Goal: Task Accomplishment & Management: Manage account settings

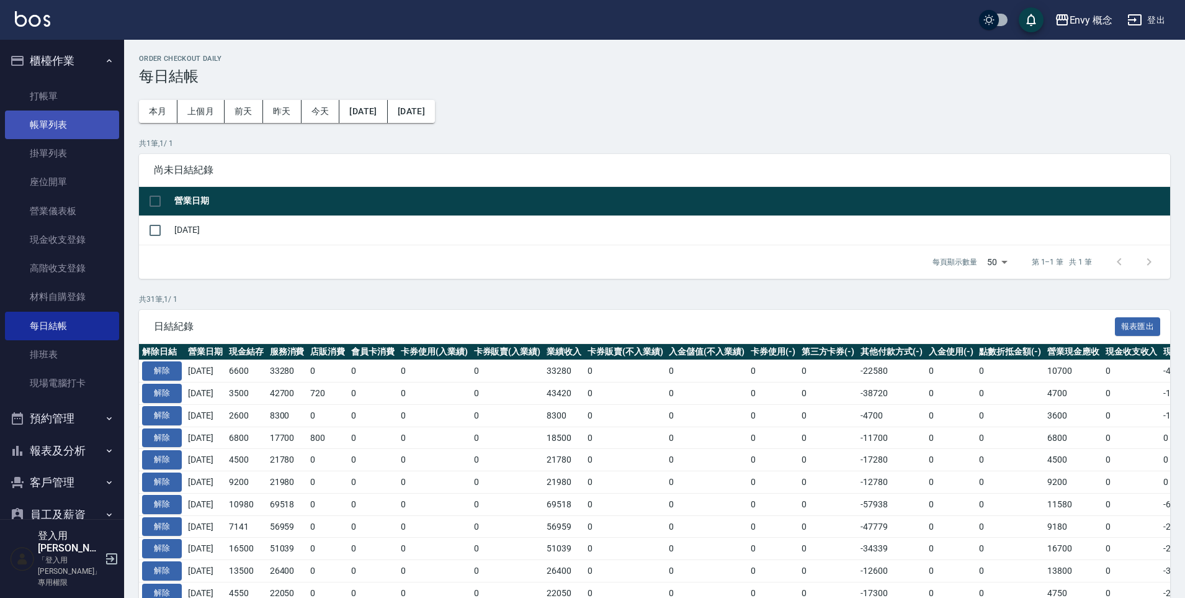
click at [95, 135] on link "帳單列表" at bounding box center [62, 124] width 114 height 29
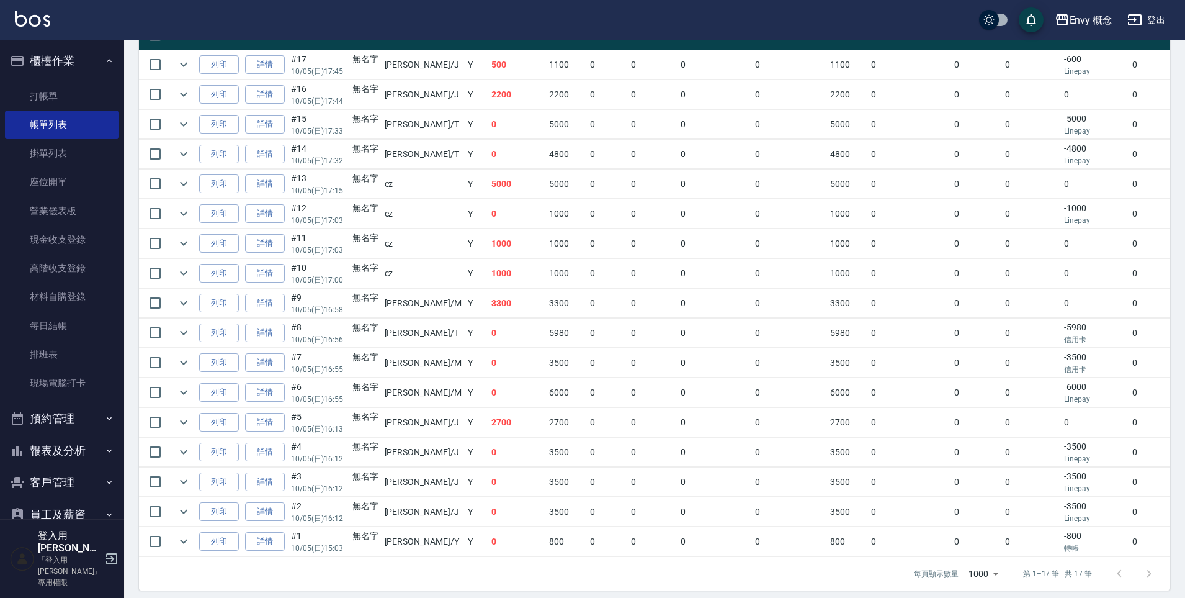
scroll to position [340, 0]
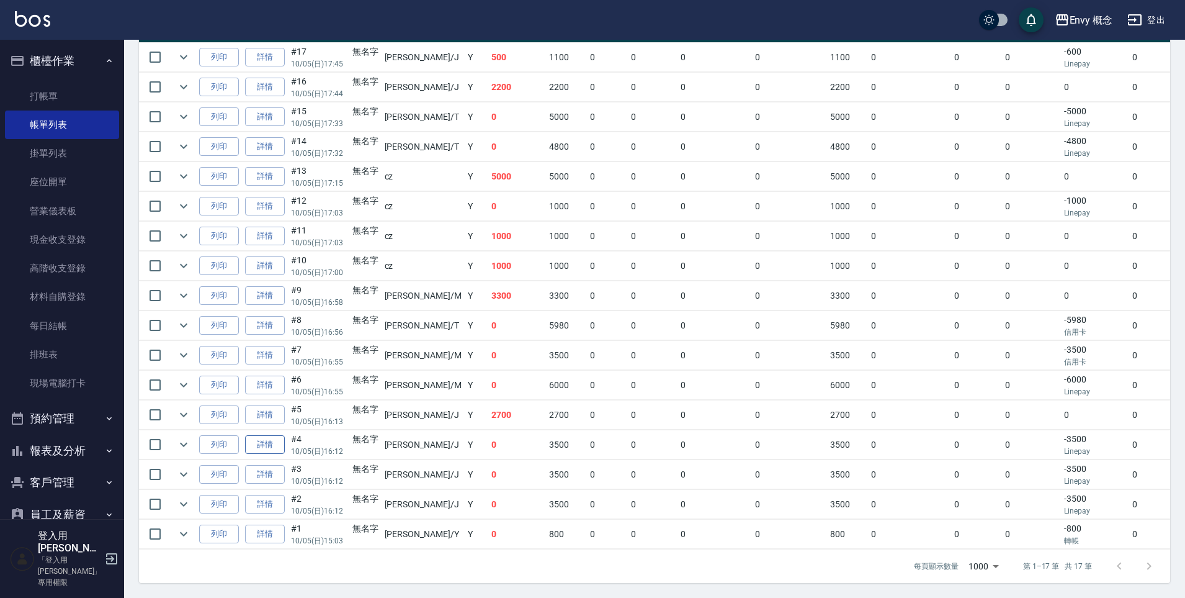
click at [259, 435] on link "詳情" at bounding box center [265, 444] width 40 height 19
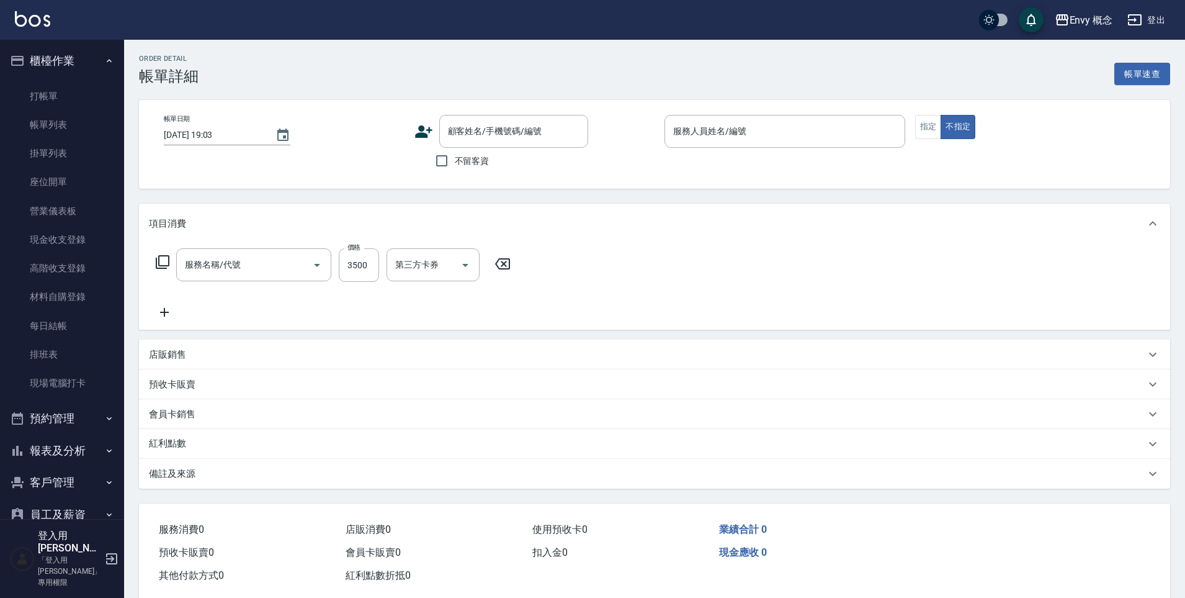
type input "[DATE] 16:12"
type input "[PERSON_NAME]"
type input "701 染髮(701)"
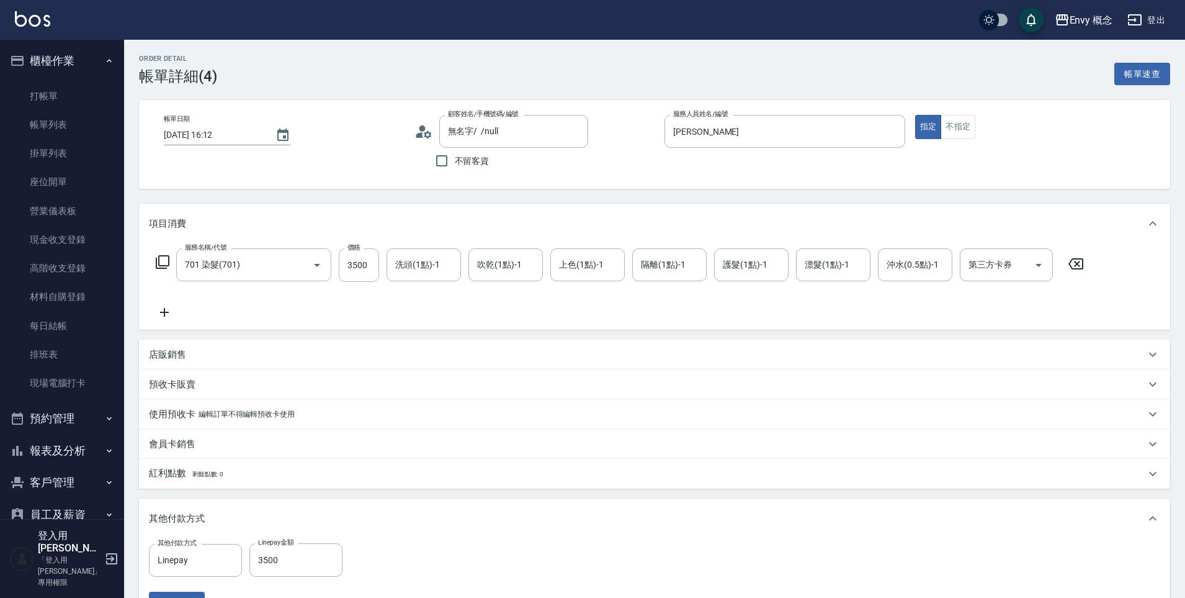
type input "無名字/ /null"
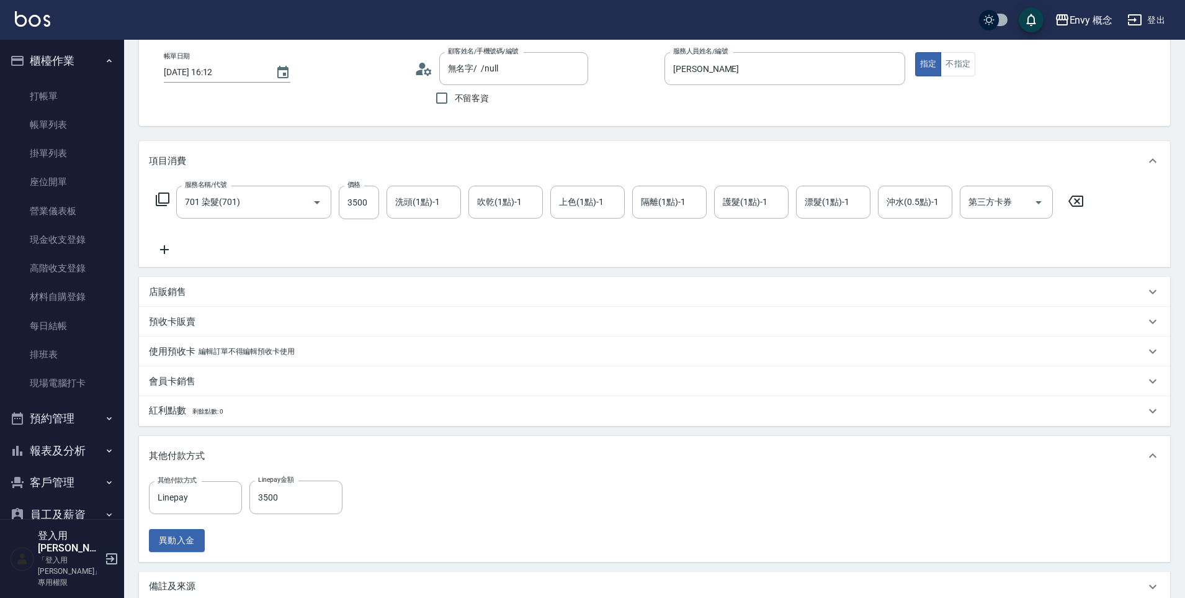
scroll to position [200, 0]
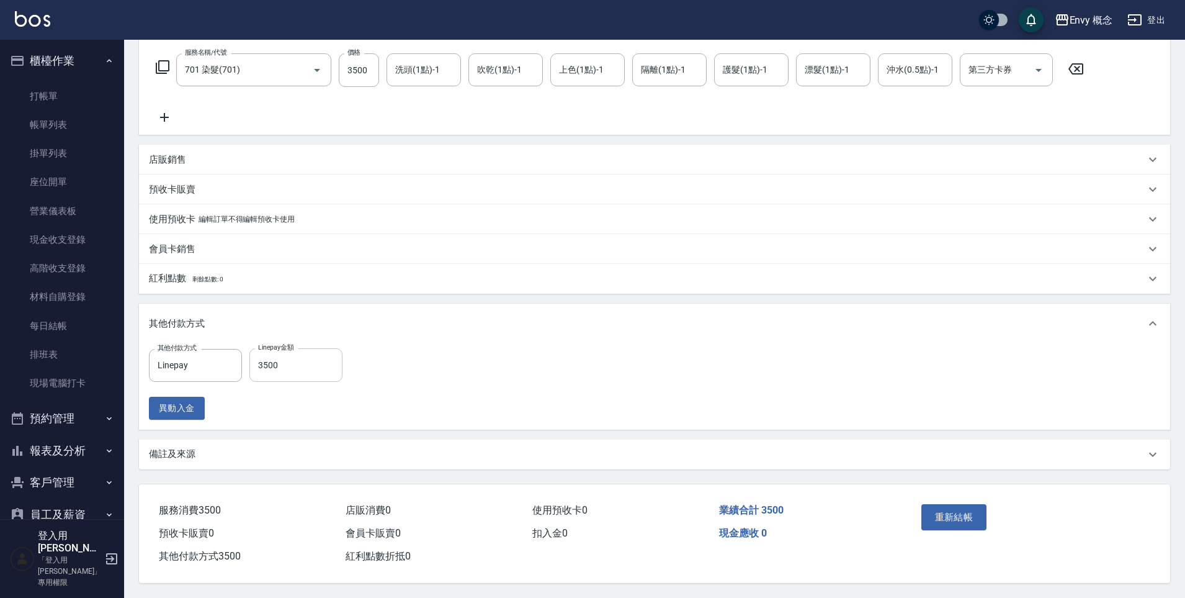
click at [269, 358] on input "3500" at bounding box center [295, 365] width 93 height 34
type input "3300"
click at [977, 506] on button "重新結帳" at bounding box center [955, 517] width 66 height 26
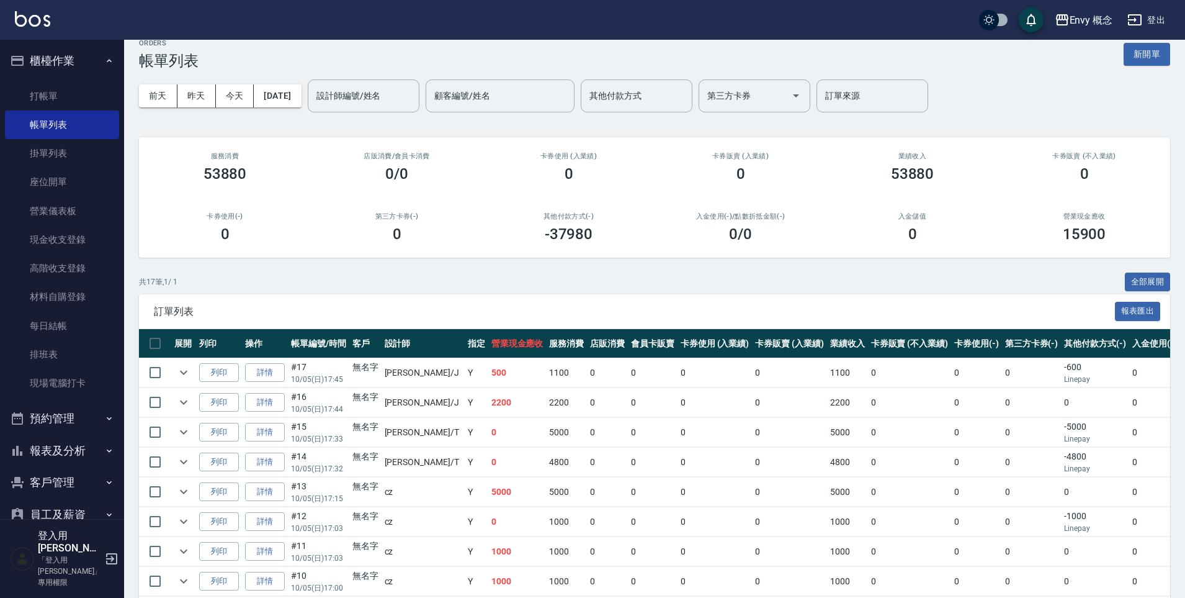
scroll to position [340, 0]
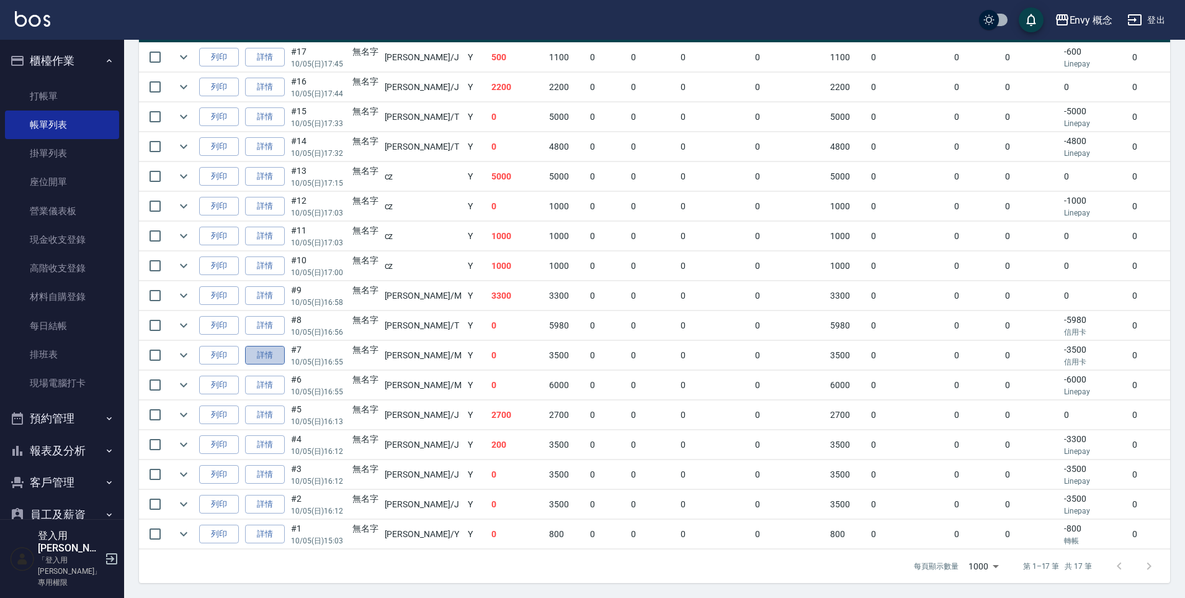
click at [264, 348] on link "詳情" at bounding box center [265, 355] width 40 height 19
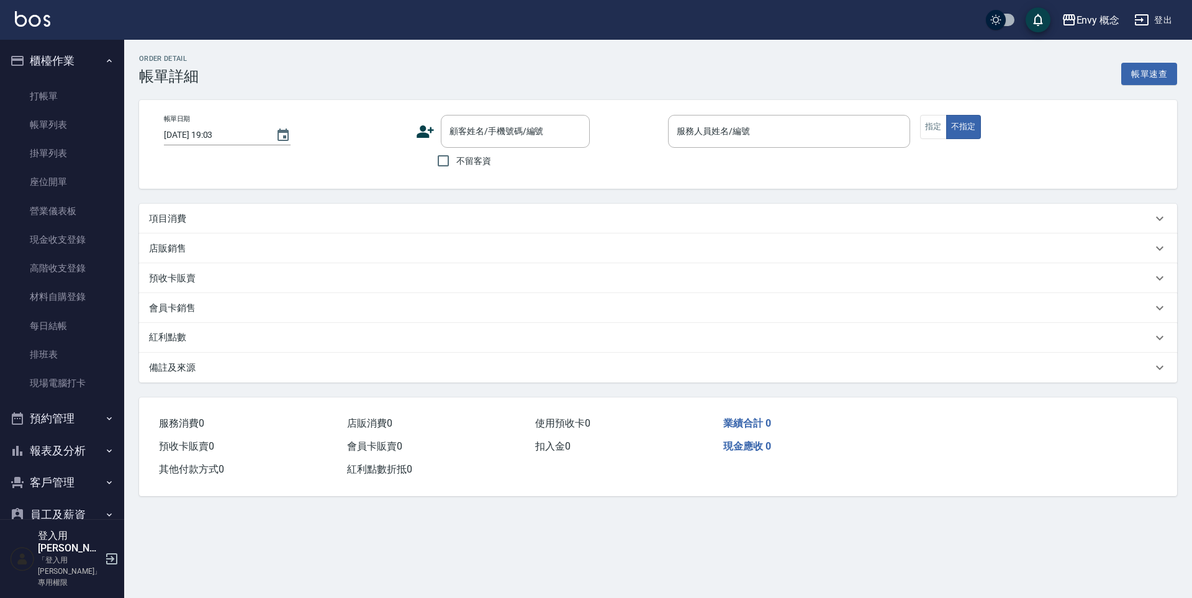
type input "[DATE] 16:55"
type input "[PERSON_NAME]"
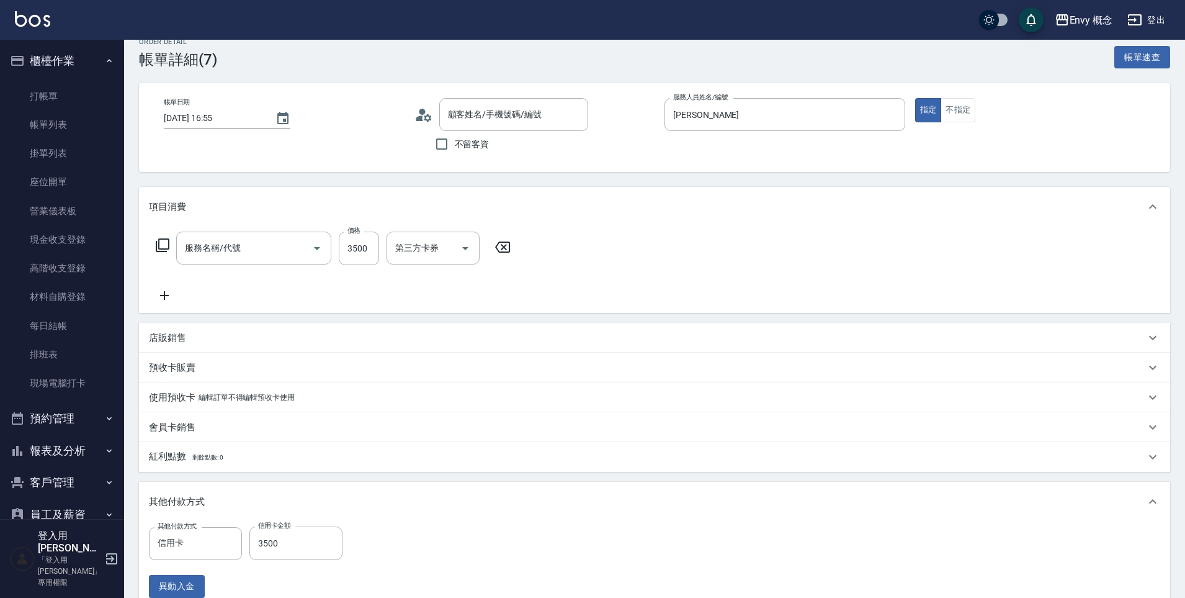
type input "無名字/ /null"
type input "701 染髮(701)"
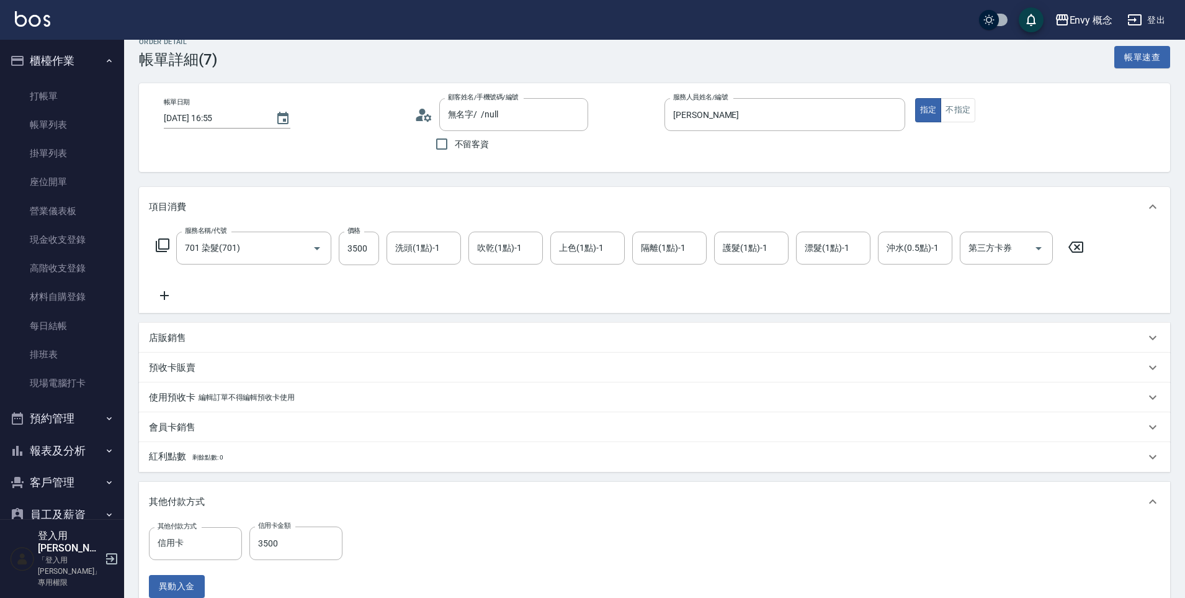
scroll to position [200, 0]
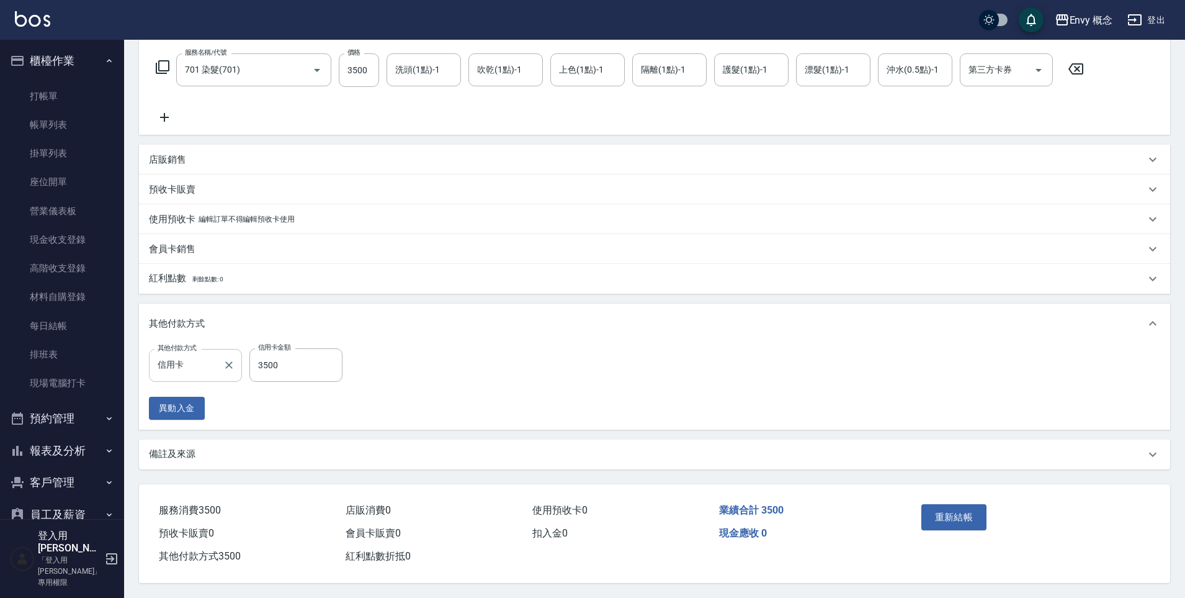
click at [202, 367] on input "信用卡" at bounding box center [186, 365] width 63 height 22
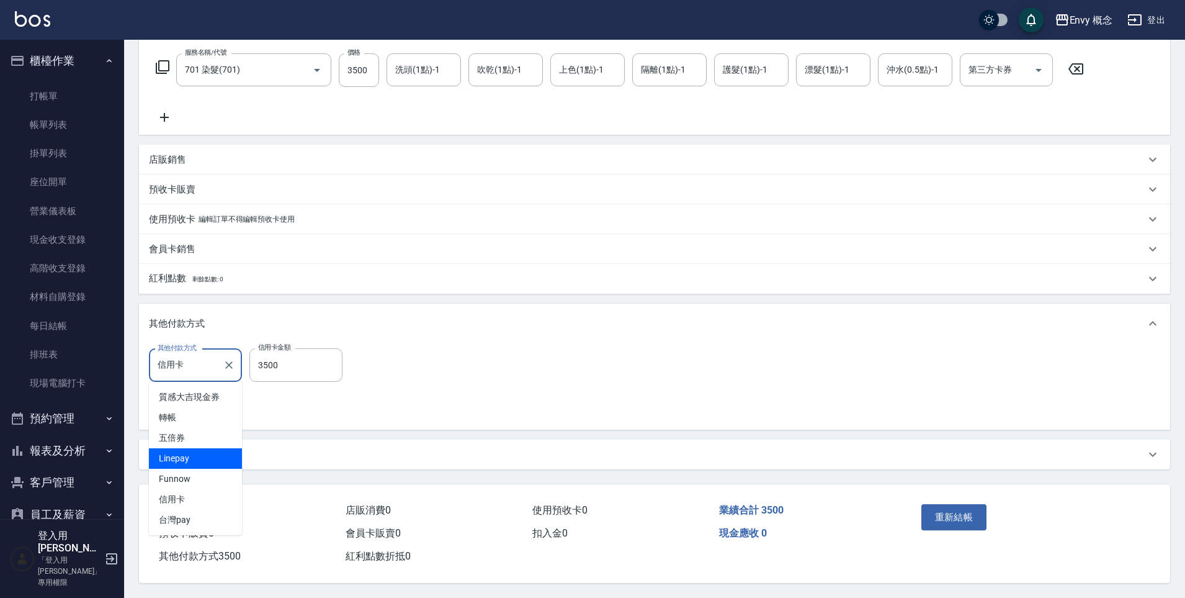
click at [210, 462] on span "Linepay" at bounding box center [195, 458] width 93 height 20
type input "Linepay"
click at [956, 514] on button "重新結帳" at bounding box center [955, 517] width 66 height 26
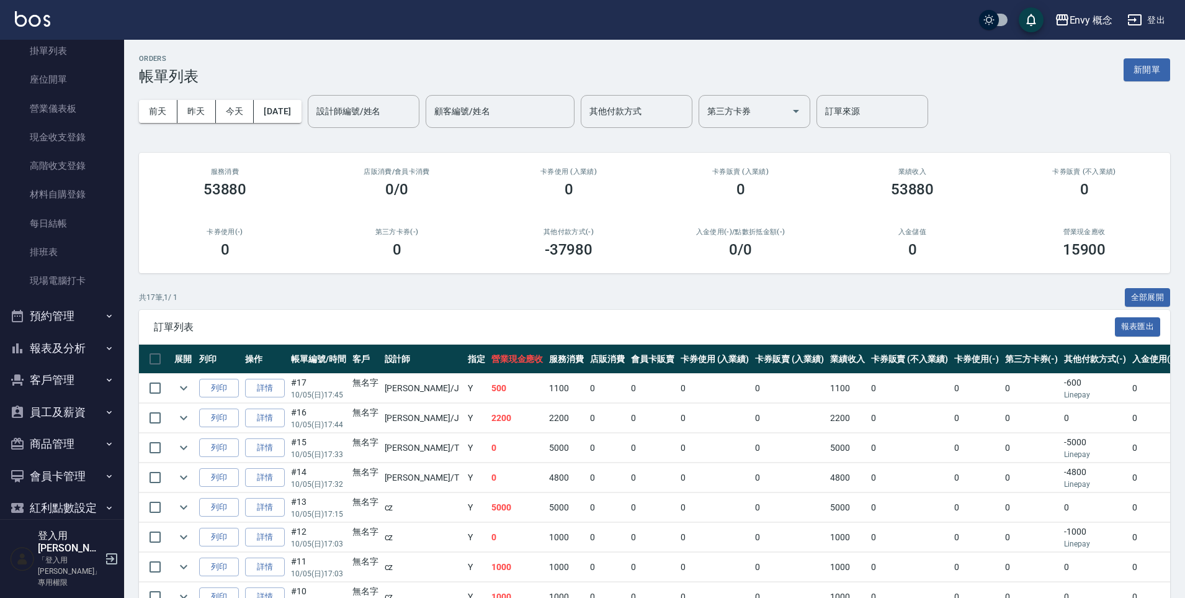
scroll to position [130, 0]
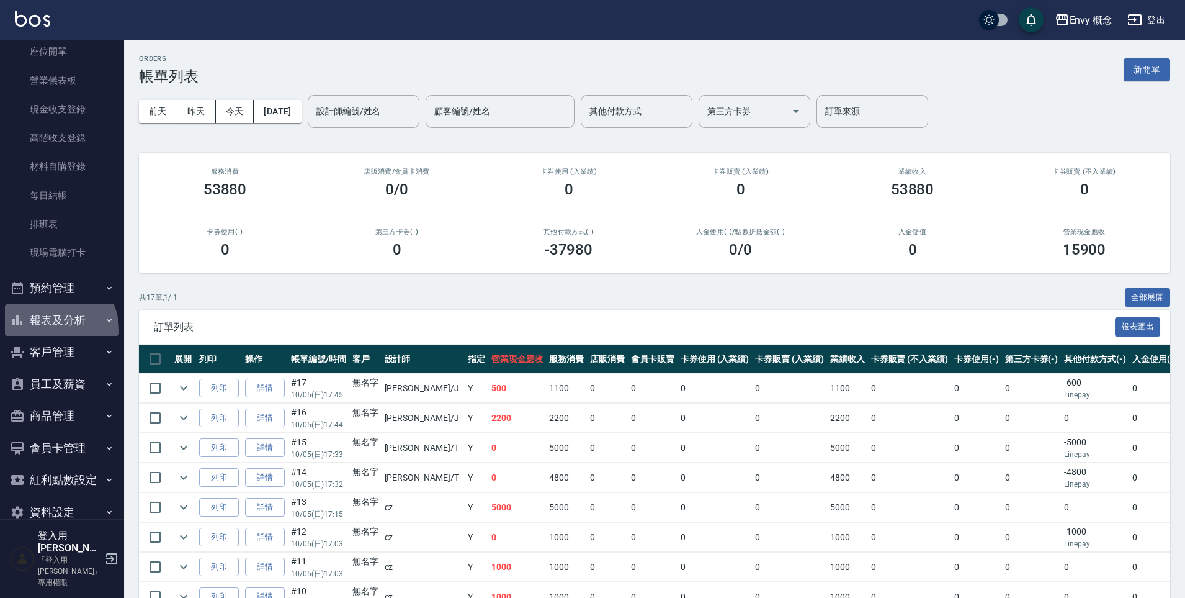
click at [48, 330] on button "報表及分析" at bounding box center [62, 320] width 114 height 32
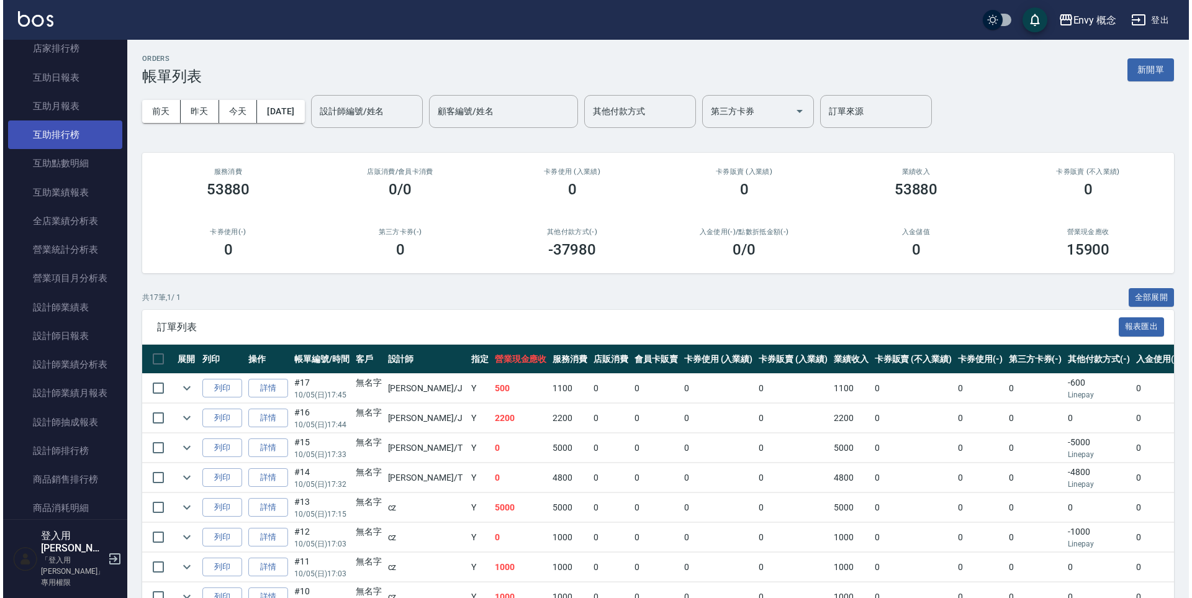
scroll to position [732, 0]
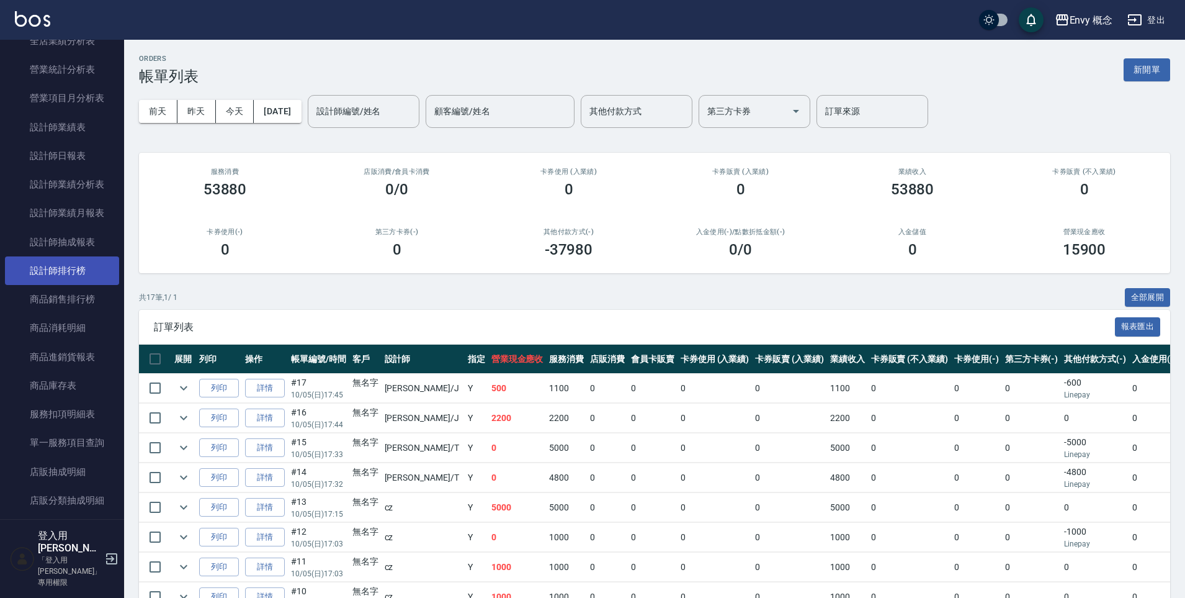
click at [60, 279] on link "設計師排行榜" at bounding box center [62, 270] width 114 height 29
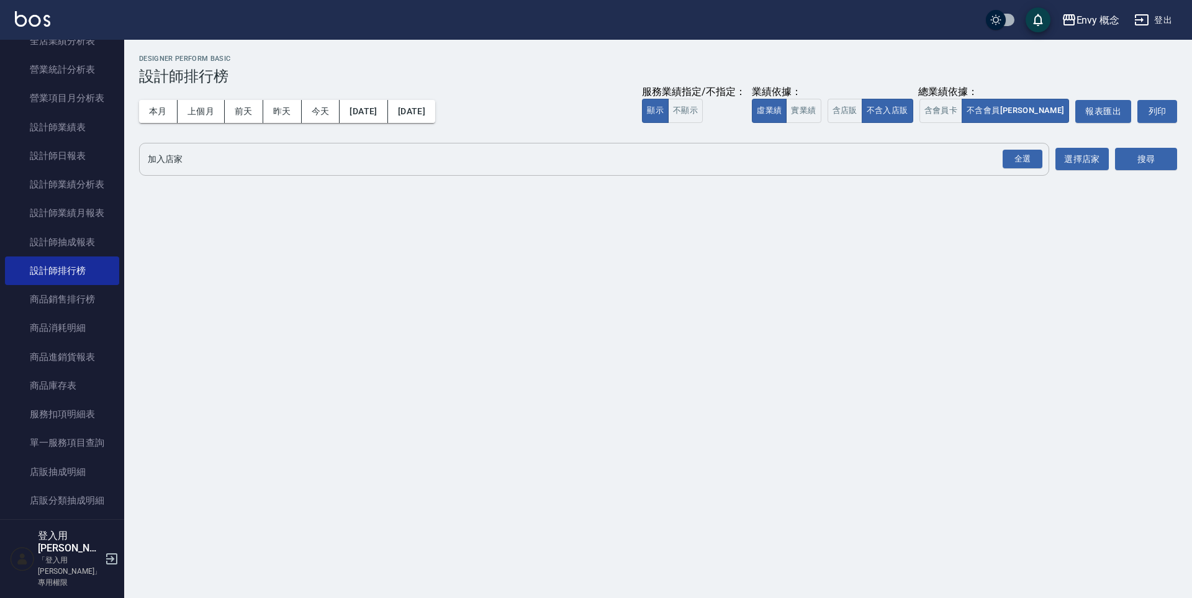
click at [187, 157] on input "加入店家" at bounding box center [585, 159] width 880 height 22
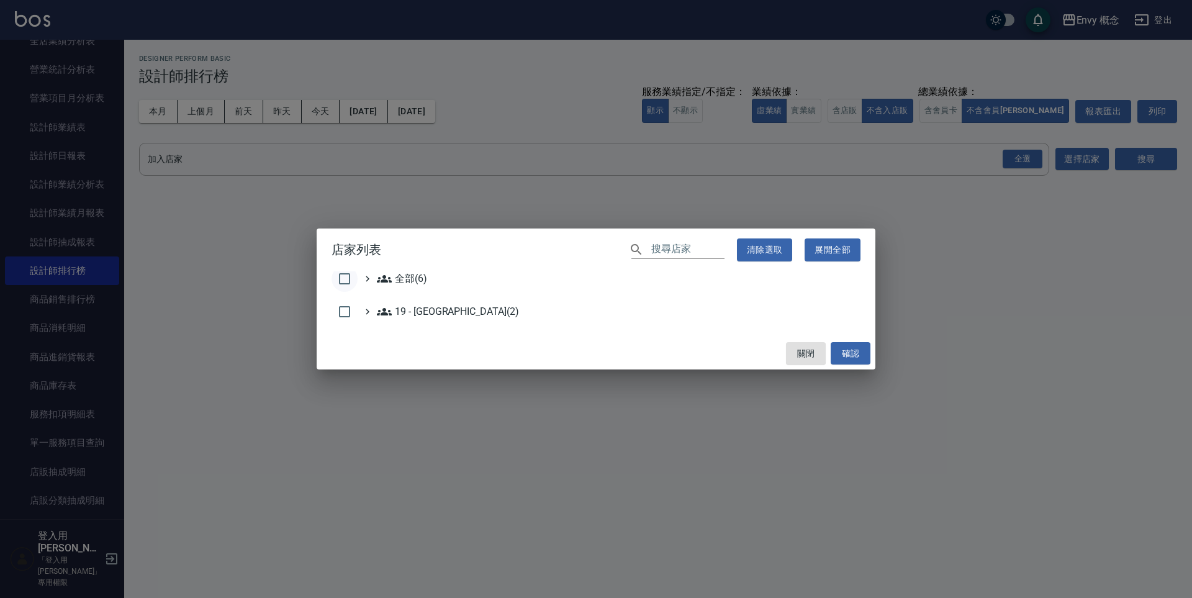
click at [340, 286] on input "checkbox" at bounding box center [344, 279] width 26 height 26
checkbox input "true"
drag, startPoint x: 840, startPoint y: 353, endPoint x: 848, endPoint y: 348, distance: 9.2
click at [840, 353] on button "確認" at bounding box center [850, 353] width 40 height 23
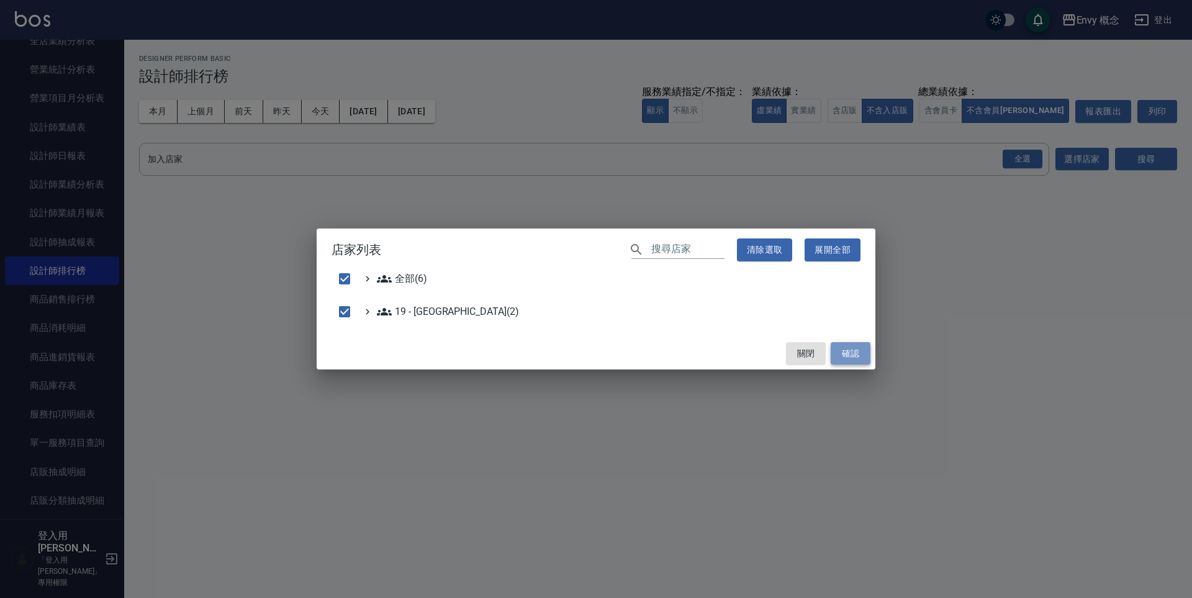
checkbox input "false"
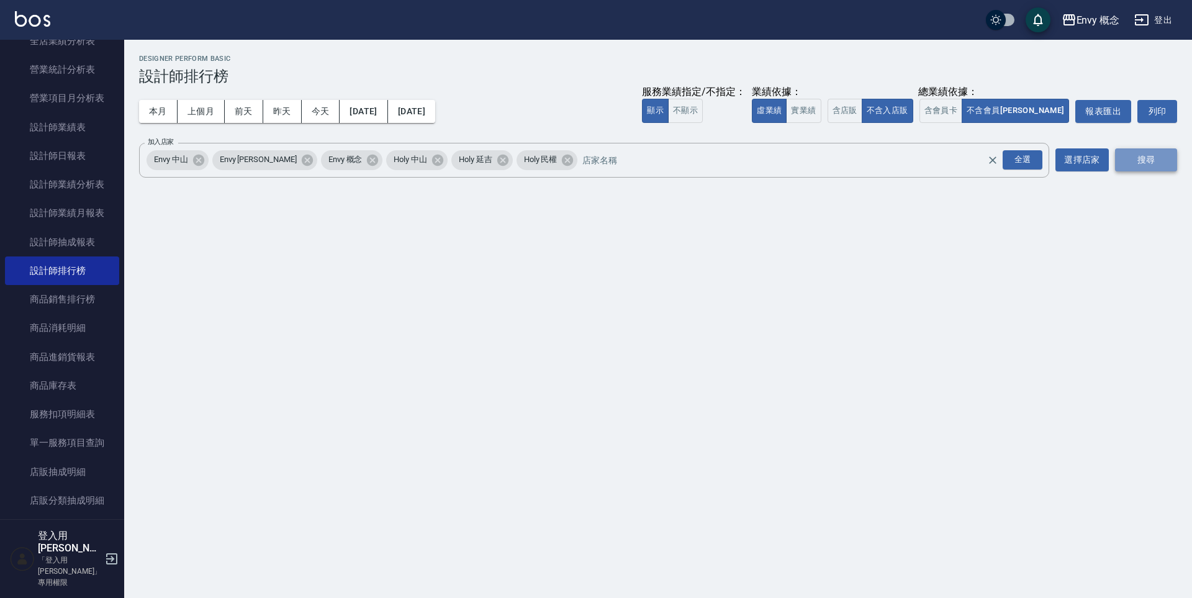
click at [1153, 164] on button "搜尋" at bounding box center [1146, 159] width 62 height 23
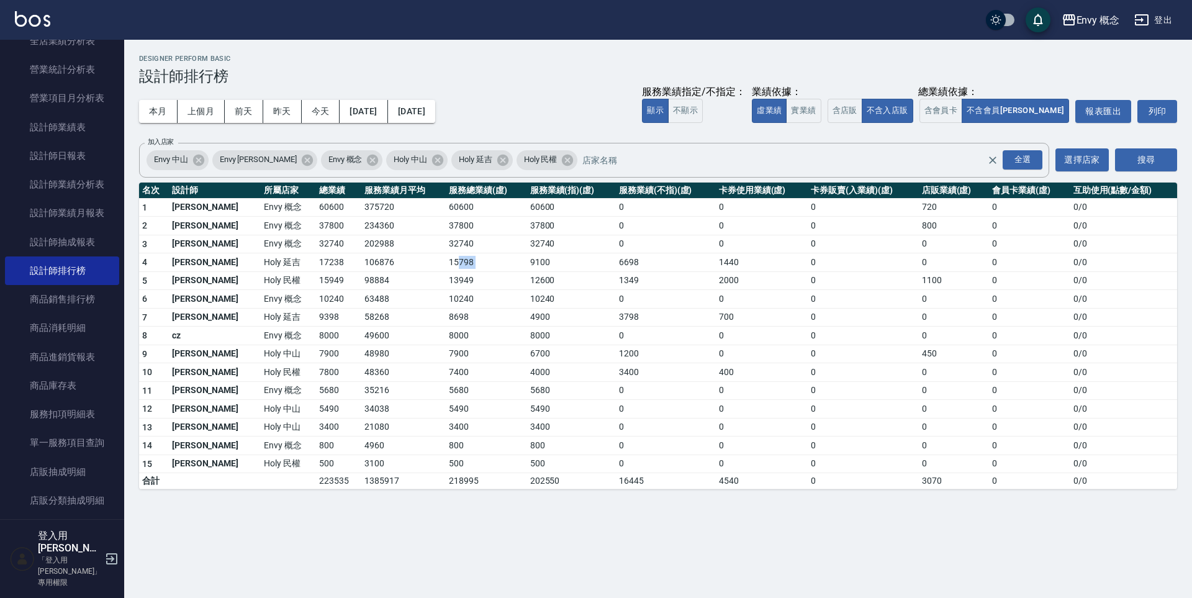
drag, startPoint x: 494, startPoint y: 264, endPoint x: 377, endPoint y: 250, distance: 118.2
click at [403, 257] on tr "4 [PERSON_NAME] Holy 延吉 17238 106876 15798 9100 6698 1440 0 0 0 0 / 0" at bounding box center [658, 262] width 1038 height 19
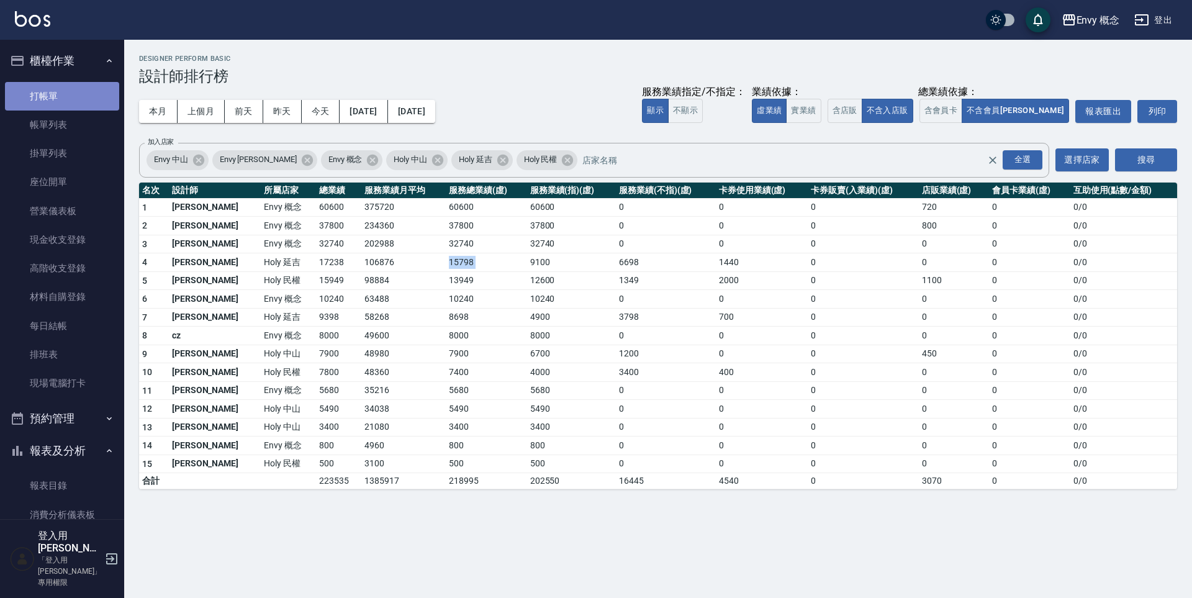
click at [72, 91] on link "打帳單" at bounding box center [62, 96] width 114 height 29
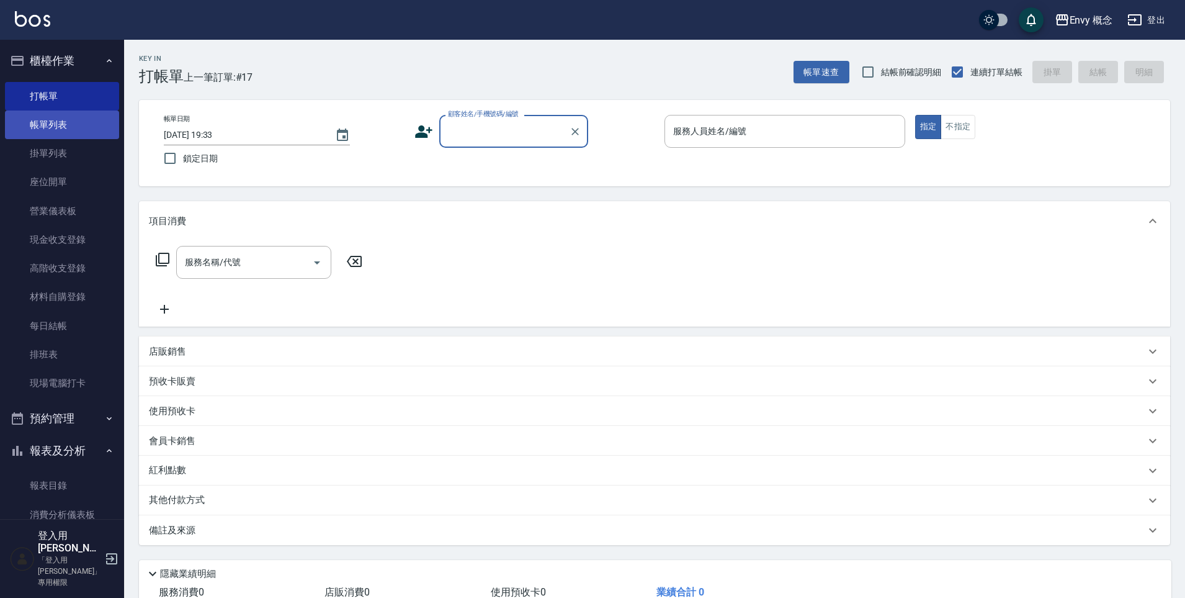
click at [76, 126] on link "帳單列表" at bounding box center [62, 124] width 114 height 29
click at [89, 127] on link "帳單列表" at bounding box center [62, 124] width 114 height 29
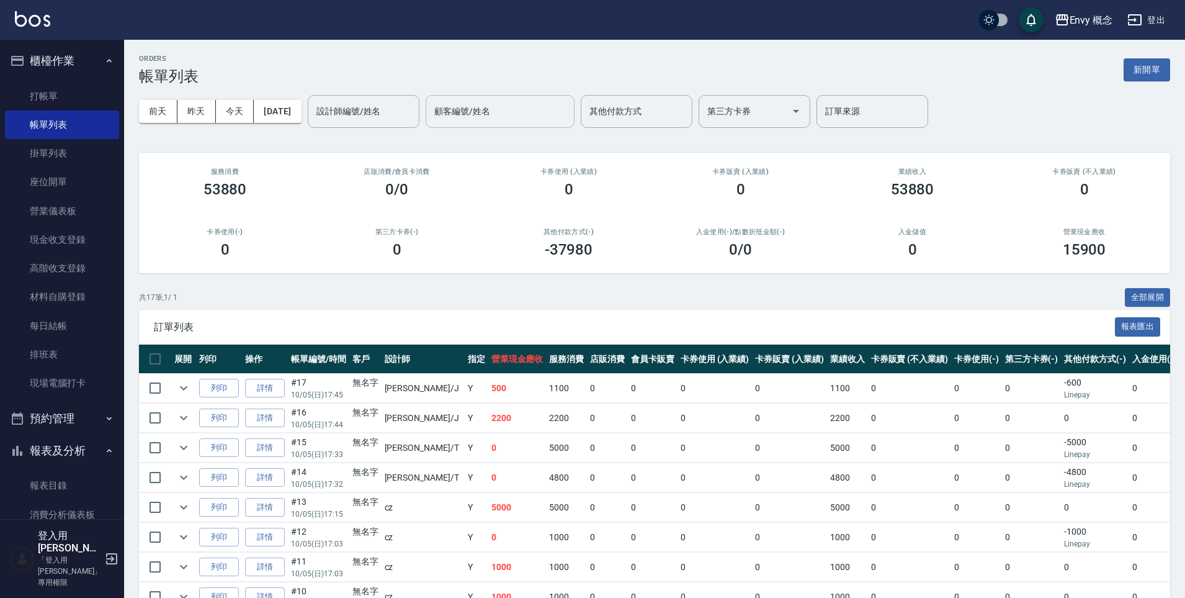
click at [494, 107] on div "顧客編號/姓名 顧客編號/姓名" at bounding box center [500, 111] width 149 height 33
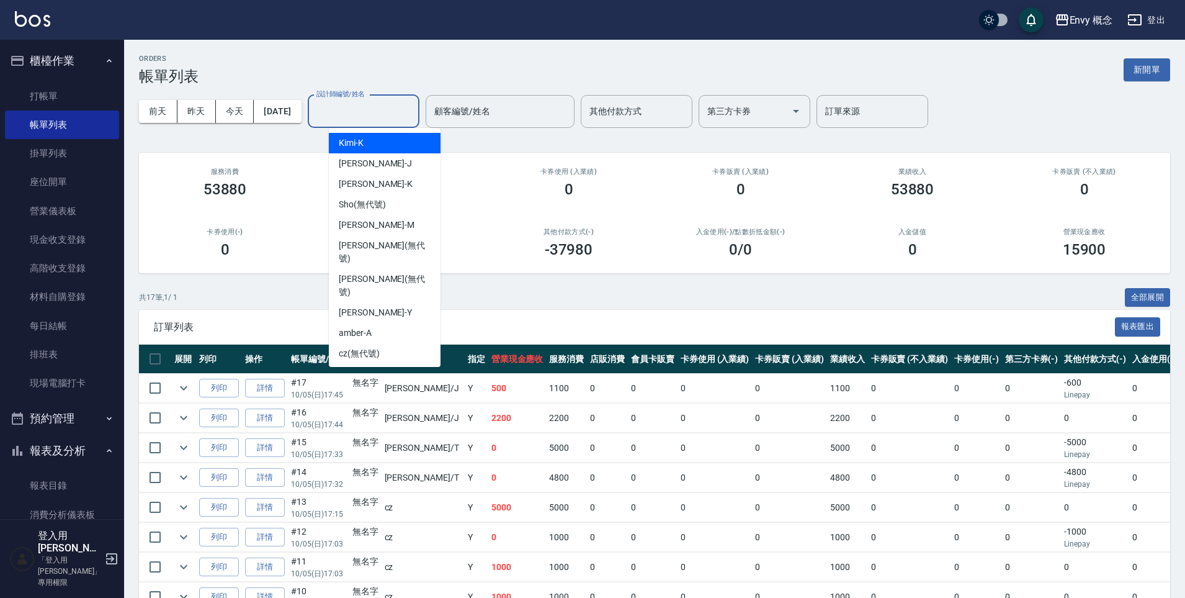
click at [413, 101] on input "設計師編號/姓名" at bounding box center [363, 112] width 101 height 22
click at [348, 165] on span "[PERSON_NAME]" at bounding box center [375, 163] width 73 height 13
type input "[PERSON_NAME]"
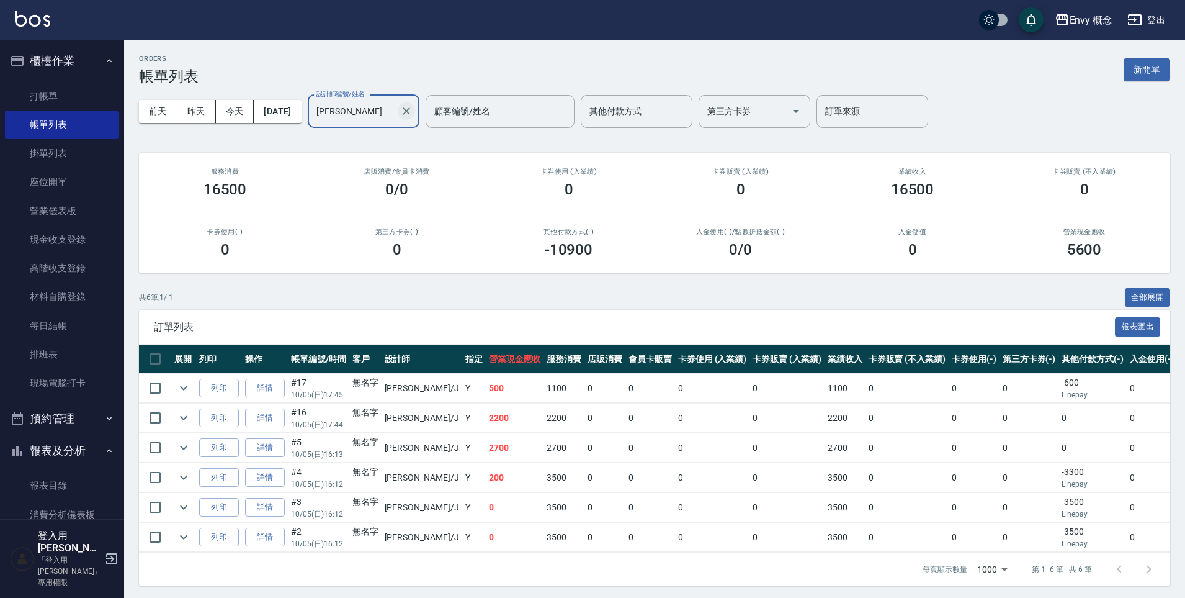
click at [413, 115] on icon "Clear" at bounding box center [406, 111] width 12 height 12
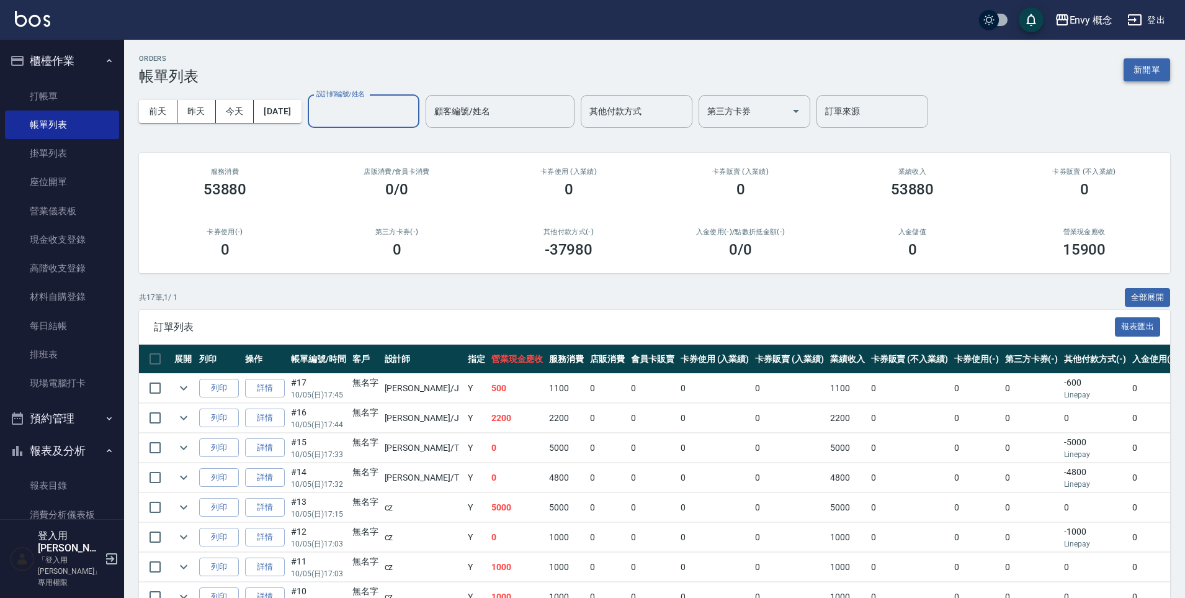
click at [1149, 58] on button "新開單" at bounding box center [1147, 69] width 47 height 23
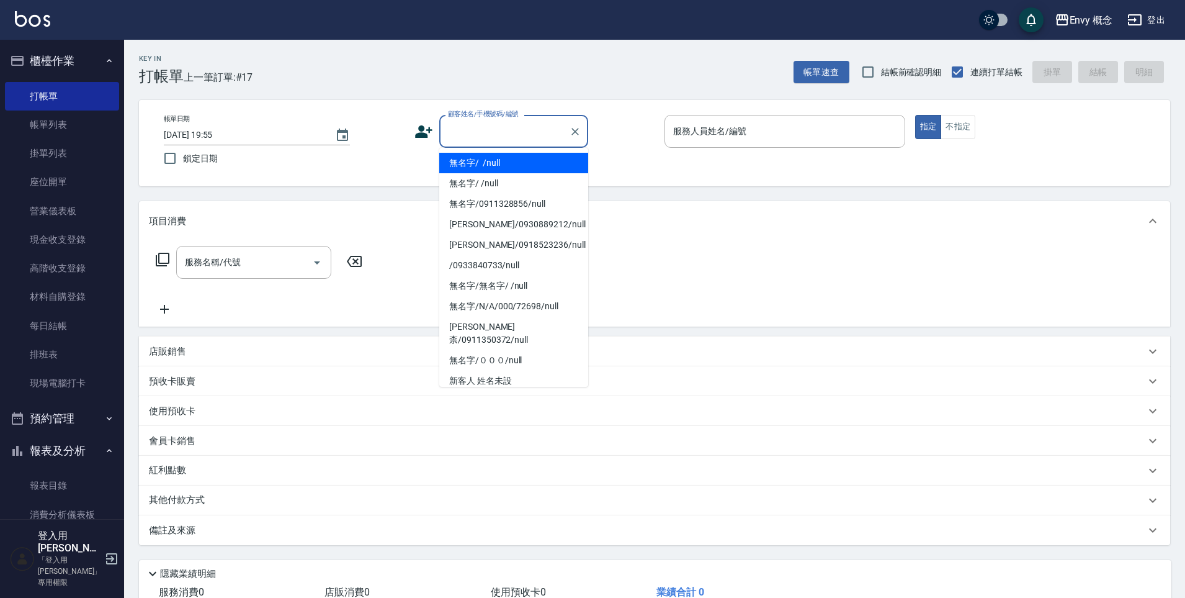
click at [498, 131] on input "顧客姓名/手機號碼/編號" at bounding box center [504, 131] width 119 height 22
click at [498, 162] on li "無名字/ /null" at bounding box center [513, 163] width 149 height 20
type input "無名字/ /null"
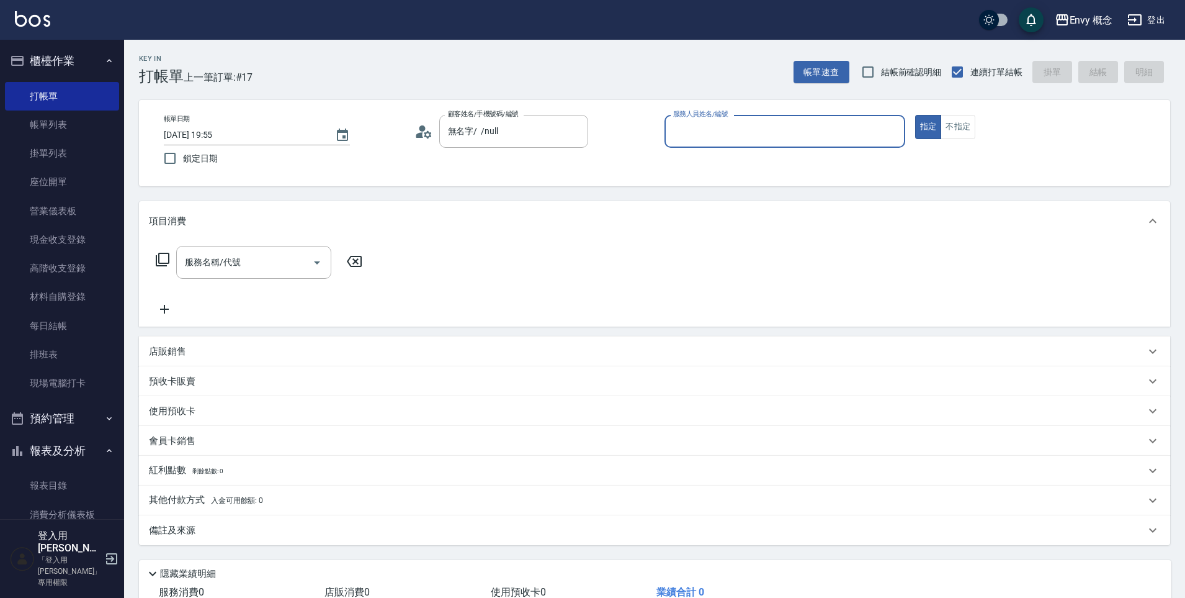
click at [724, 122] on input "服務人員姓名/編號" at bounding box center [785, 131] width 230 height 22
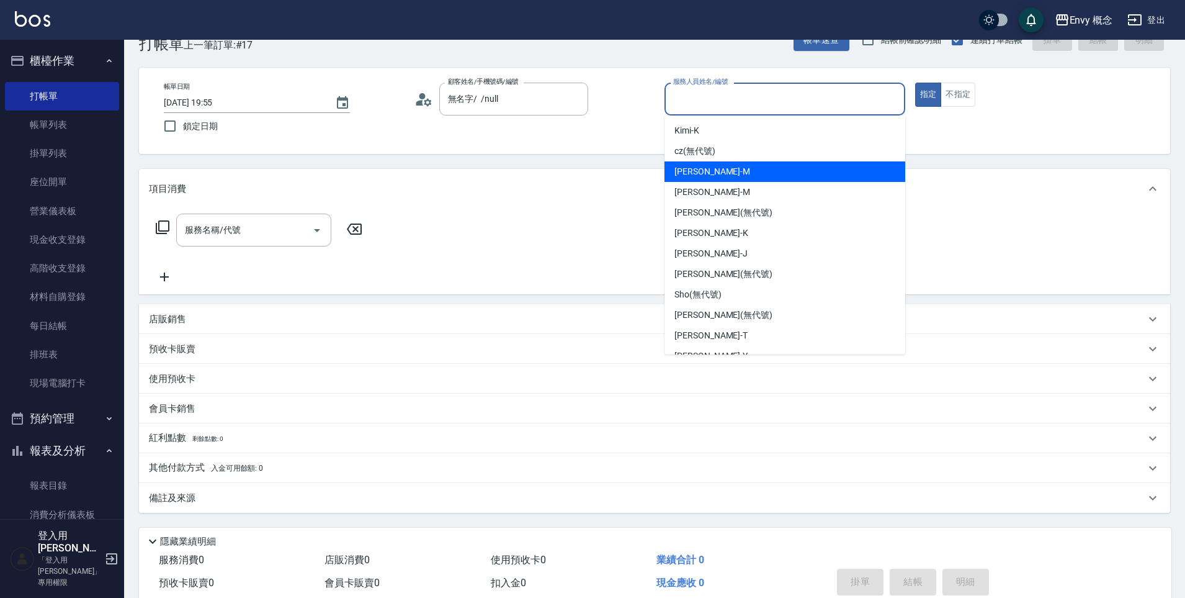
click at [702, 175] on span "[PERSON_NAME]" at bounding box center [713, 171] width 76 height 13
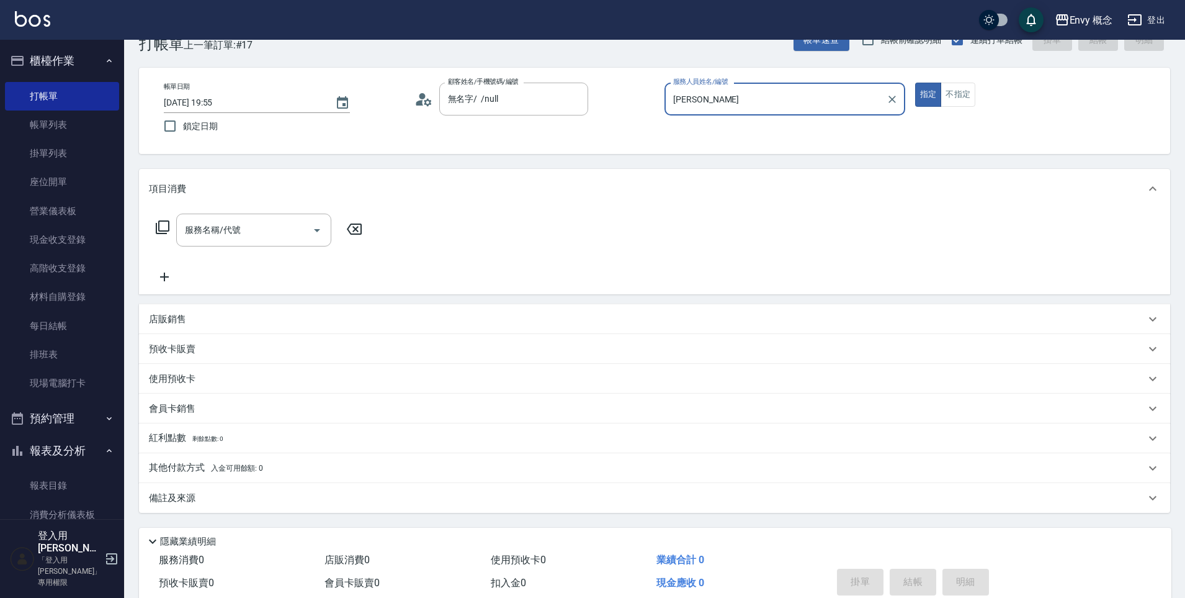
type input "[PERSON_NAME]"
click at [220, 238] on input "服務名稱/代號" at bounding box center [244, 230] width 125 height 22
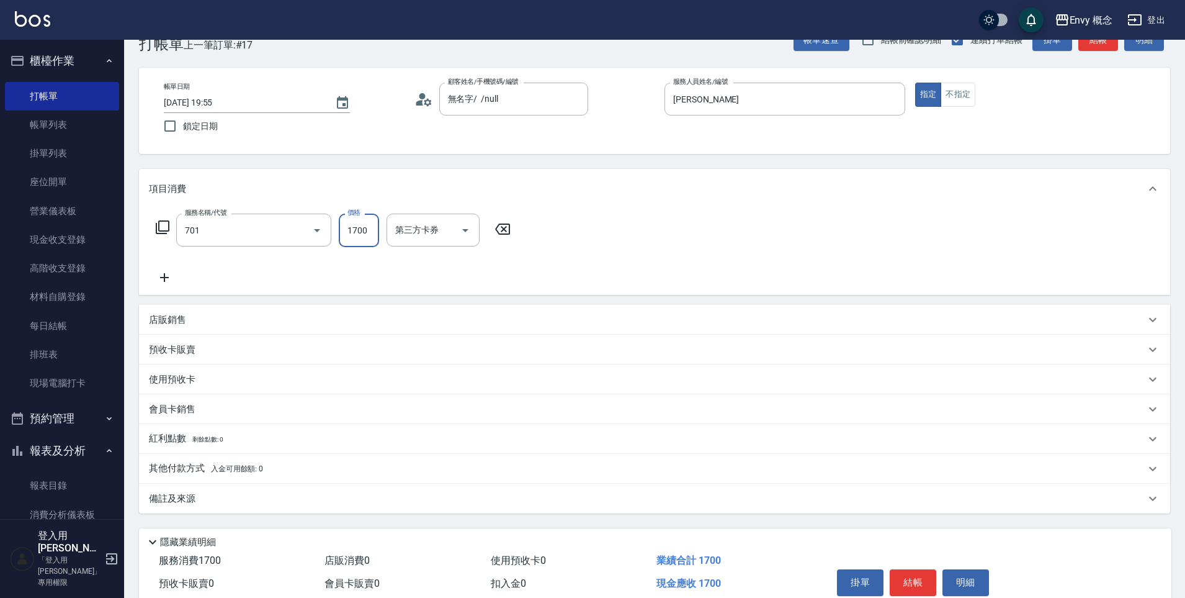
type input "701 染髮(701)"
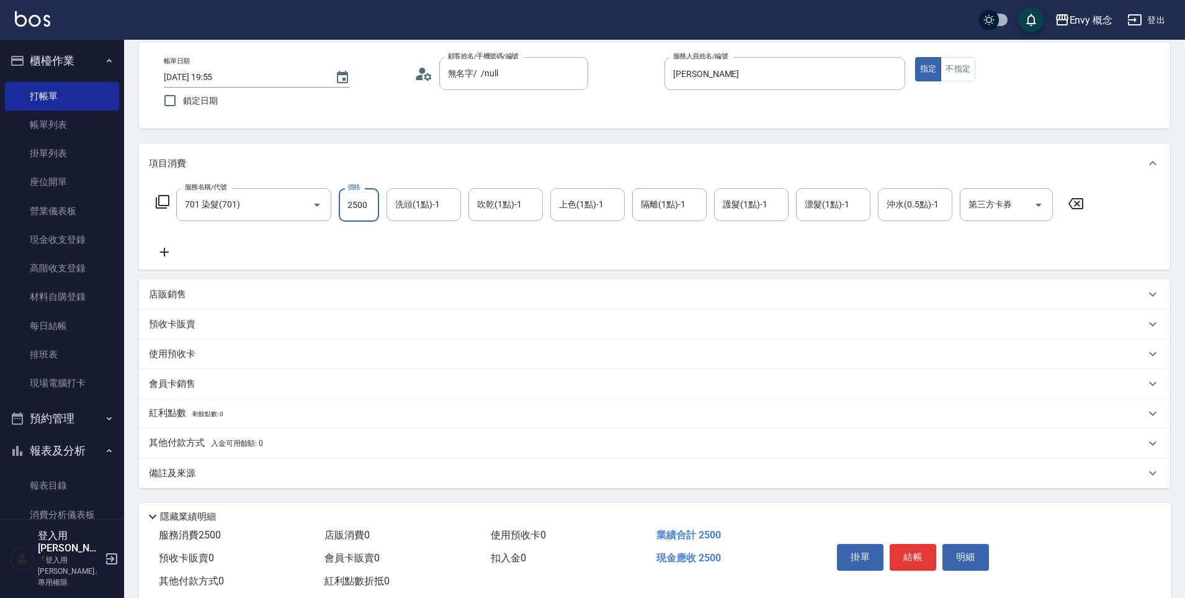
scroll to position [88, 0]
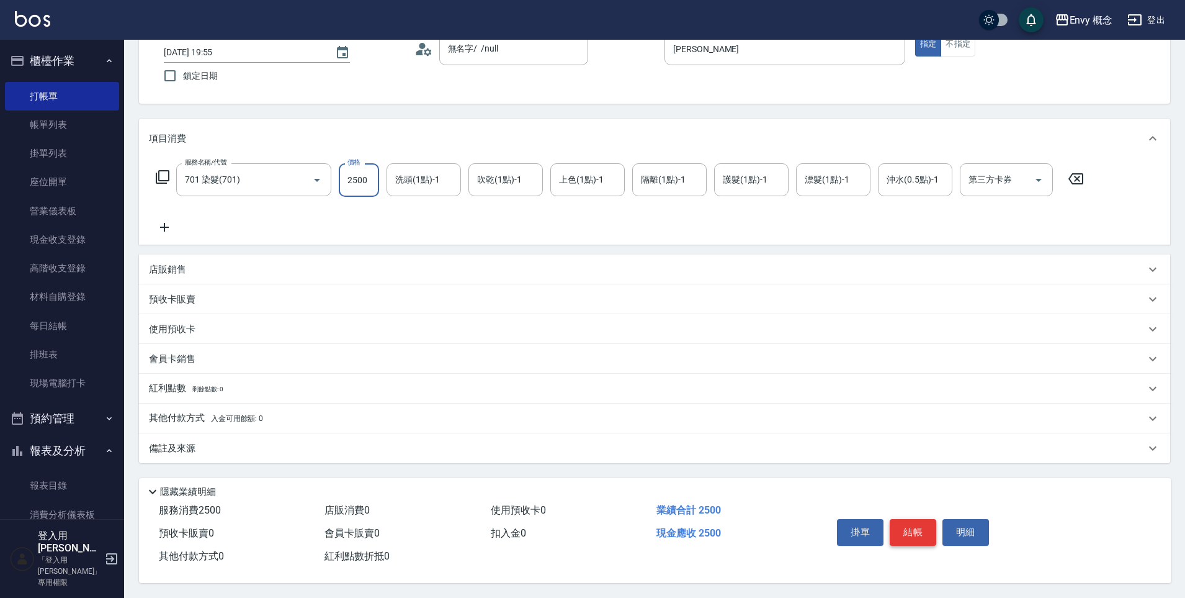
type input "2500"
click at [928, 532] on button "結帳" at bounding box center [913, 532] width 47 height 26
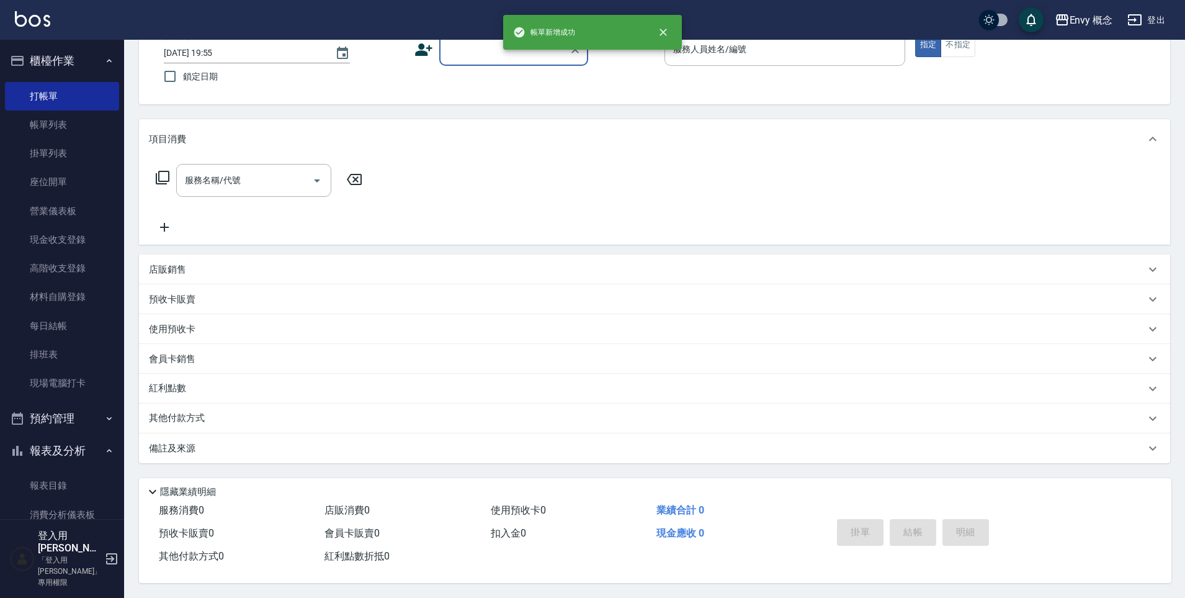
scroll to position [88, 0]
click at [89, 122] on link "帳單列表" at bounding box center [62, 124] width 114 height 29
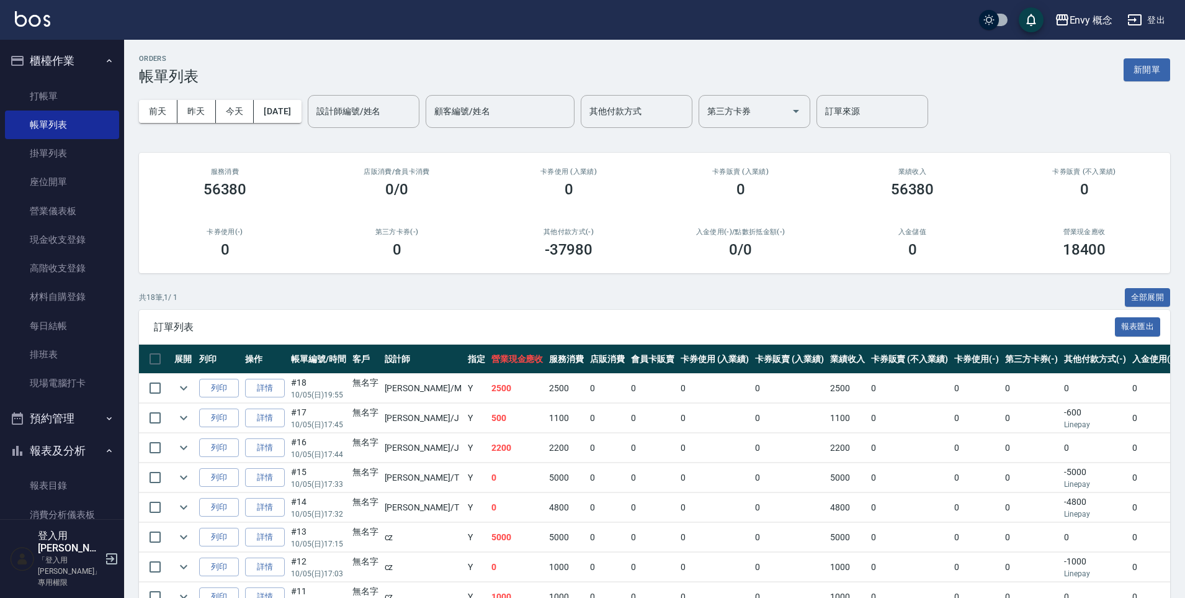
click at [369, 104] on div "設計師編號/姓名 設計師編號/姓名" at bounding box center [364, 111] width 112 height 33
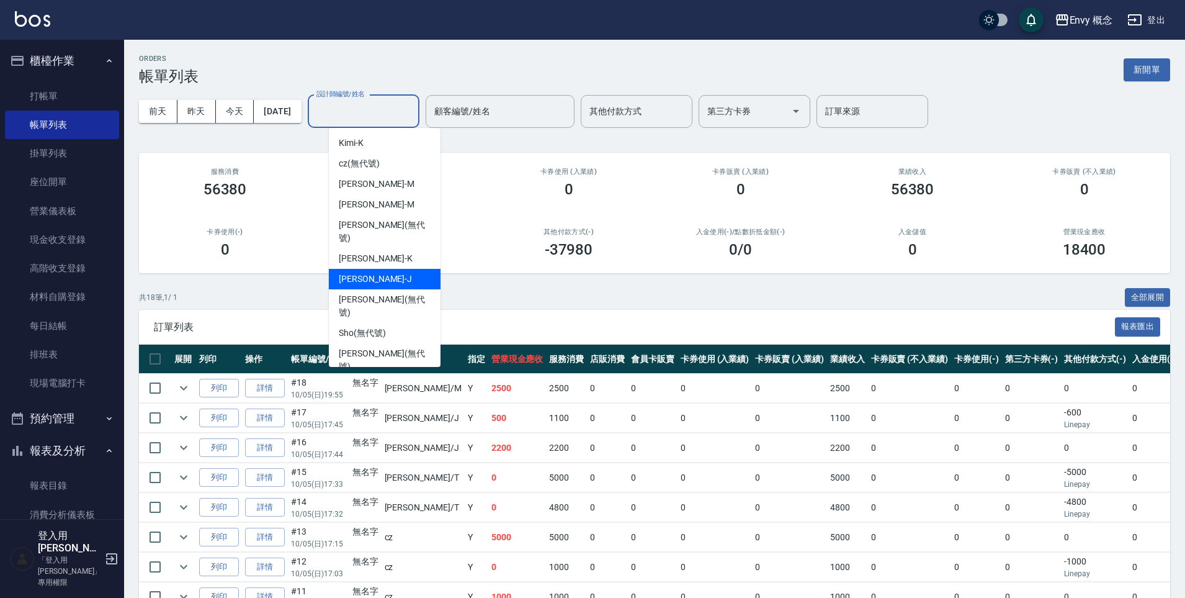
click at [385, 269] on div "[PERSON_NAME]" at bounding box center [385, 279] width 112 height 20
type input "[PERSON_NAME]"
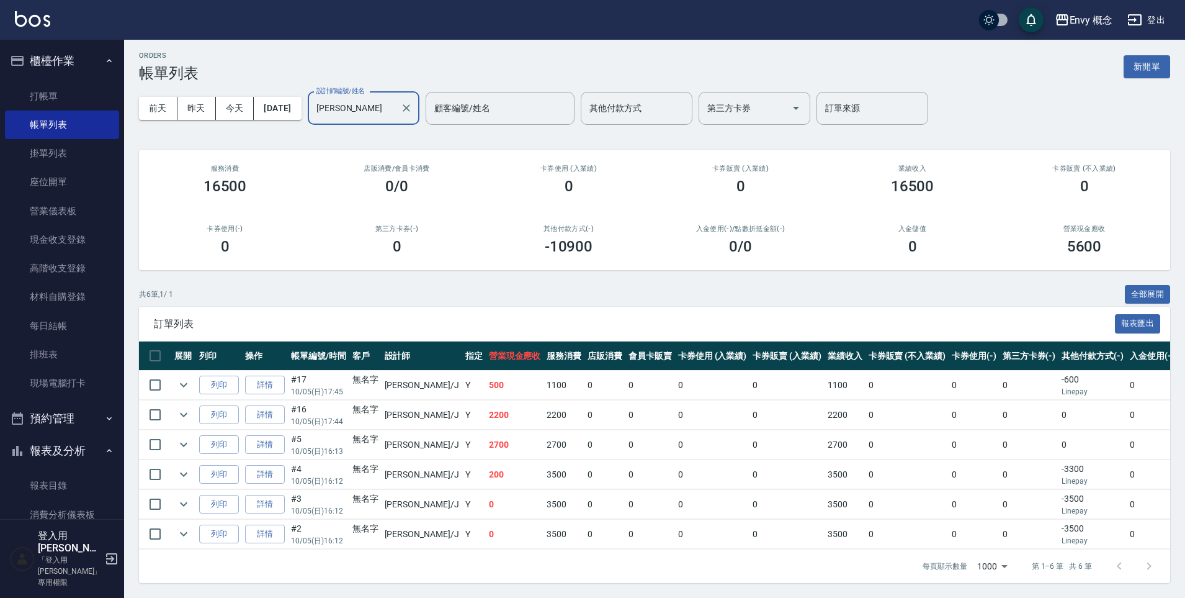
scroll to position [12, 0]
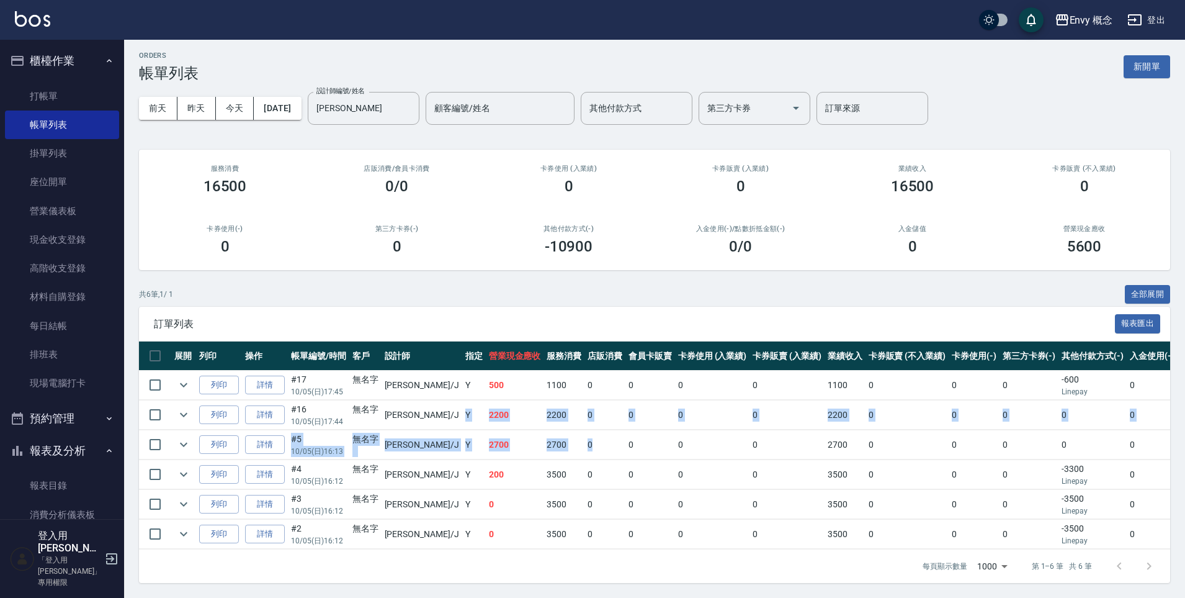
drag, startPoint x: 434, startPoint y: 400, endPoint x: 583, endPoint y: 441, distance: 154.5
click at [581, 441] on tbody "列印 詳情 #17 10/05 (日) 17:45 無名字 [PERSON_NAME] /J Y 500 1100 0 0 0 0 1100 0 0 0 -6…" at bounding box center [724, 460] width 1171 height 179
click at [585, 441] on td "0" at bounding box center [605, 444] width 41 height 29
drag, startPoint x: 567, startPoint y: 454, endPoint x: 498, endPoint y: 455, distance: 68.3
click at [514, 460] on tr "列印 詳情 #4 10/05 (日) 16:12 無名字 [PERSON_NAME] /J Y 200 3500 0 0 0 0 3500 0 0 0 -33…" at bounding box center [724, 474] width 1171 height 29
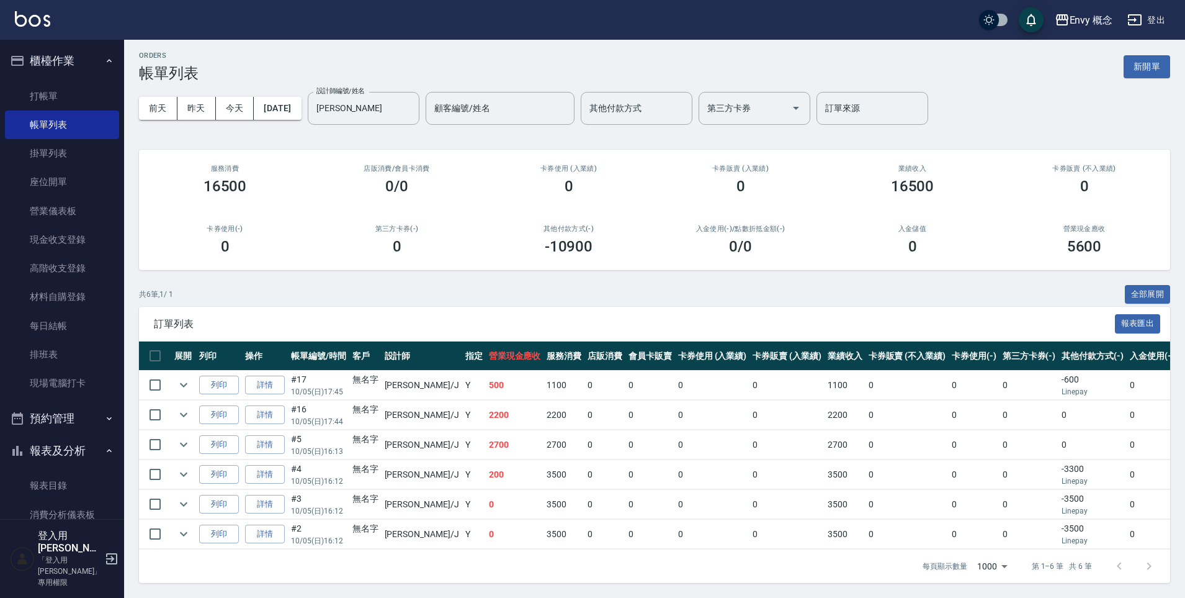
drag, startPoint x: 498, startPoint y: 455, endPoint x: 458, endPoint y: 451, distance: 40.6
click at [486, 460] on td "200" at bounding box center [515, 474] width 58 height 29
drag, startPoint x: 562, startPoint y: 461, endPoint x: 651, endPoint y: 421, distance: 98.1
click at [747, 460] on tr "列印 詳情 #4 10/05 (日) 16:12 無名字 [PERSON_NAME] /J Y 200 3500 0 0 0 0 3500 0 0 0 -33…" at bounding box center [724, 474] width 1171 height 29
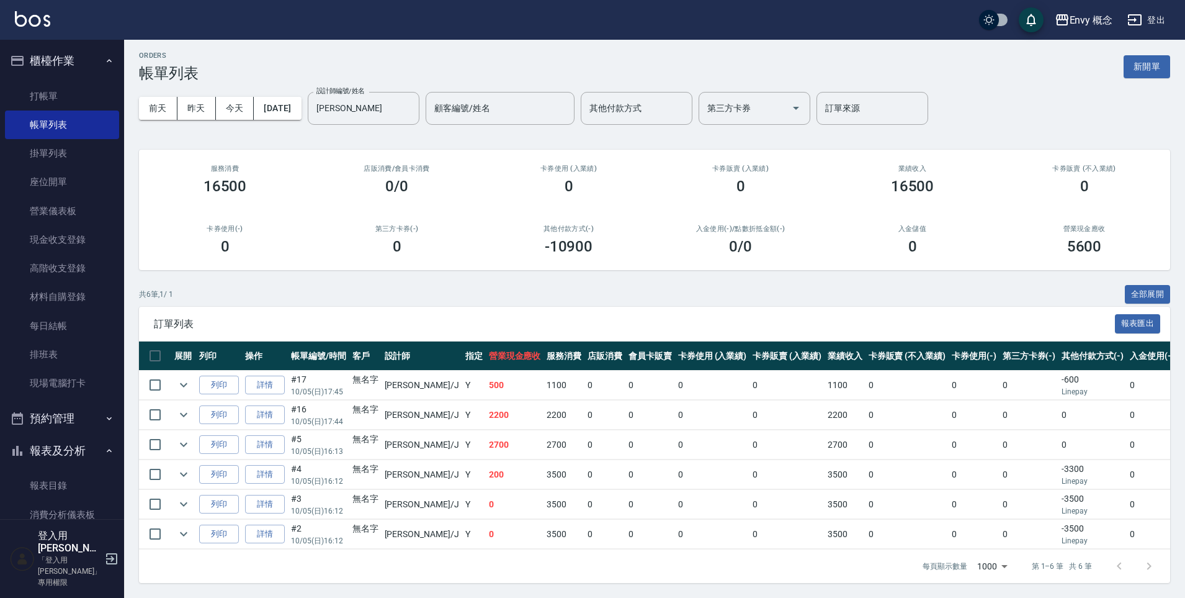
drag, startPoint x: 372, startPoint y: 349, endPoint x: 164, endPoint y: 233, distance: 238.7
click at [372, 349] on th "客戶" at bounding box center [365, 355] width 32 height 29
click at [70, 82] on link "打帳單" at bounding box center [62, 96] width 114 height 29
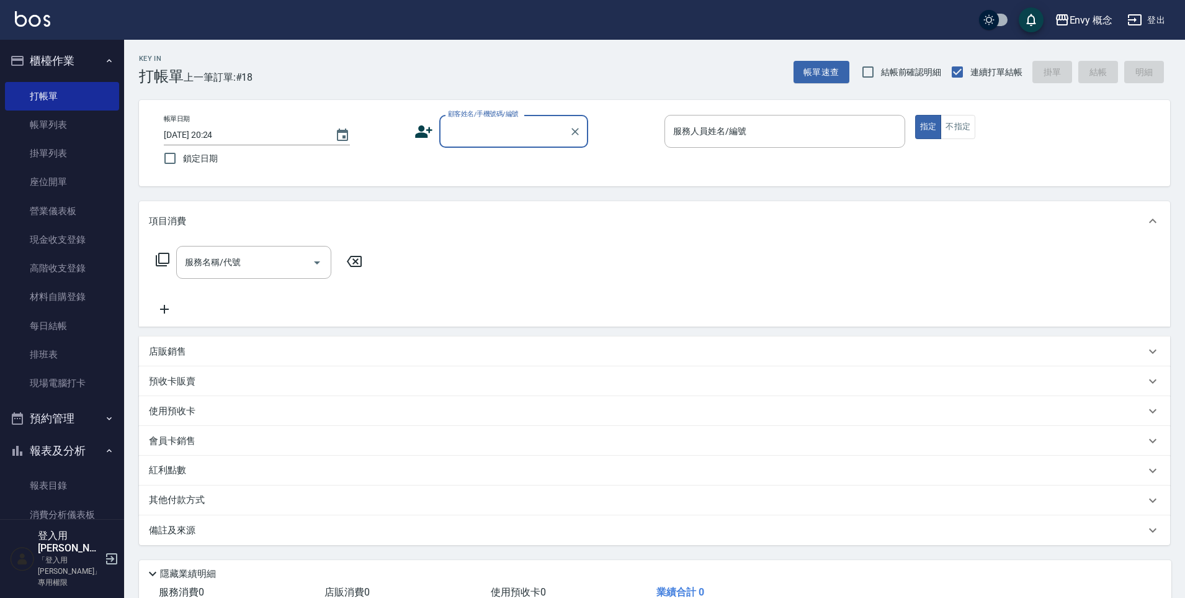
click at [457, 134] on input "顧客姓名/手機號碼/編號" at bounding box center [504, 131] width 119 height 22
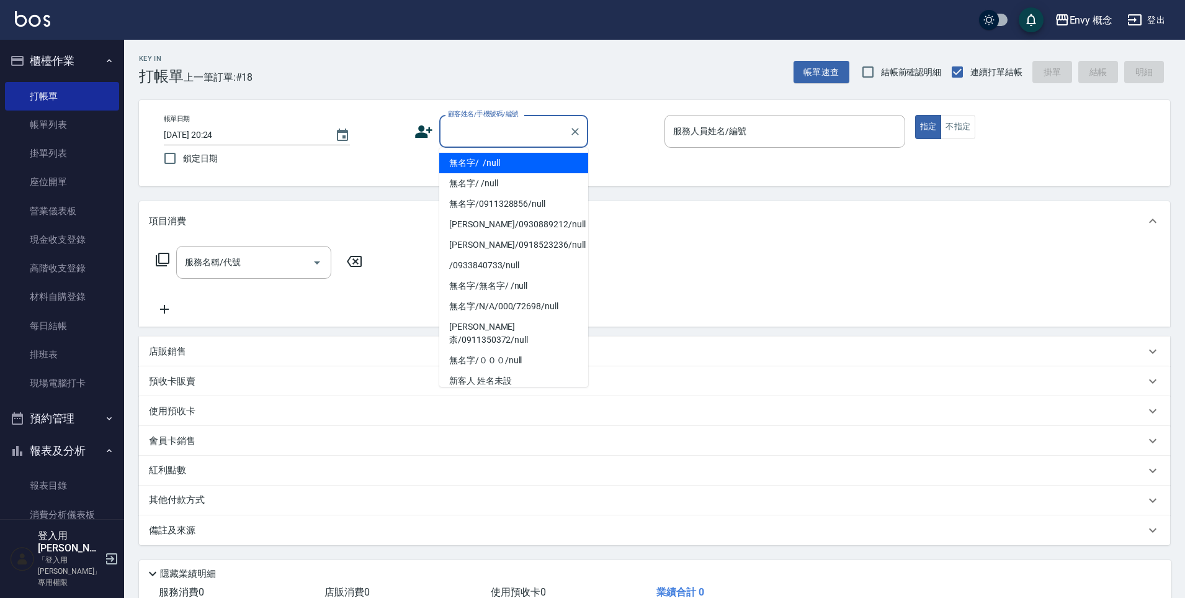
click at [470, 153] on li "無名字/ /null" at bounding box center [513, 163] width 149 height 20
type input "無名字/ /null"
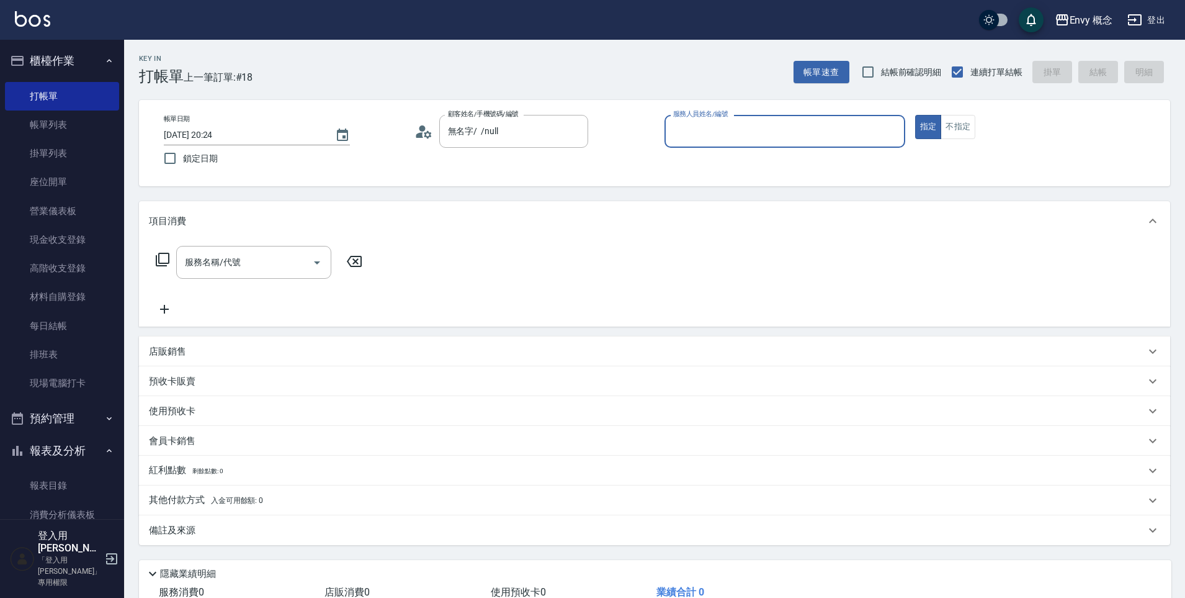
click at [739, 125] on input "服務人員姓名/編號" at bounding box center [785, 131] width 230 height 22
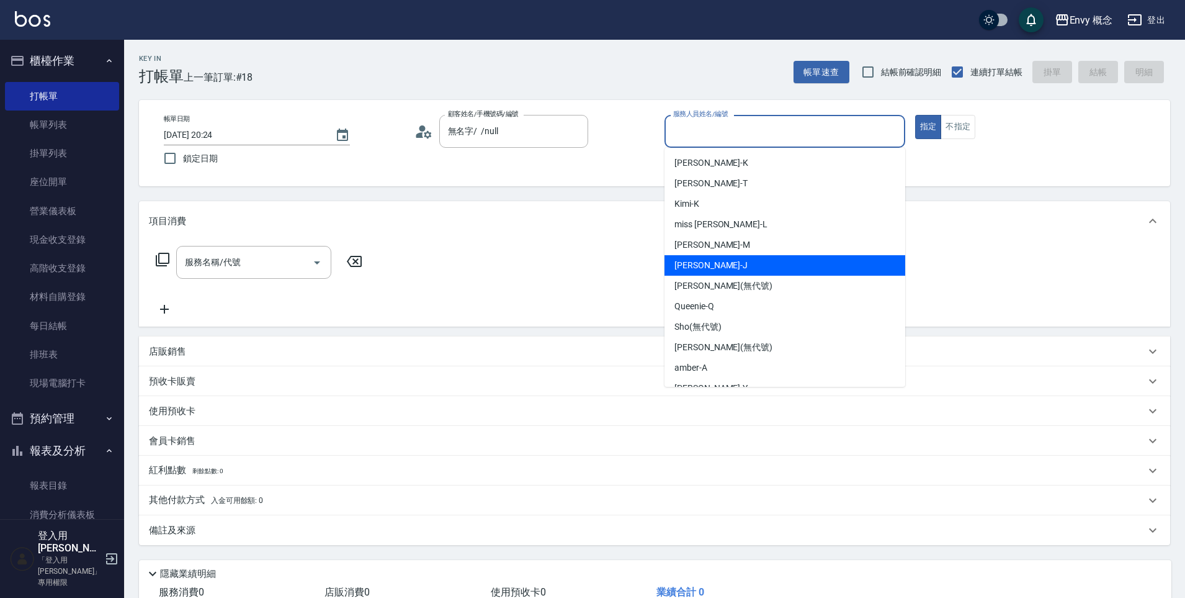
click at [720, 261] on div "[PERSON_NAME]" at bounding box center [785, 265] width 241 height 20
type input "[PERSON_NAME]"
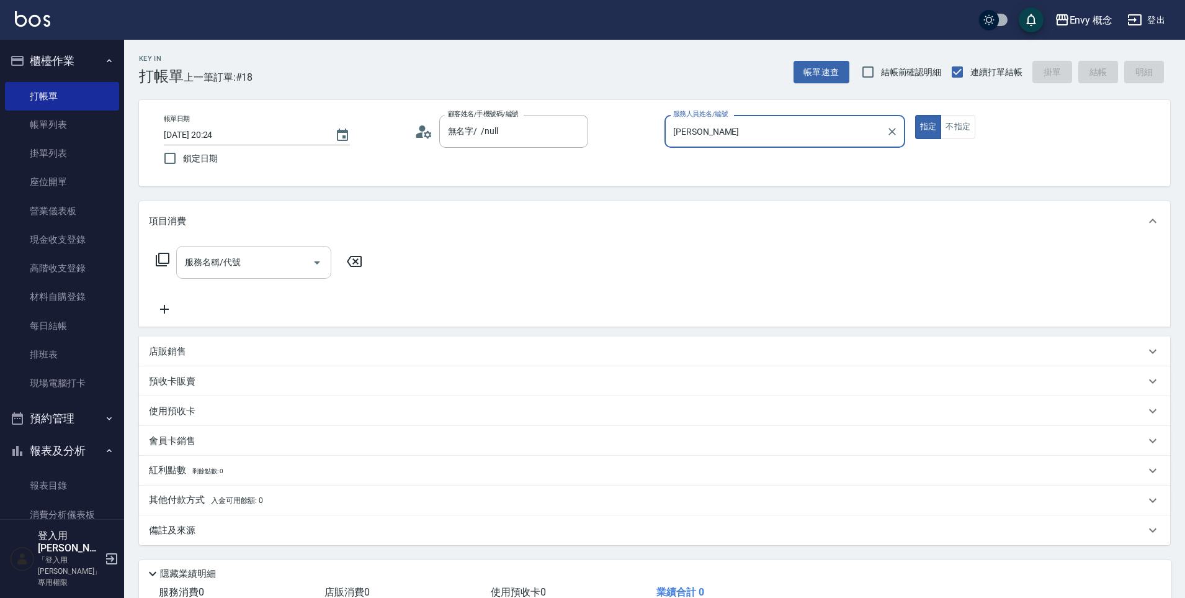
click at [238, 256] on div "服務名稱/代號 服務名稱/代號" at bounding box center [253, 262] width 155 height 33
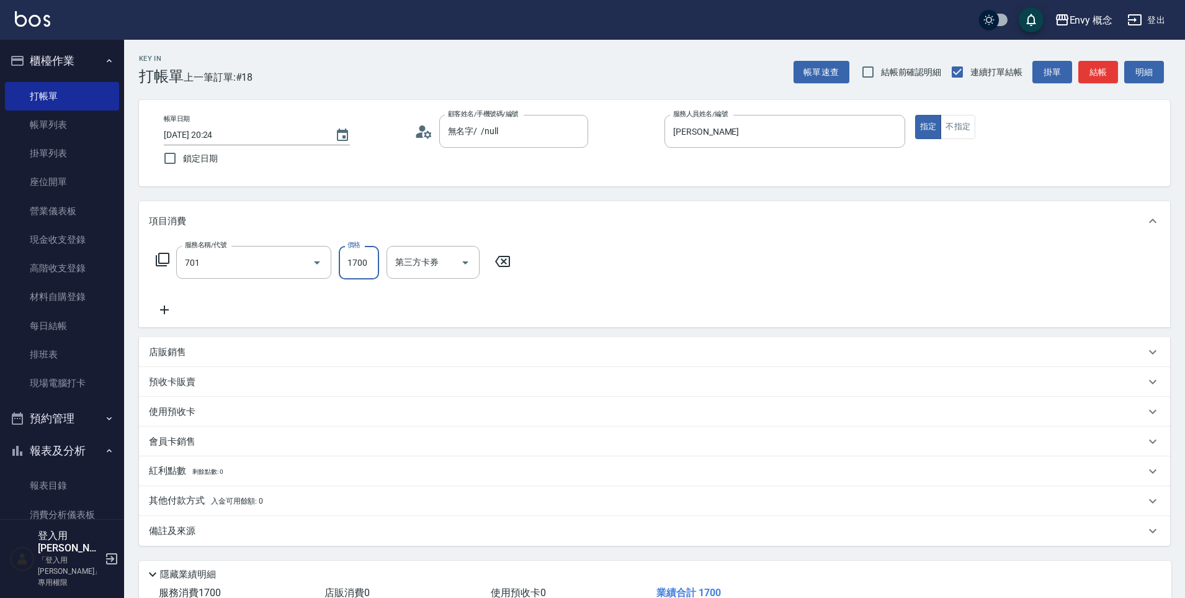
type input "701 染髮(701)"
type input "3500"
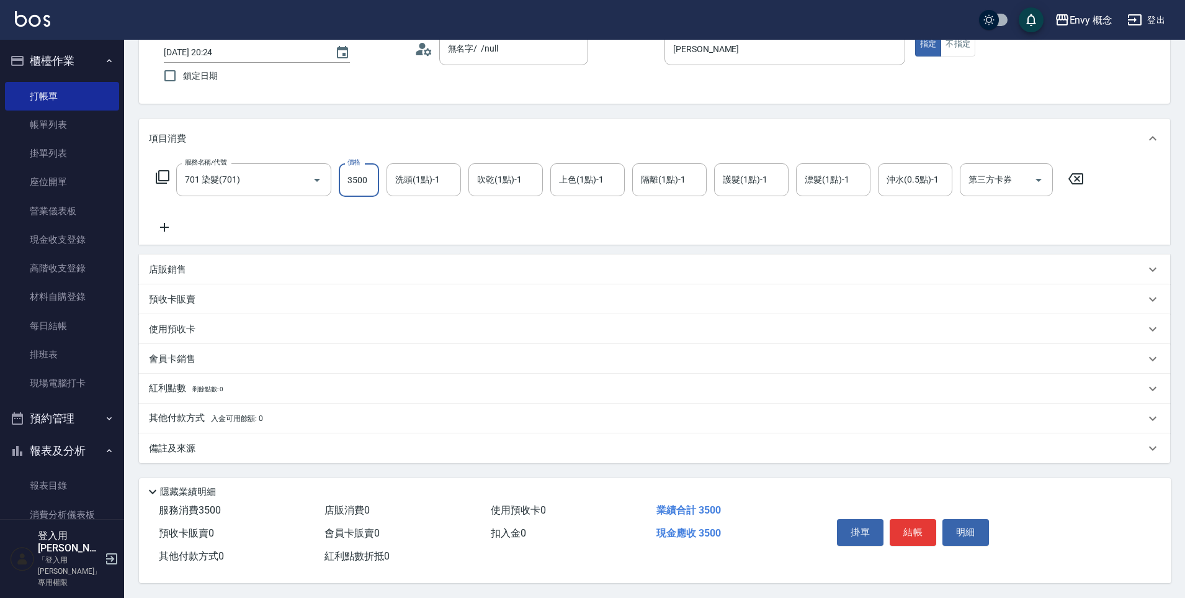
click at [192, 264] on div "店販銷售" at bounding box center [647, 269] width 997 height 13
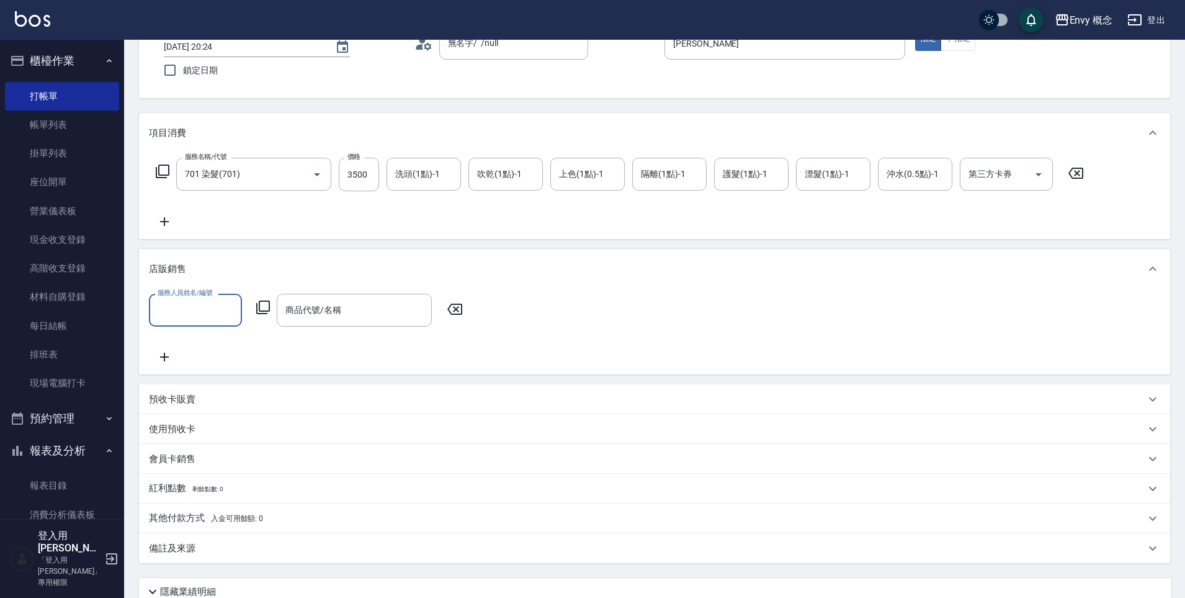
scroll to position [0, 0]
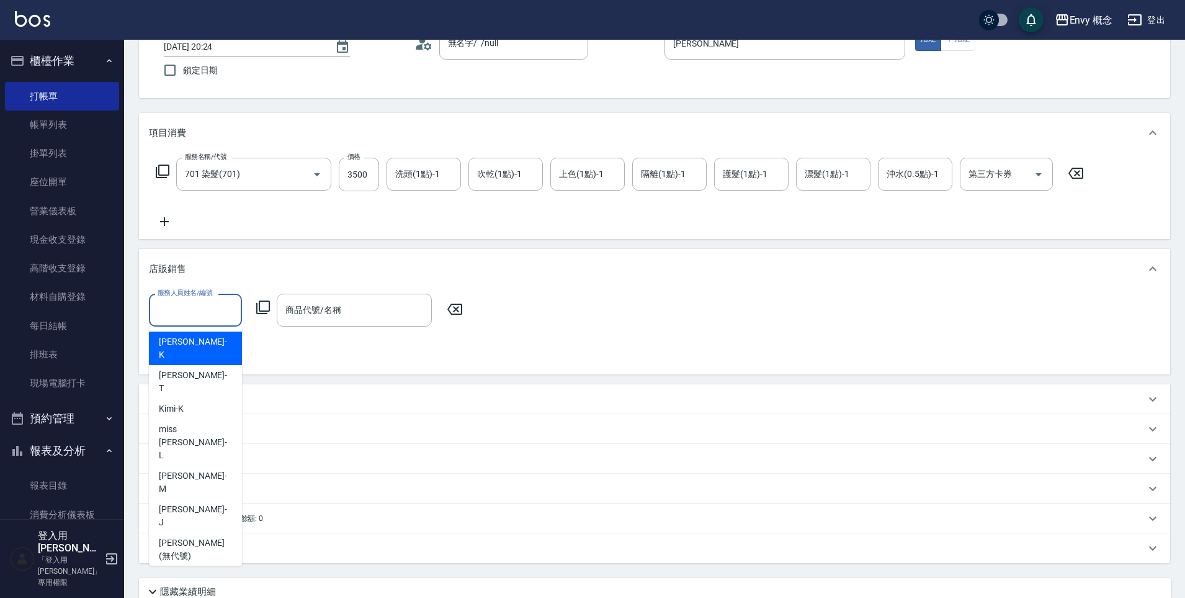
click at [193, 305] on input "服務人員姓名/編號" at bounding box center [196, 310] width 82 height 22
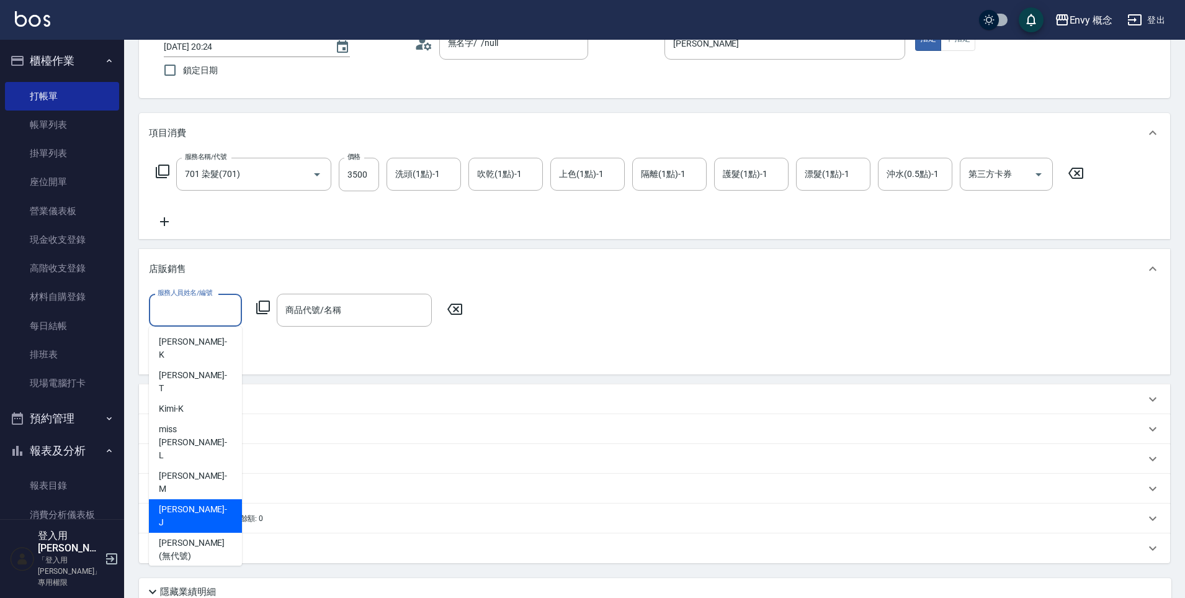
click at [195, 499] on div "[PERSON_NAME]" at bounding box center [195, 516] width 93 height 34
type input "[PERSON_NAME]"
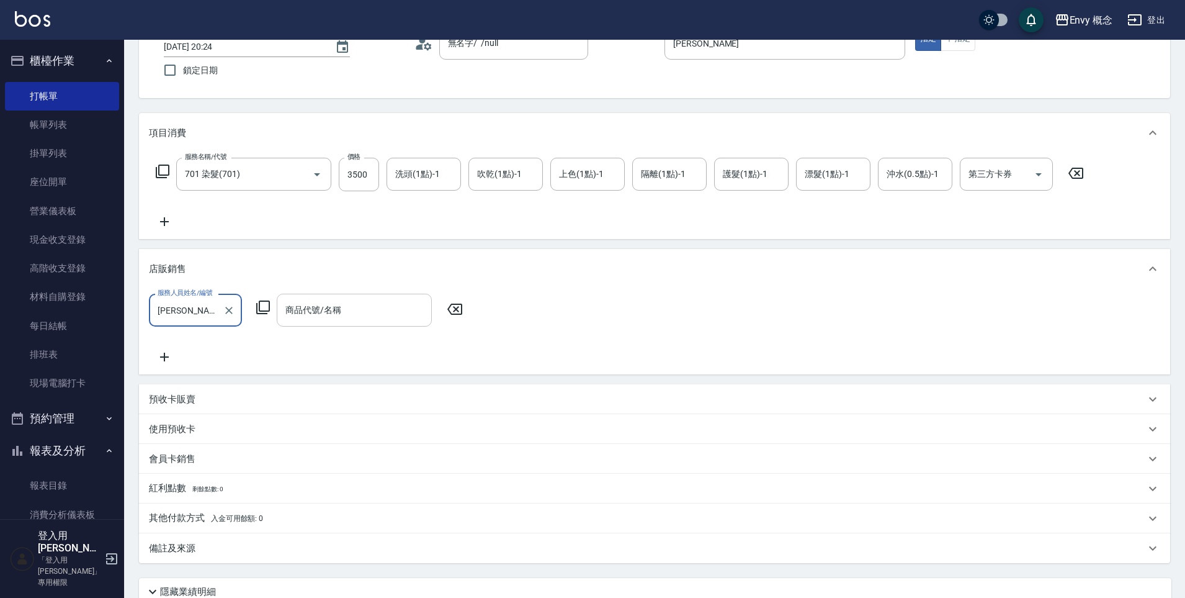
click at [324, 310] on div "商品代號/名稱 商品代號/名稱" at bounding box center [354, 310] width 155 height 33
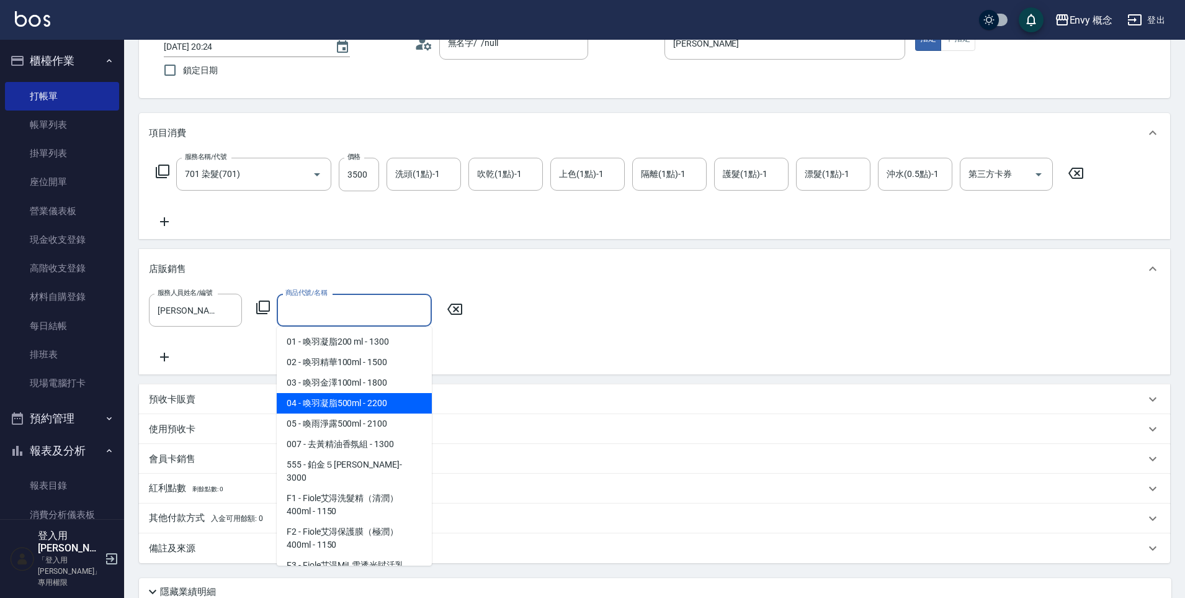
click at [388, 398] on span "04 - 喚羽凝脂500ml - 2200" at bounding box center [354, 403] width 155 height 20
type input "喚羽凝脂500ml"
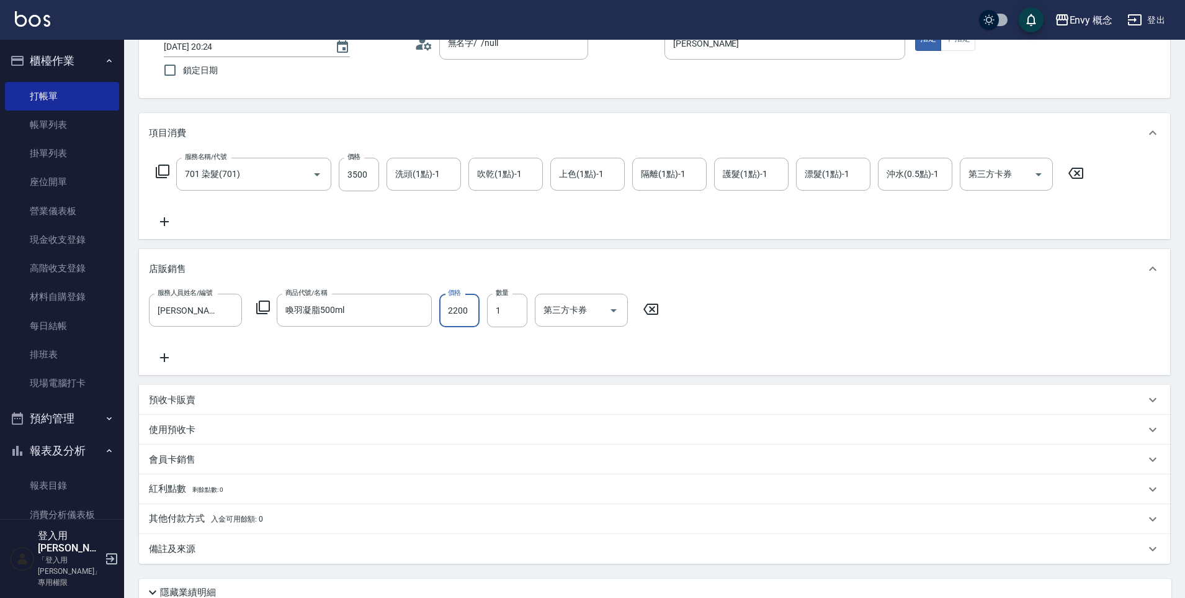
click at [479, 311] on input "2200" at bounding box center [459, 311] width 40 height 34
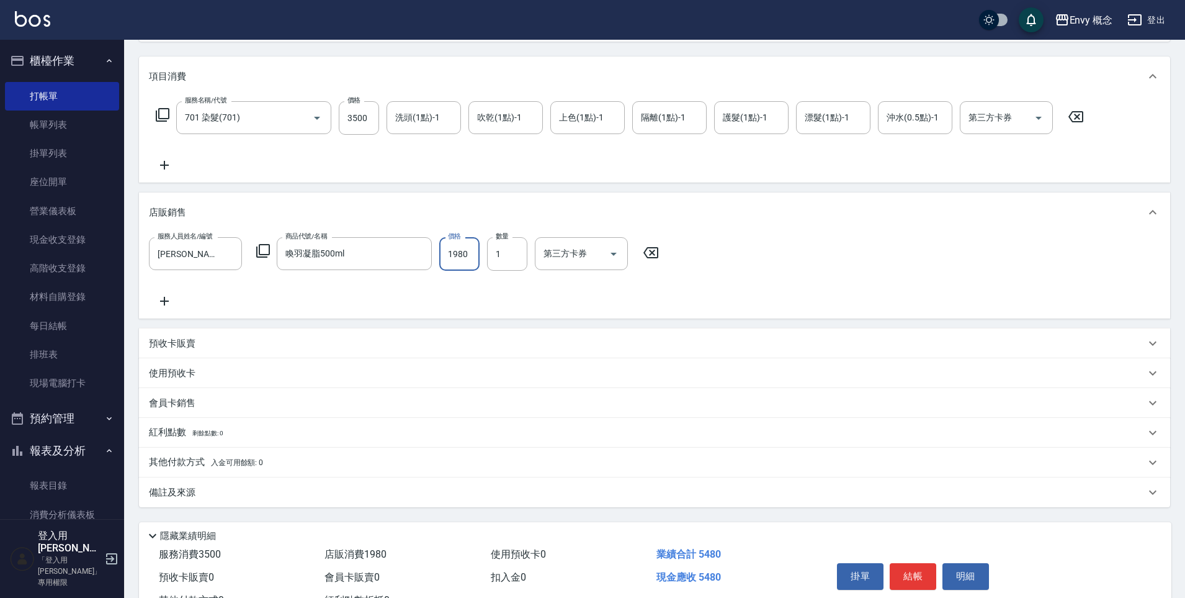
scroll to position [194, 0]
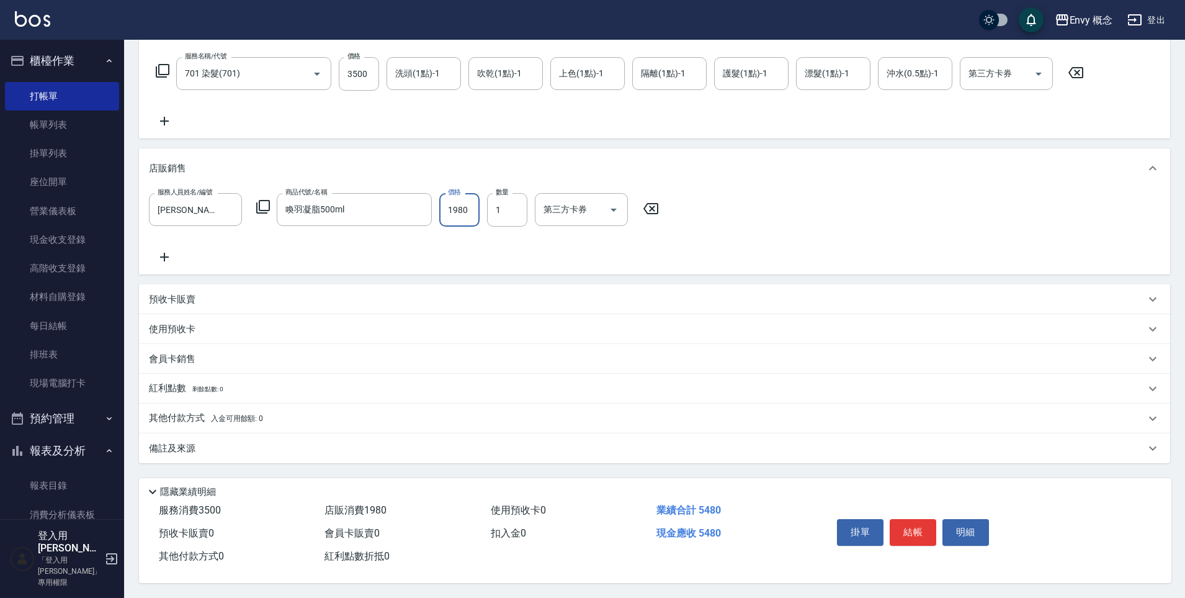
type input "1980"
click at [293, 421] on div "其他付款方式 入金可用餘額: 0" at bounding box center [654, 418] width 1031 height 30
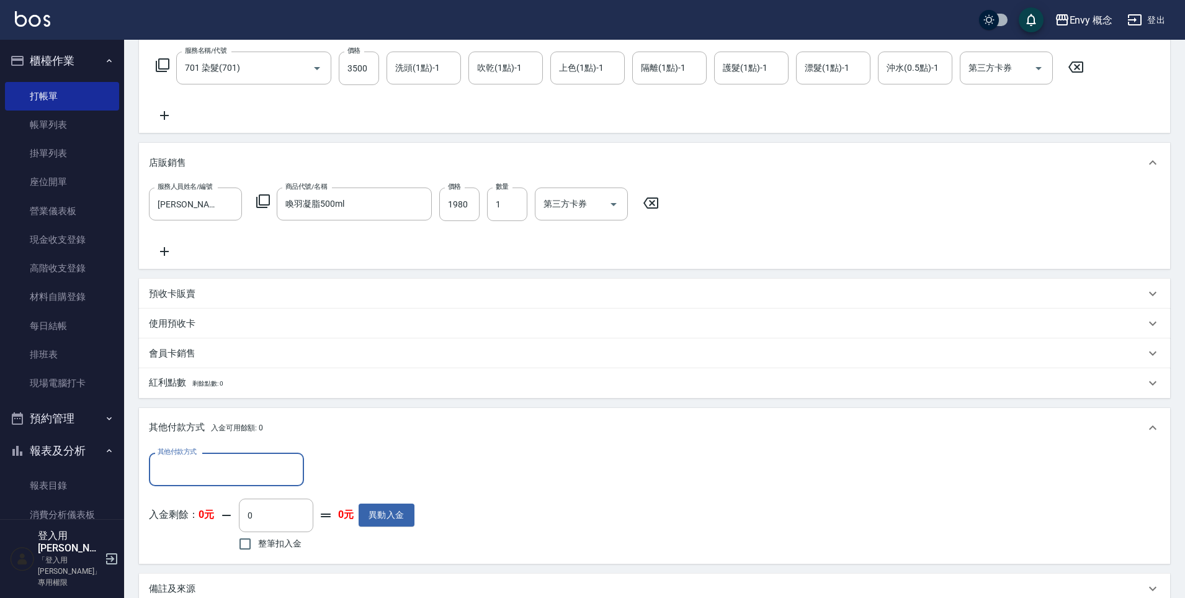
scroll to position [0, 0]
click at [256, 470] on input "其他付款方式" at bounding box center [227, 469] width 144 height 22
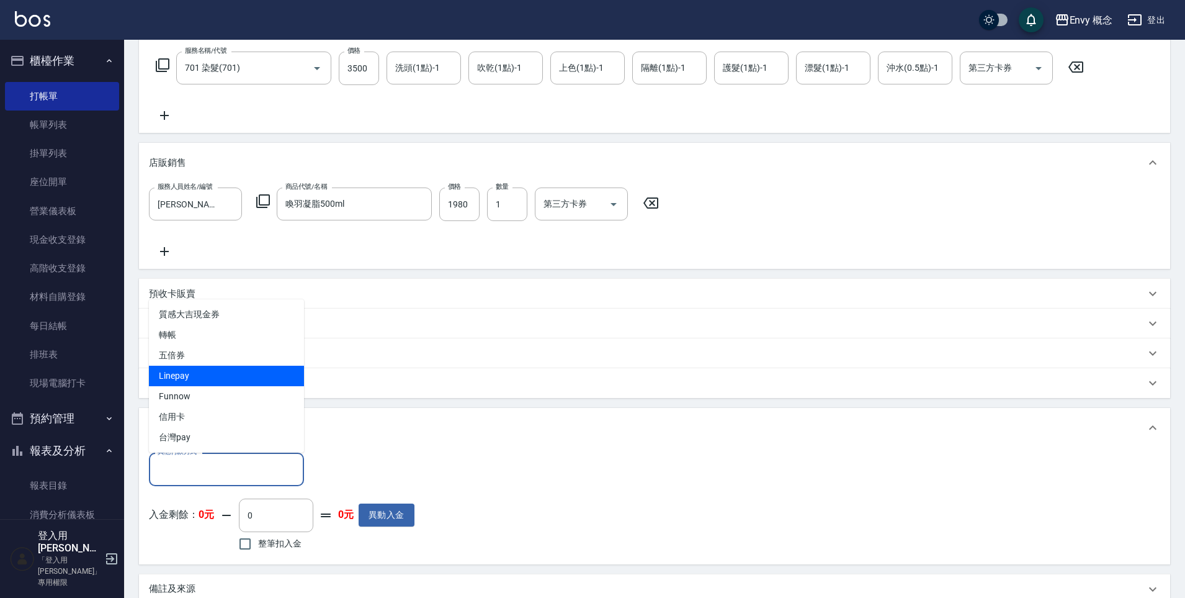
click at [192, 370] on span "Linepay" at bounding box center [226, 376] width 155 height 20
type input "Linepay"
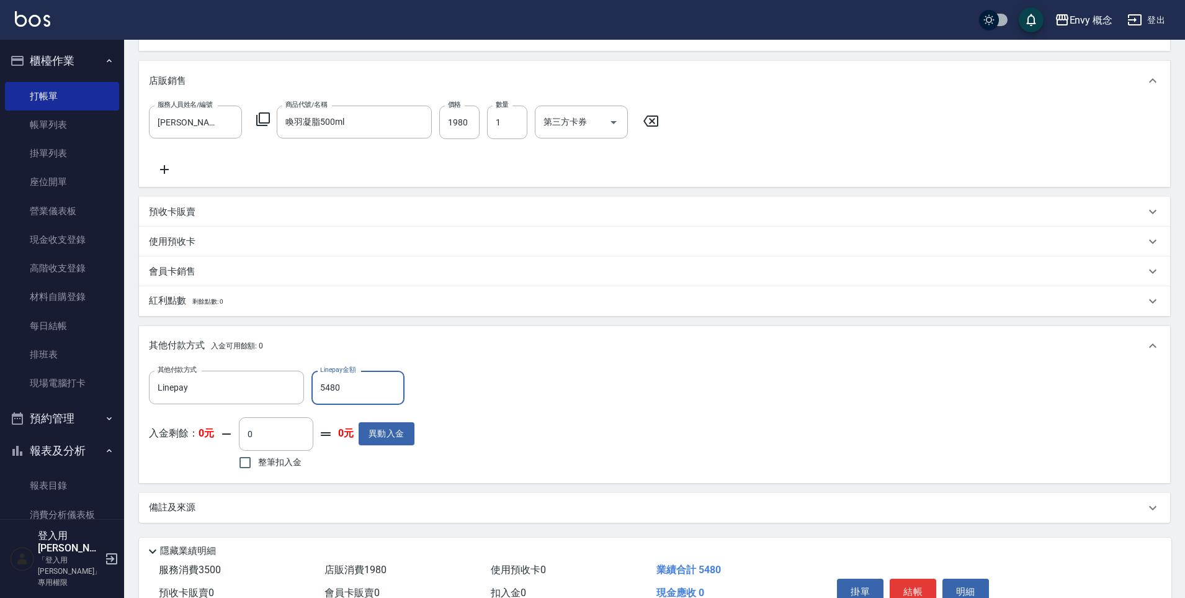
scroll to position [341, 0]
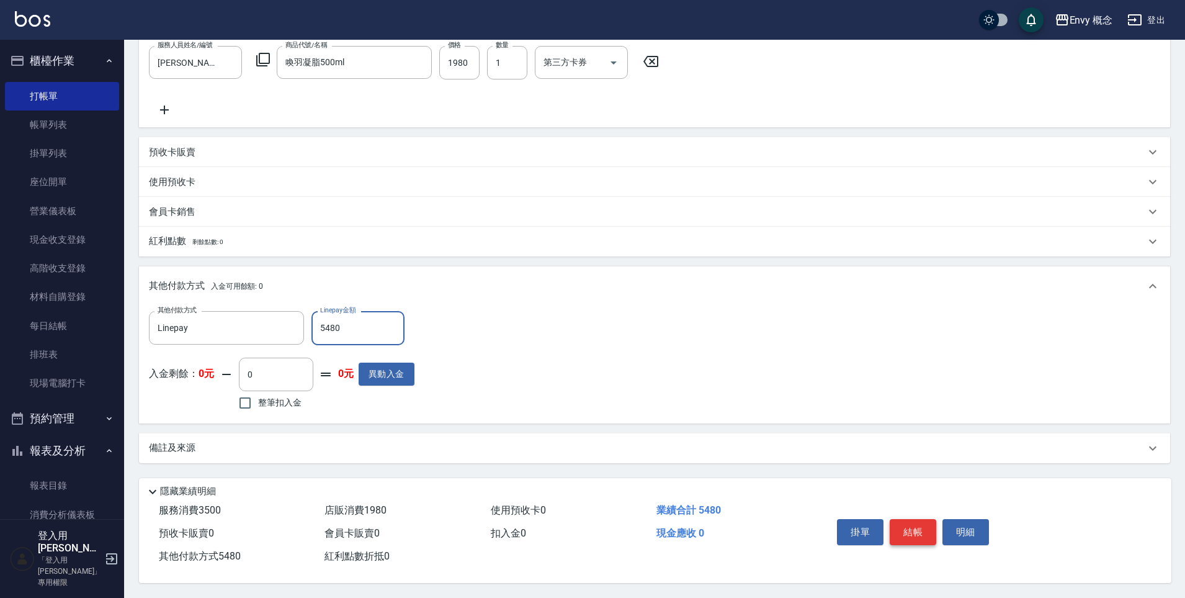
type input "5480"
click at [922, 521] on button "結帳" at bounding box center [913, 532] width 47 height 26
type input "[DATE] 20:34"
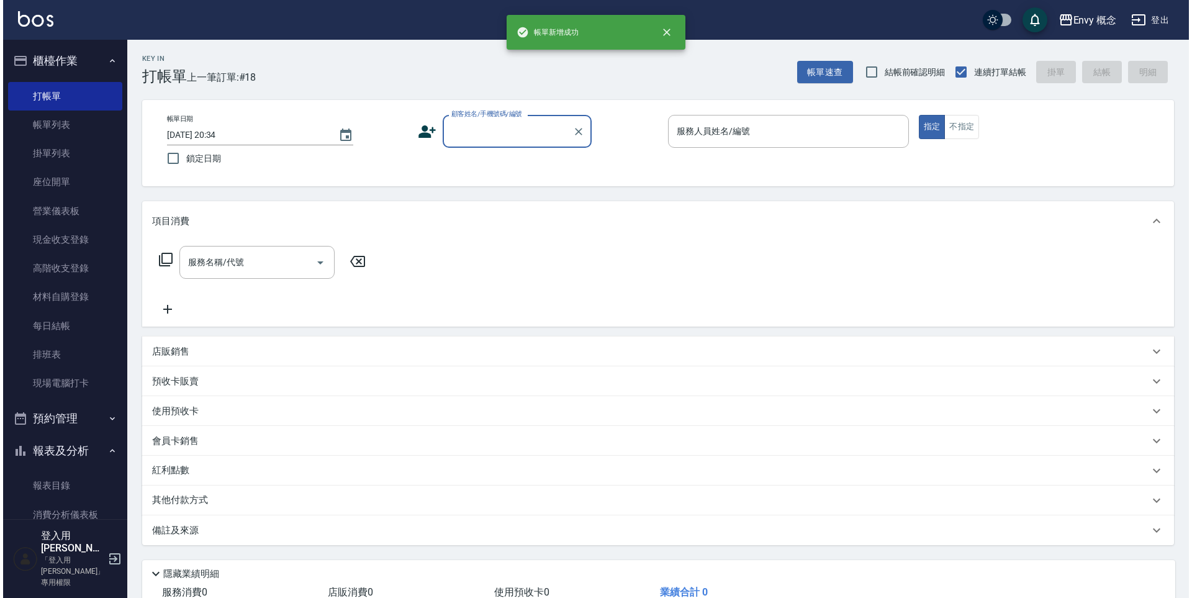
scroll to position [0, 0]
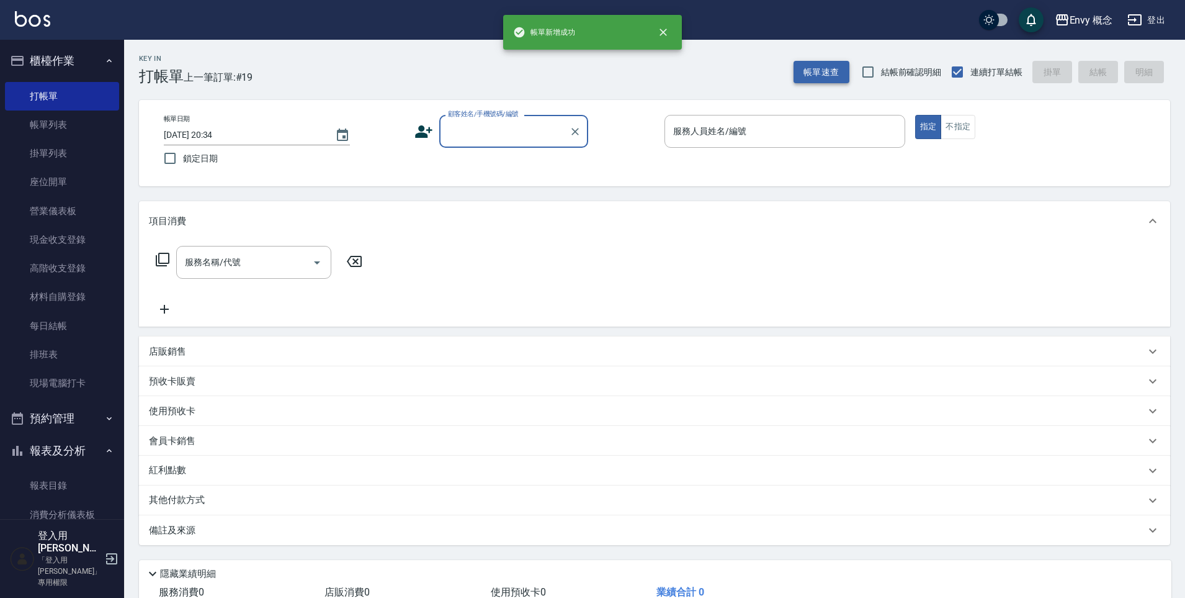
click at [821, 71] on button "帳單速查" at bounding box center [822, 72] width 56 height 23
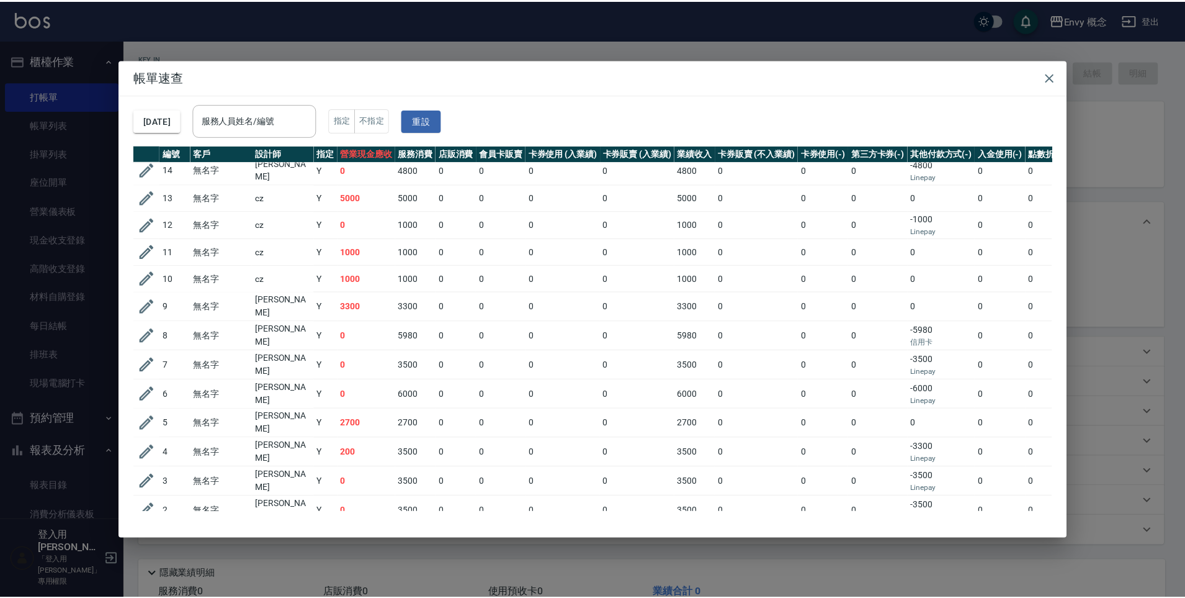
scroll to position [192, 0]
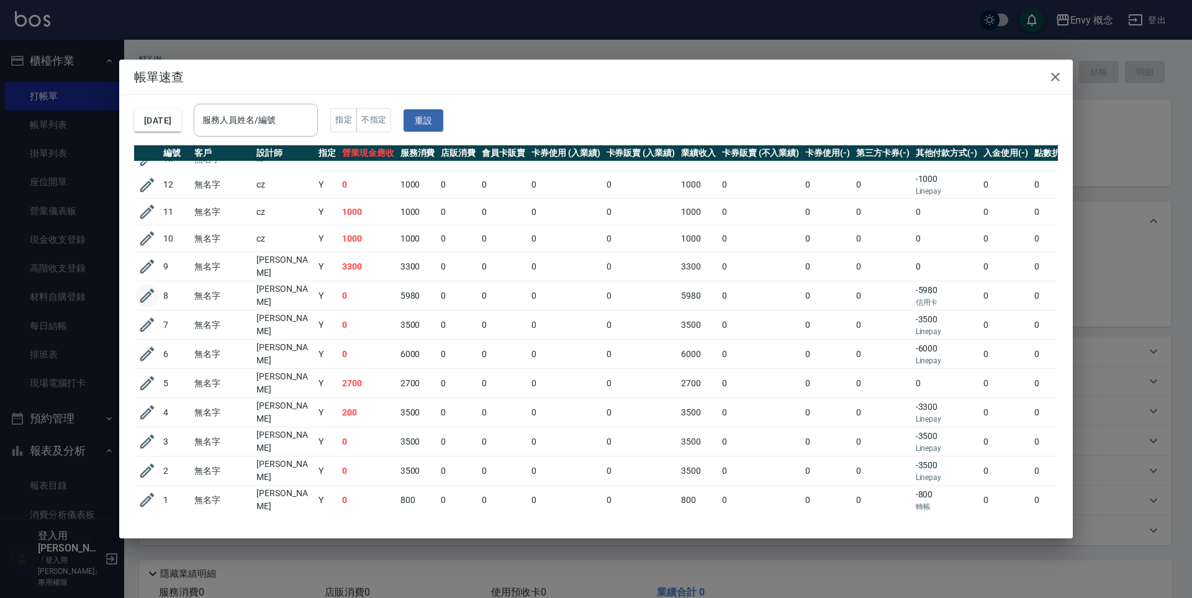
click at [145, 289] on icon "button" at bounding box center [147, 296] width 14 height 14
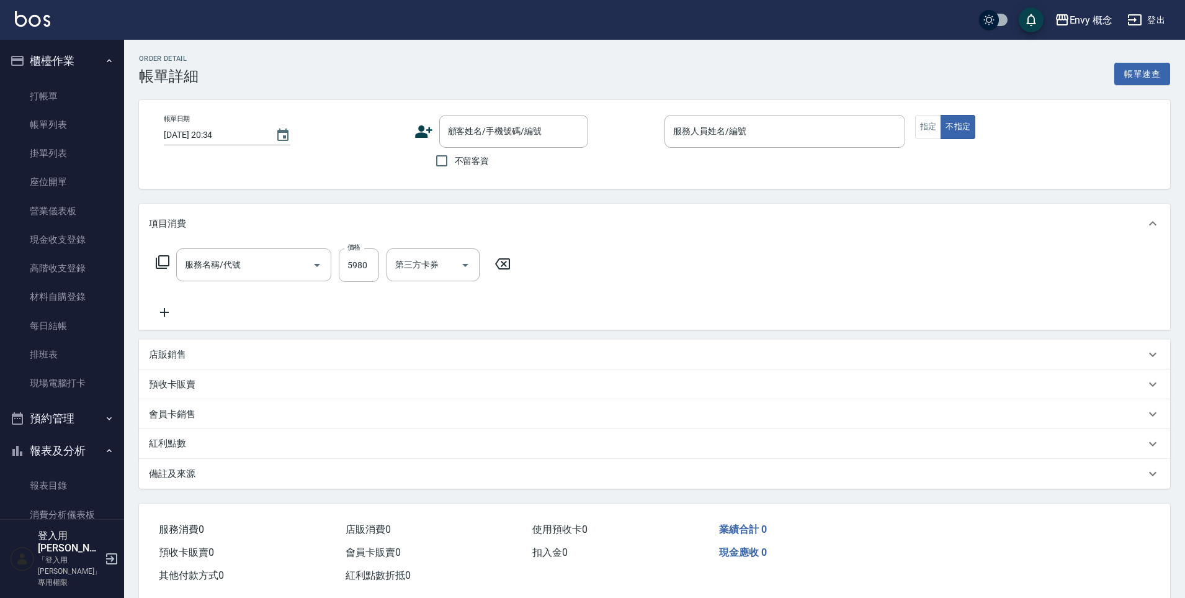
type input "[DATE] 16:56"
type input "[PERSON_NAME]"
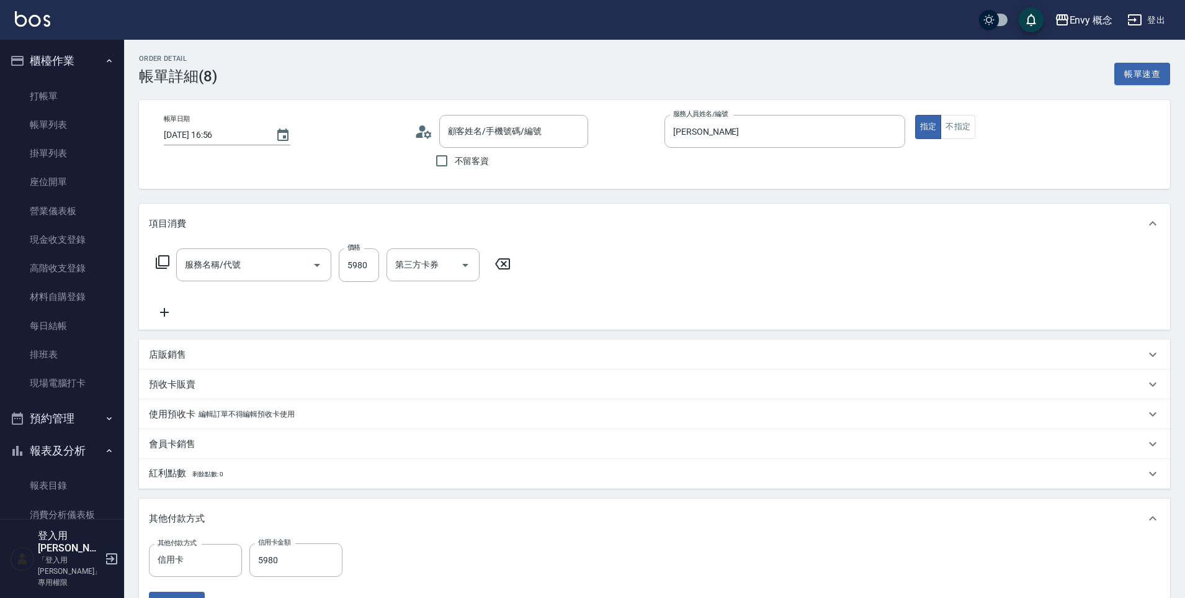
type input "701 染髮(701)"
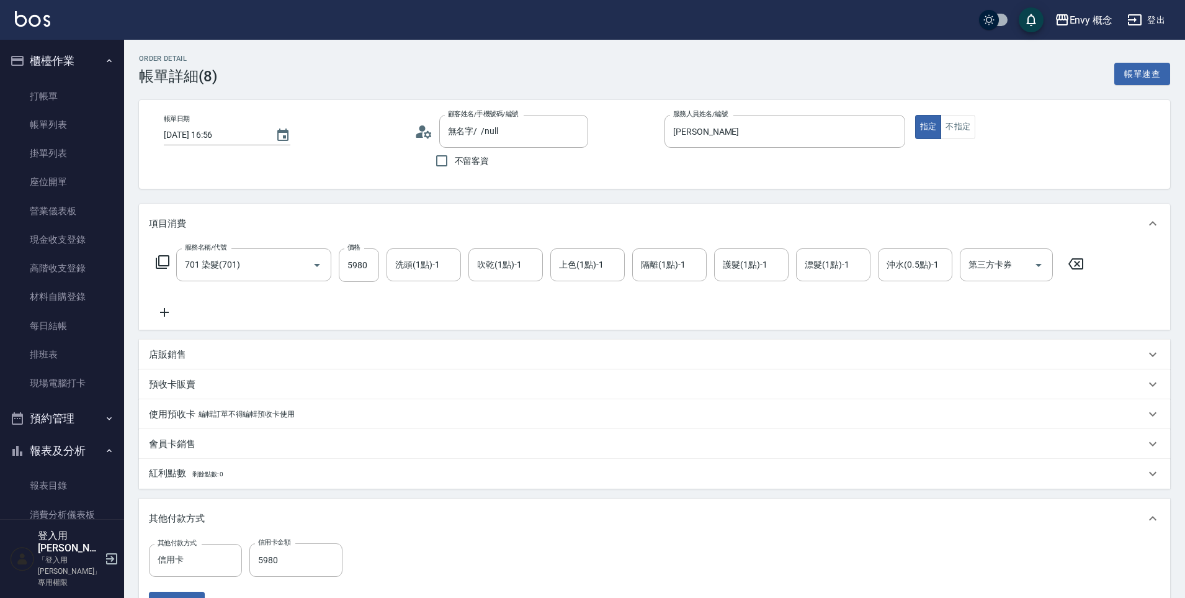
type input "無名字/ /null"
click at [361, 264] on input "5980" at bounding box center [359, 265] width 40 height 34
type input "6"
type input "0"
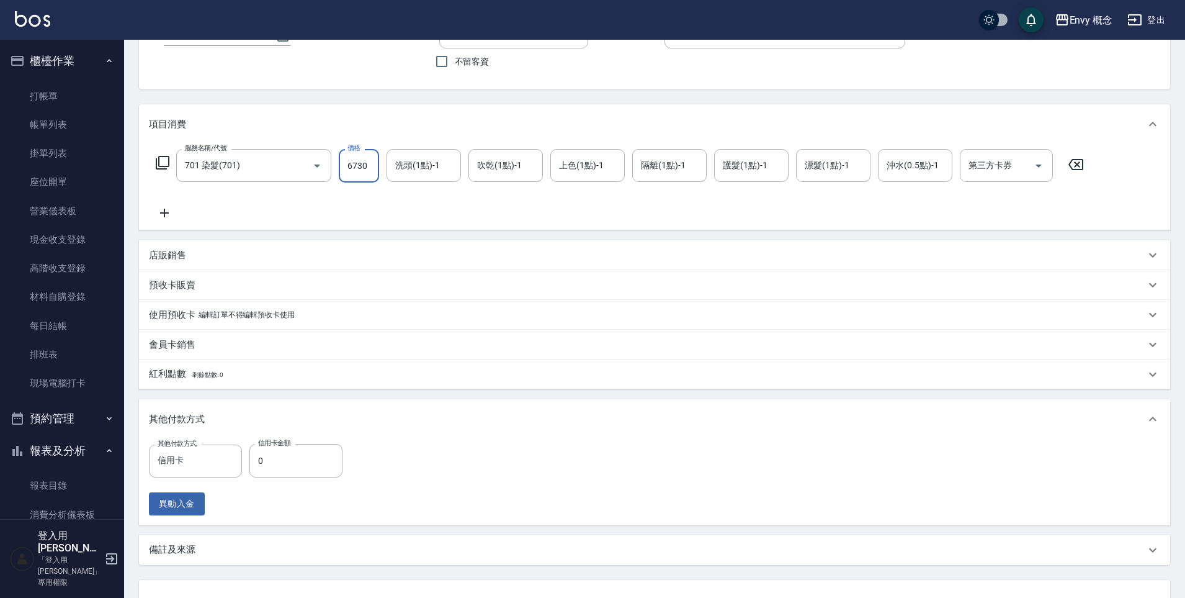
scroll to position [200, 0]
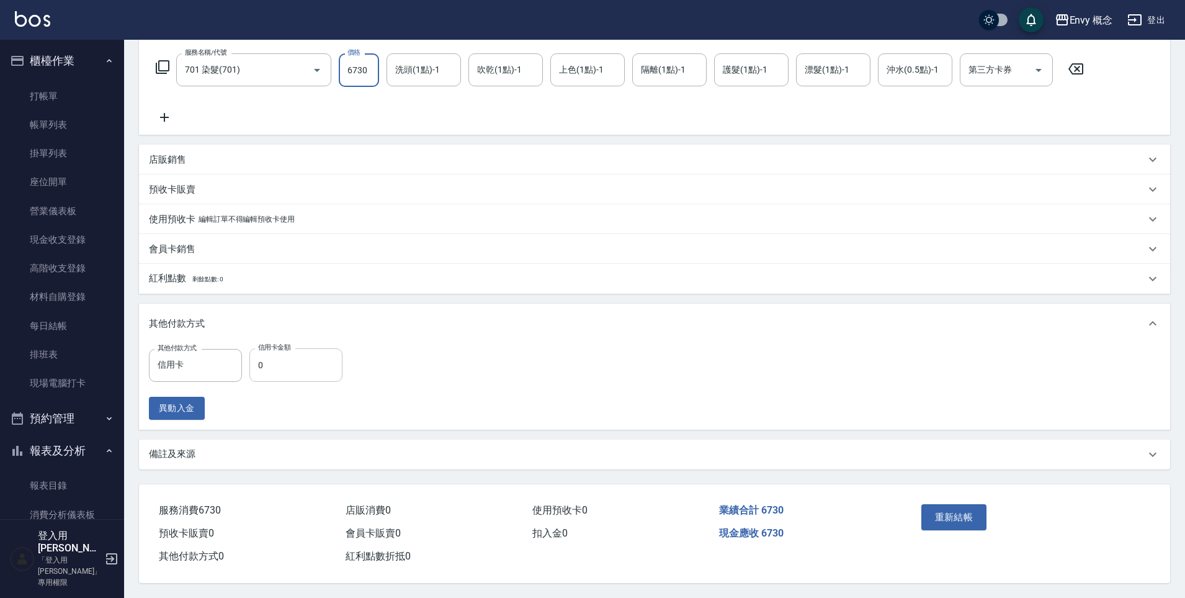
type input "6730"
click at [303, 359] on input "0" at bounding box center [295, 365] width 93 height 34
type input "3730"
click at [944, 514] on button "重新結帳" at bounding box center [955, 517] width 66 height 26
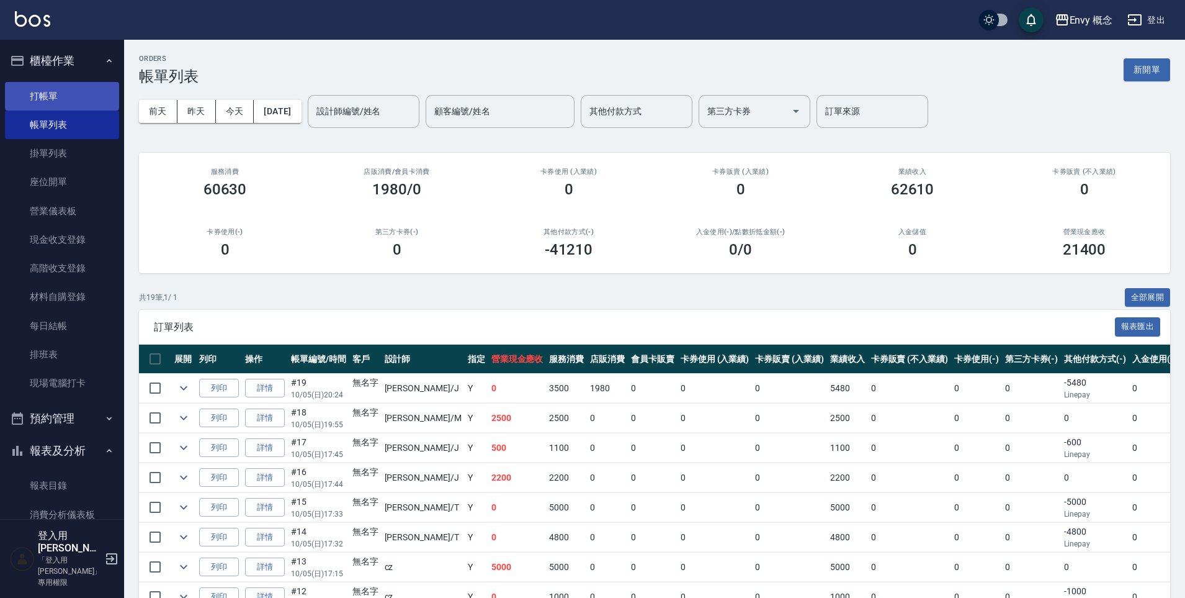
click at [52, 100] on link "打帳單" at bounding box center [62, 96] width 114 height 29
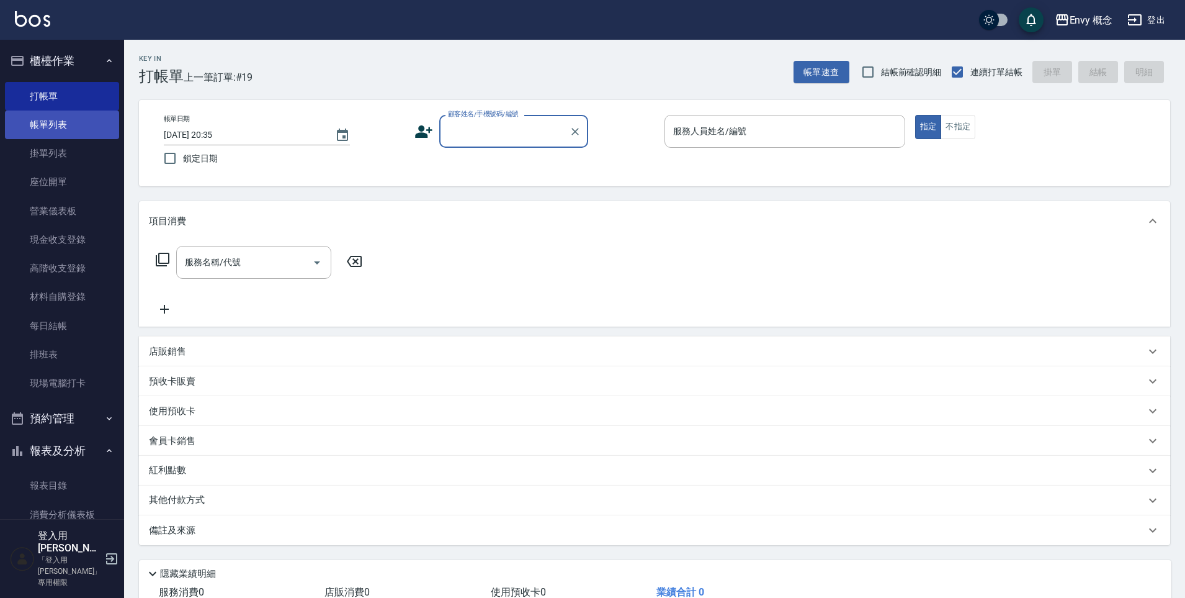
click at [52, 121] on link "帳單列表" at bounding box center [62, 124] width 114 height 29
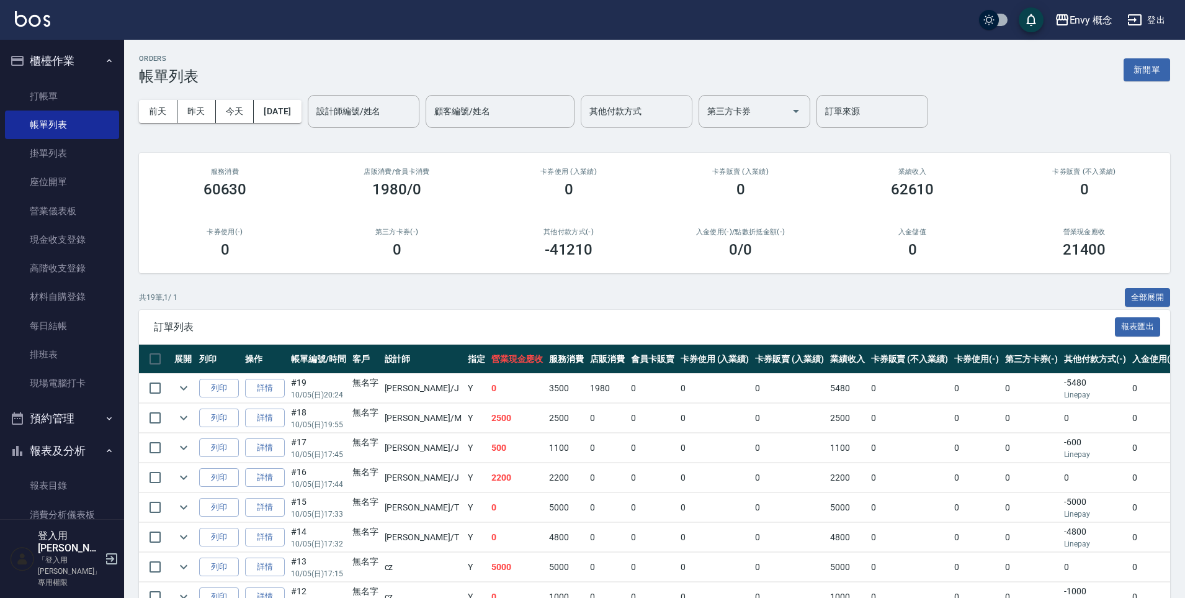
click at [604, 114] on div "其他付款方式" at bounding box center [637, 111] width 112 height 33
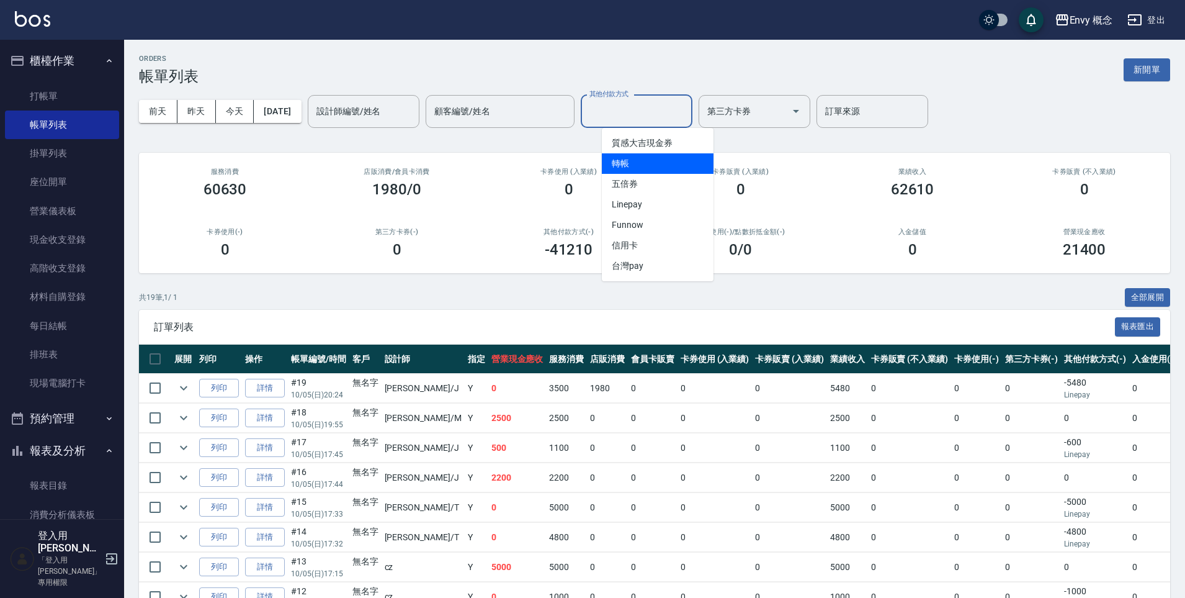
click at [637, 163] on span "轉帳" at bounding box center [658, 163] width 112 height 20
type input "轉帳"
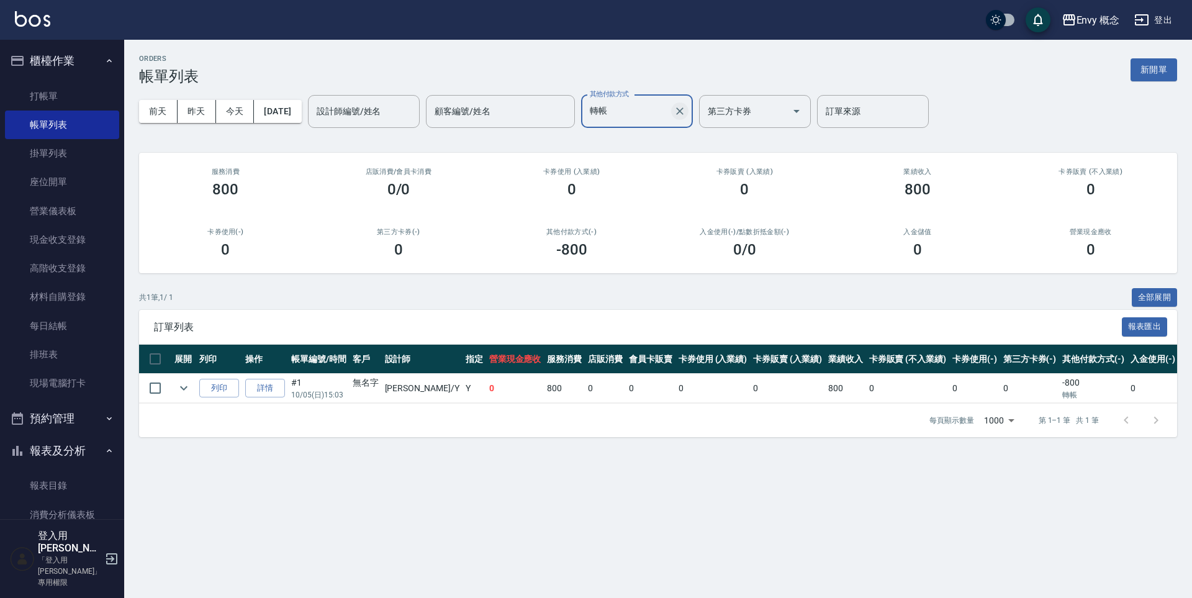
click at [686, 110] on icon "Clear" at bounding box center [679, 111] width 12 height 12
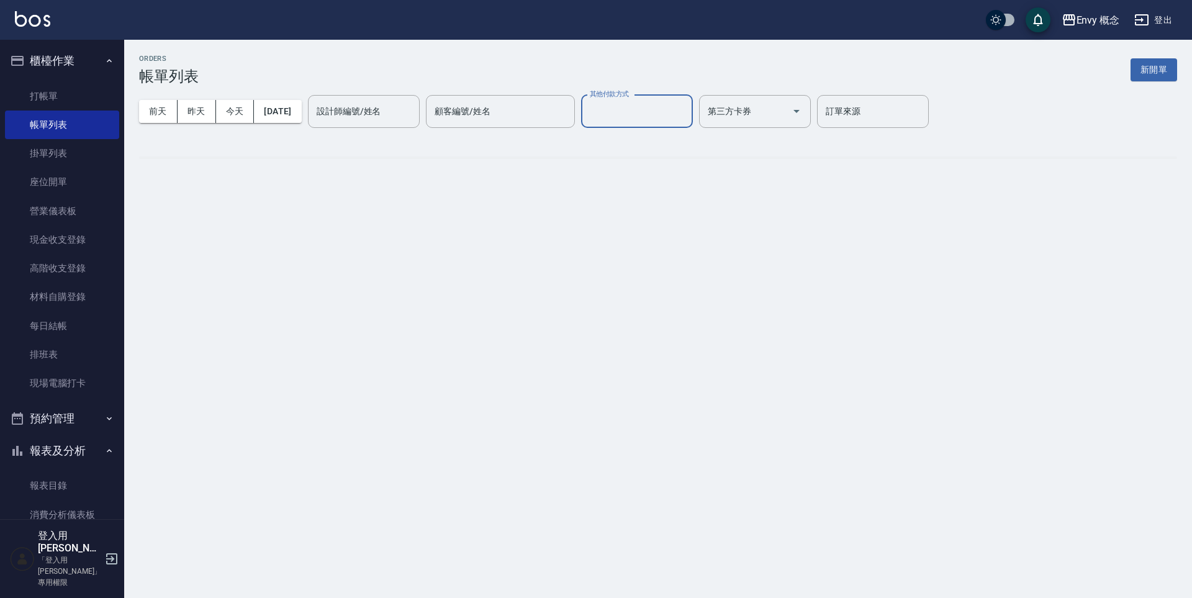
click at [680, 110] on input "其他付款方式" at bounding box center [636, 112] width 101 height 22
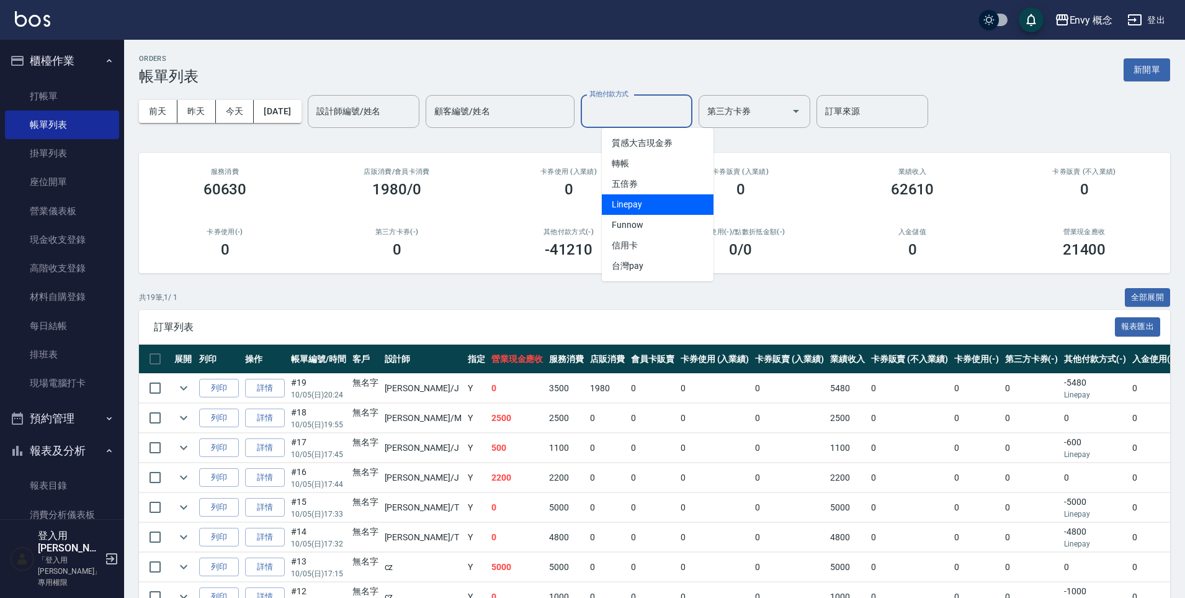
click at [656, 202] on span "Linepay" at bounding box center [658, 204] width 112 height 20
type input "Linepay"
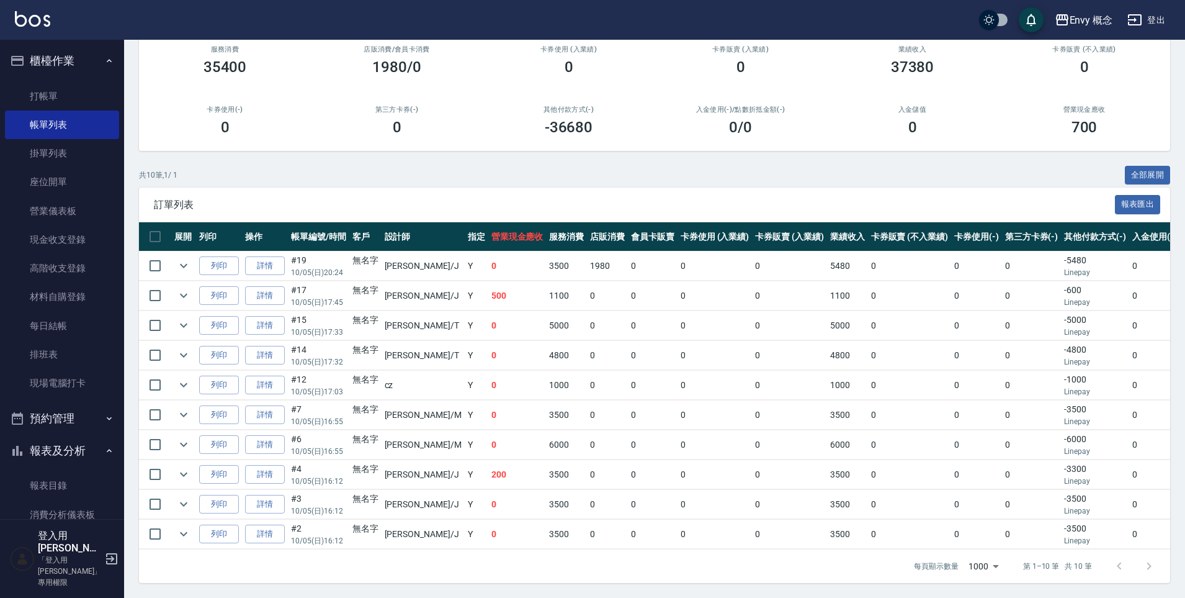
scroll to position [132, 0]
click at [275, 435] on link "詳情" at bounding box center [265, 444] width 40 height 19
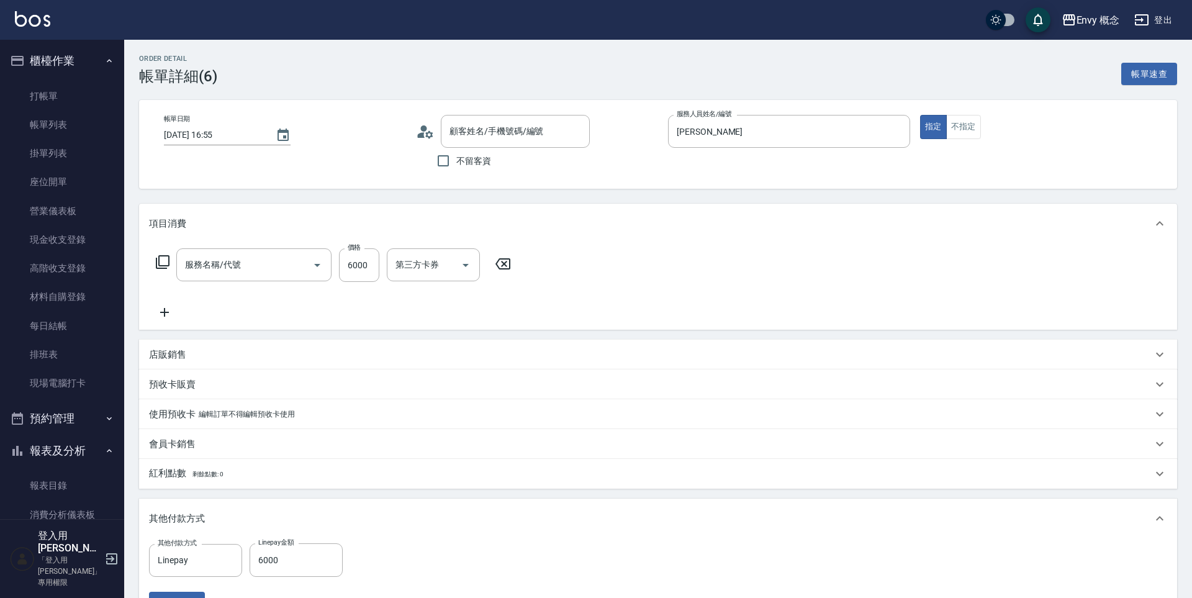
type input "[DATE] 16:55"
type input "[PERSON_NAME]"
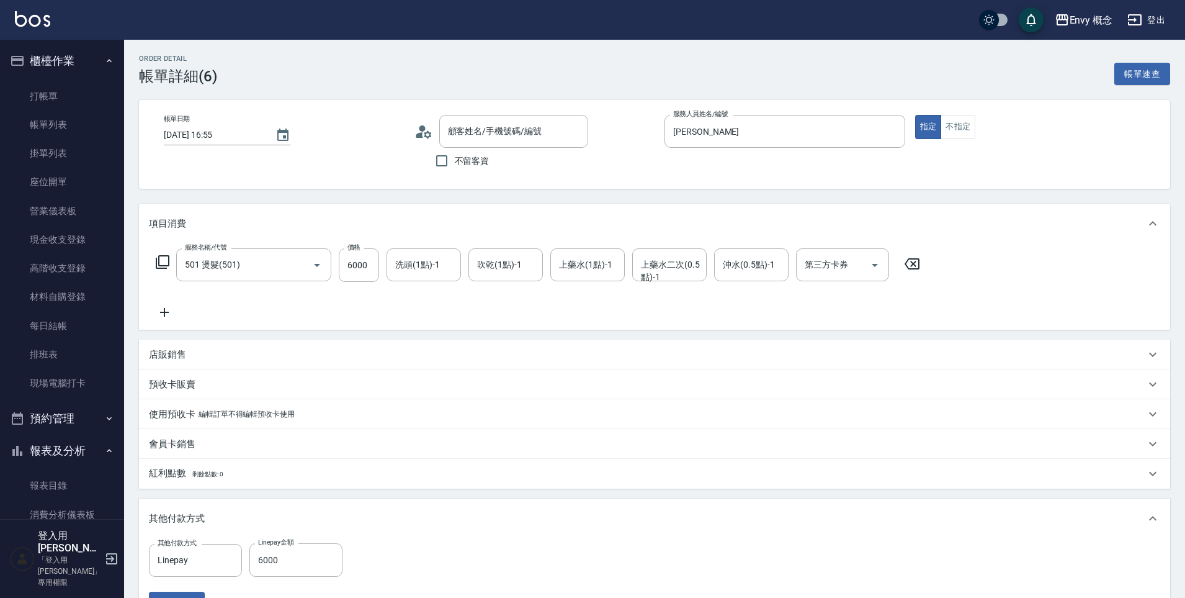
type input "501 燙髮(501)"
type input "無名字/ /null"
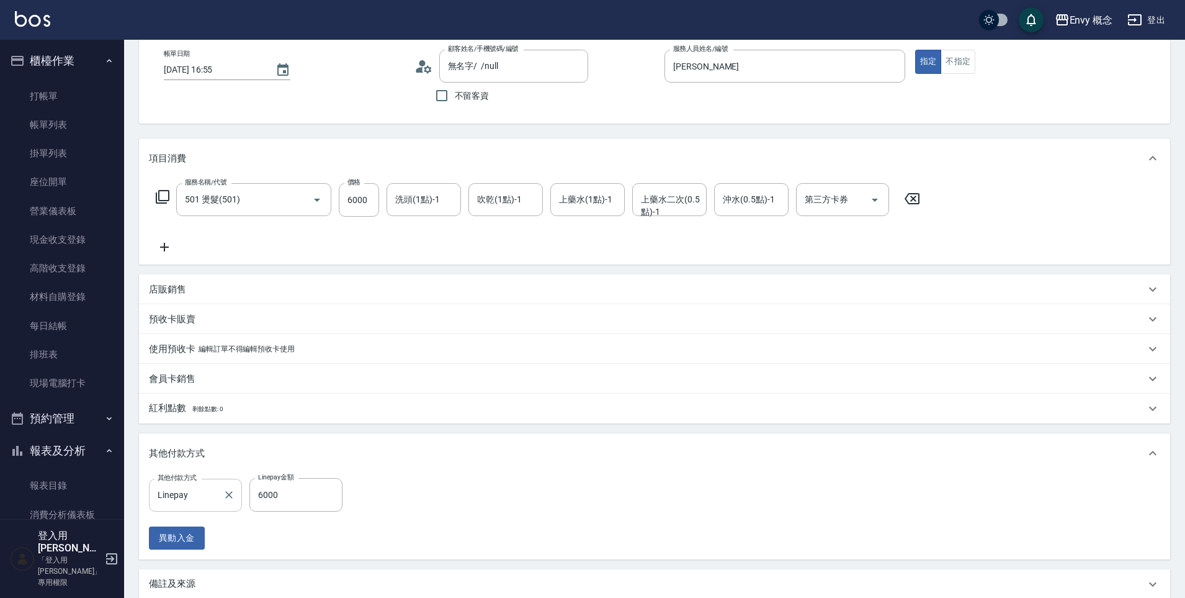
scroll to position [75, 0]
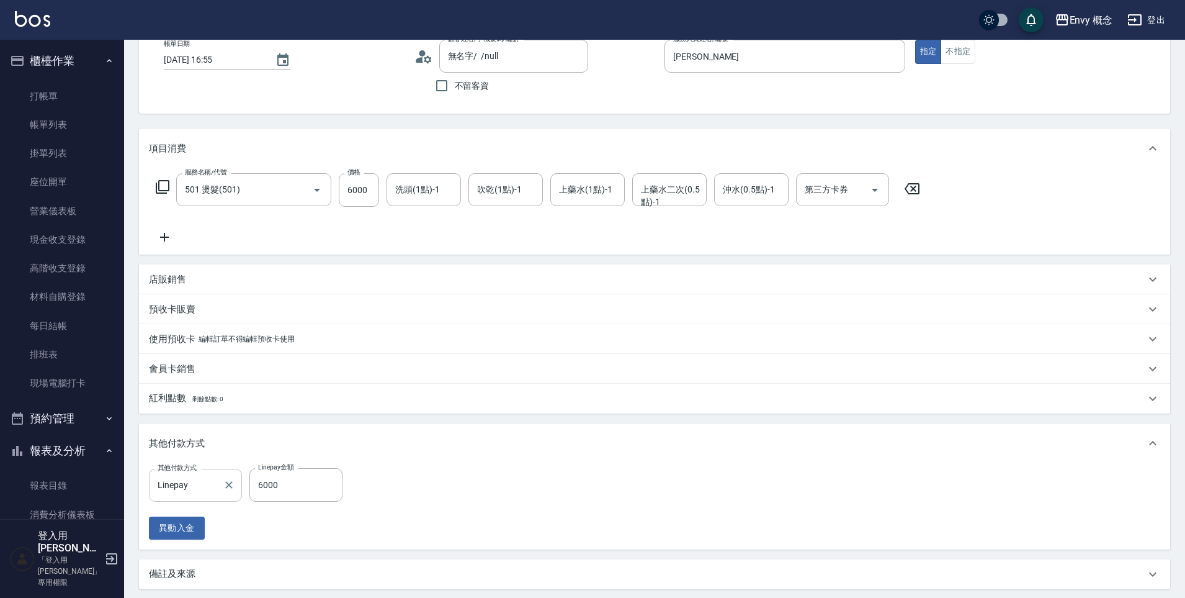
click at [201, 488] on input "Linepay" at bounding box center [186, 485] width 63 height 22
click at [181, 423] on span "信用卡" at bounding box center [195, 433] width 93 height 20
type input "信用卡"
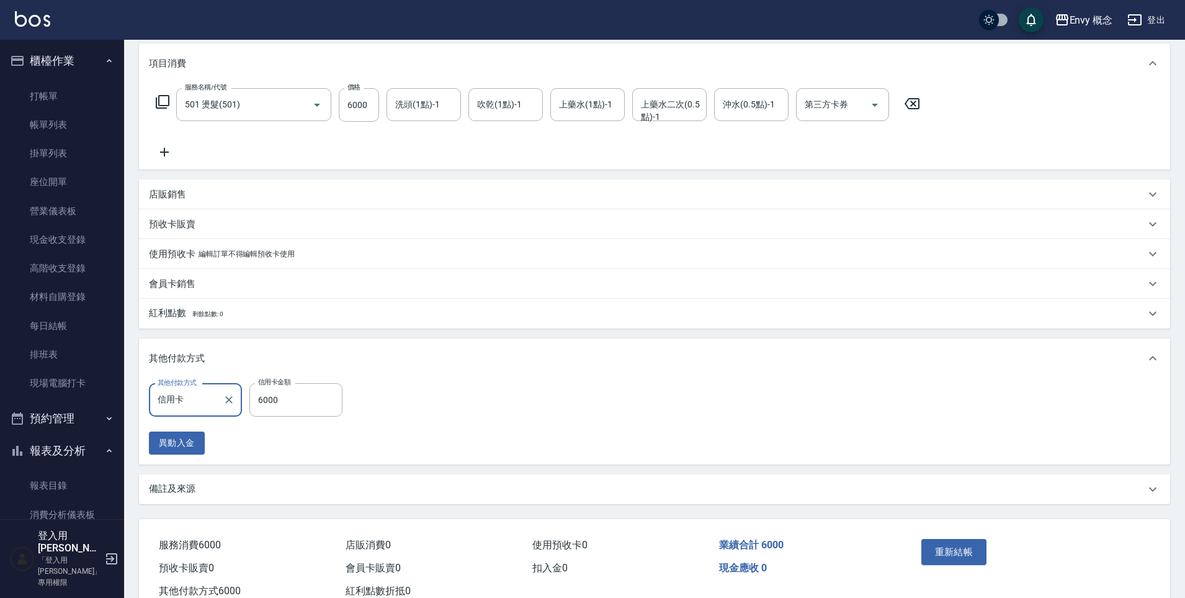
scroll to position [200, 0]
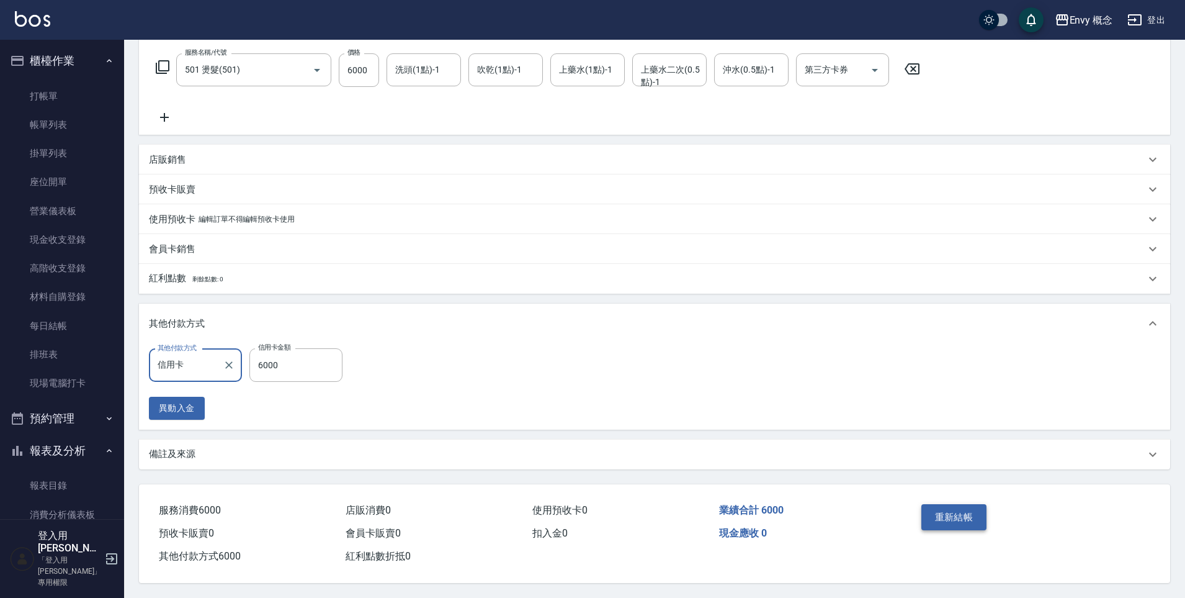
click at [944, 515] on button "重新結帳" at bounding box center [955, 517] width 66 height 26
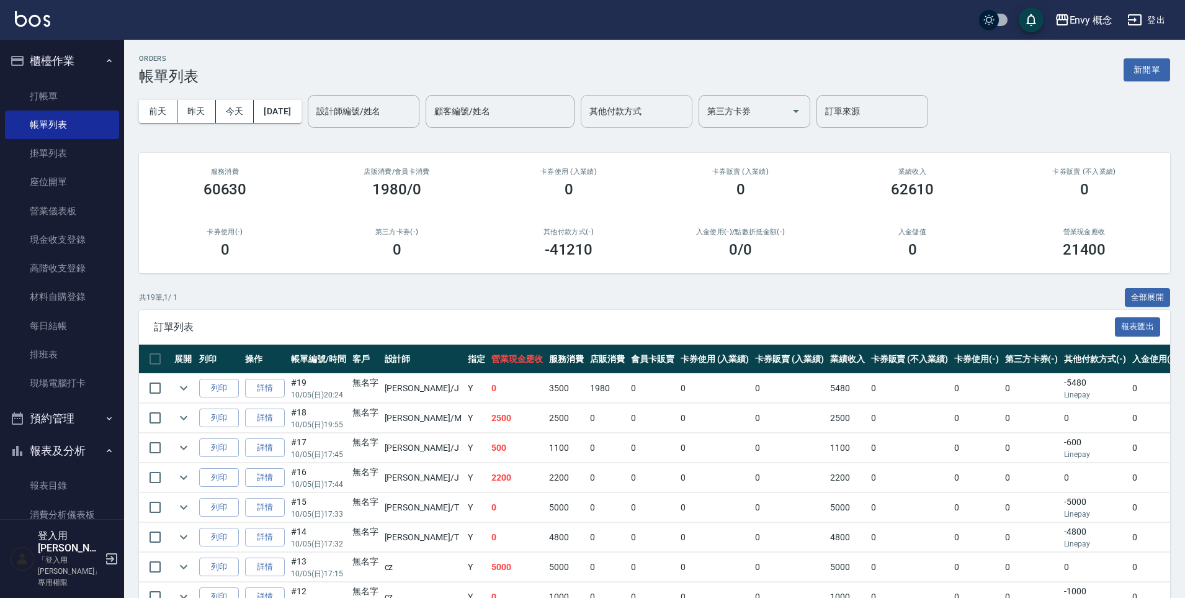
click at [637, 111] on input "其他付款方式" at bounding box center [636, 112] width 101 height 22
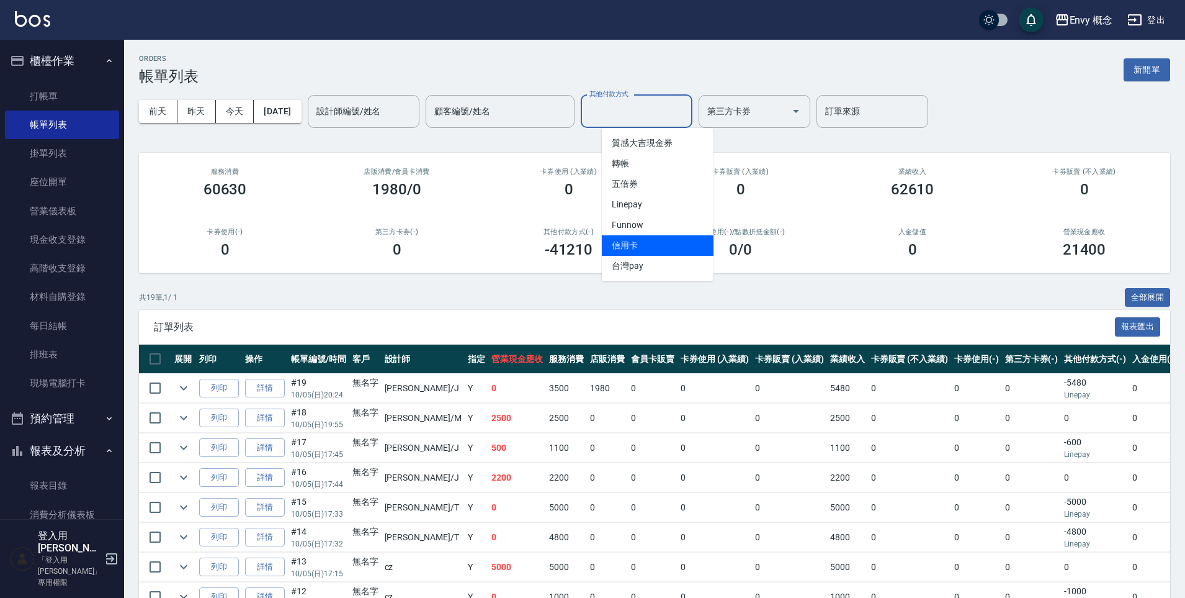
click at [642, 238] on span "信用卡" at bounding box center [658, 245] width 112 height 20
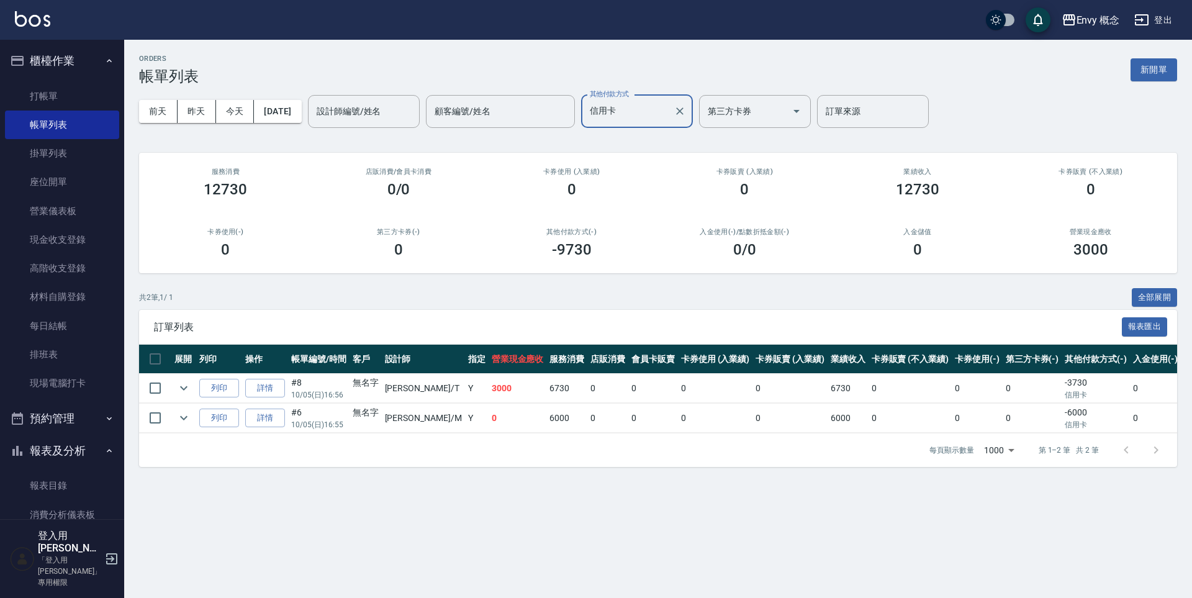
click at [652, 115] on input "信用卡" at bounding box center [627, 112] width 82 height 22
click at [665, 240] on span "信用卡" at bounding box center [658, 245] width 112 height 20
click at [668, 120] on input "信用卡" at bounding box center [627, 112] width 82 height 22
click at [662, 199] on span "Linepay" at bounding box center [658, 204] width 112 height 20
type input "Linepay"
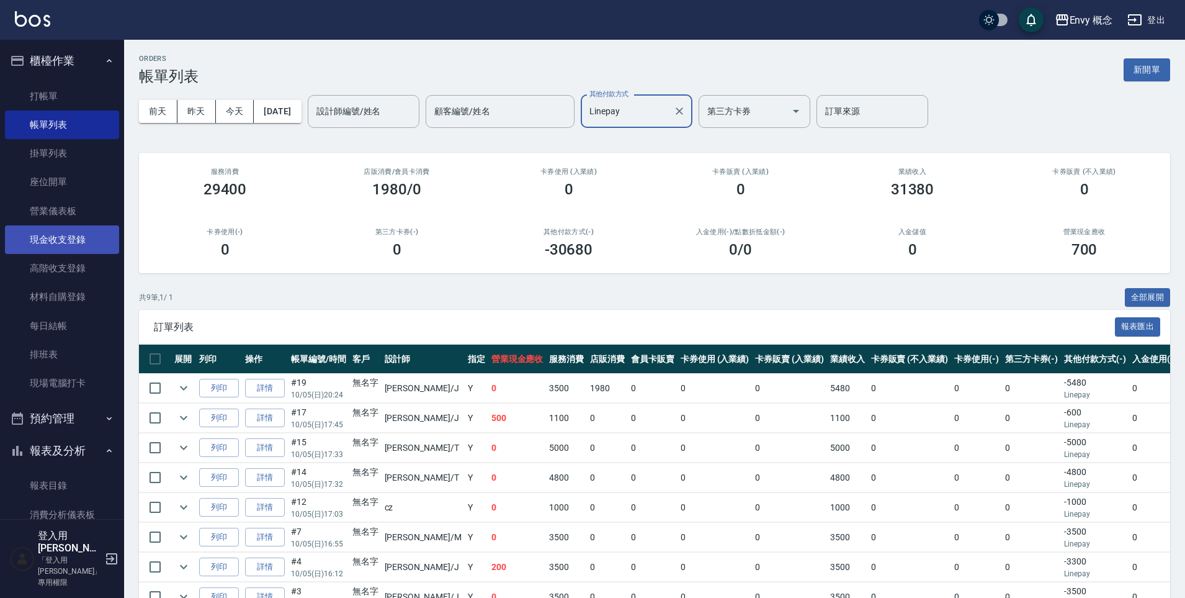
click at [40, 236] on link "現金收支登錄" at bounding box center [62, 239] width 114 height 29
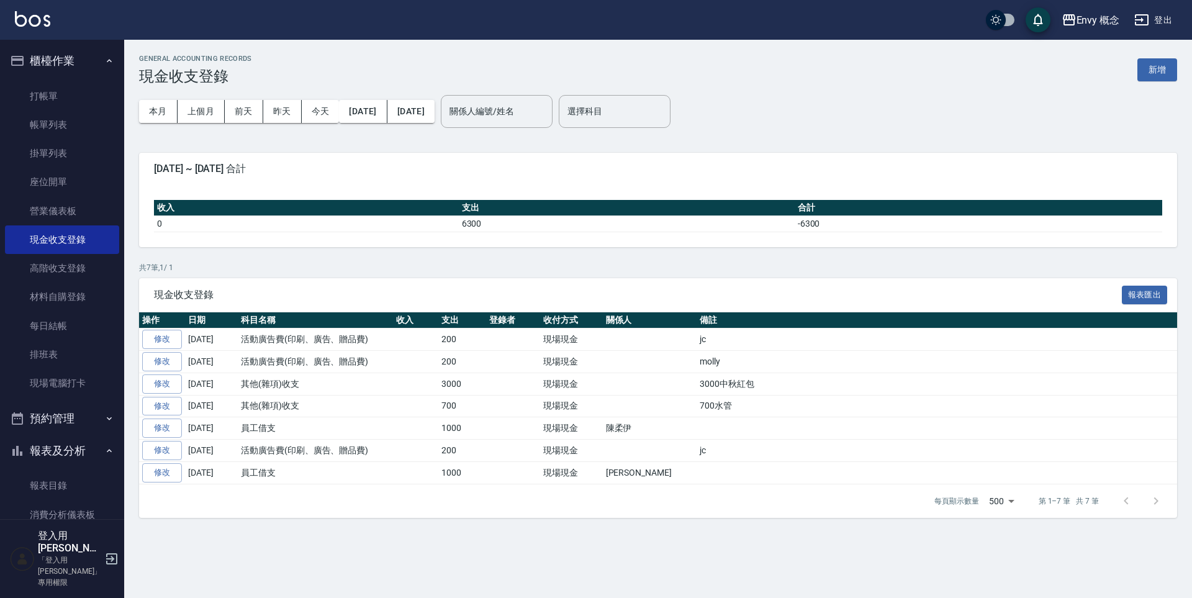
click at [1153, 78] on button "新增" at bounding box center [1157, 69] width 40 height 23
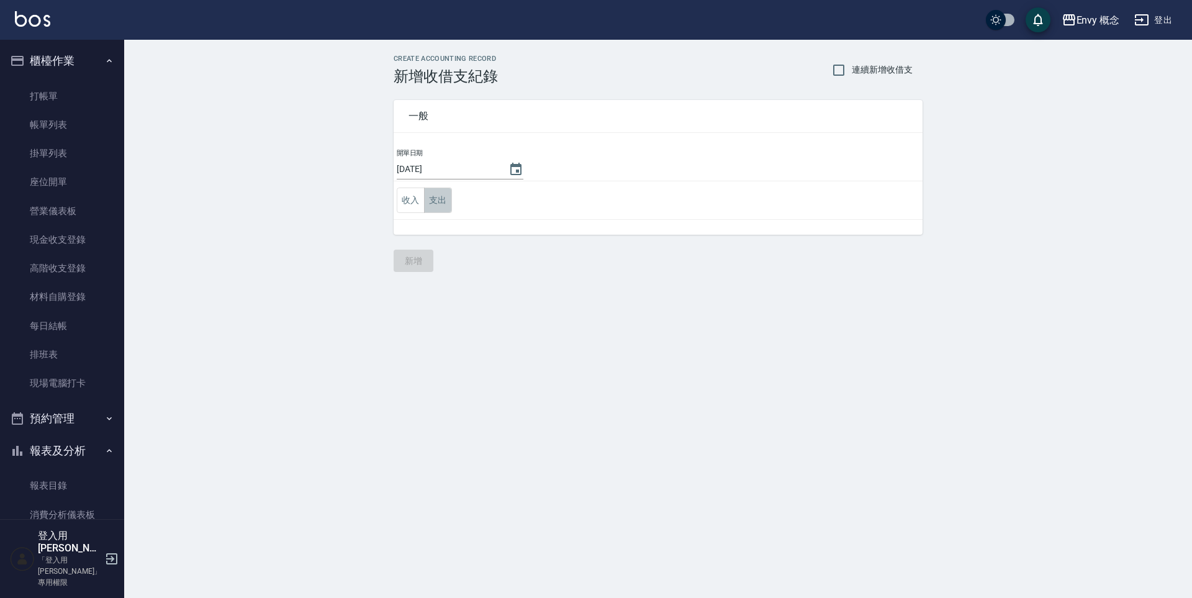
click at [427, 200] on button "支出" at bounding box center [438, 199] width 28 height 25
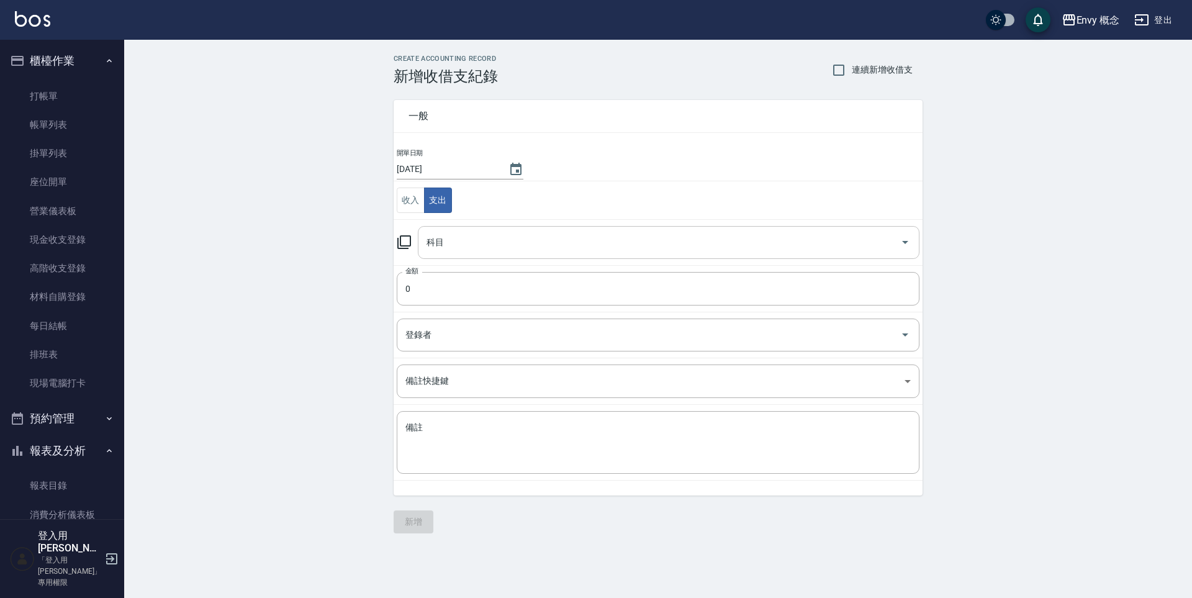
click at [465, 243] on input "科目" at bounding box center [659, 242] width 472 height 22
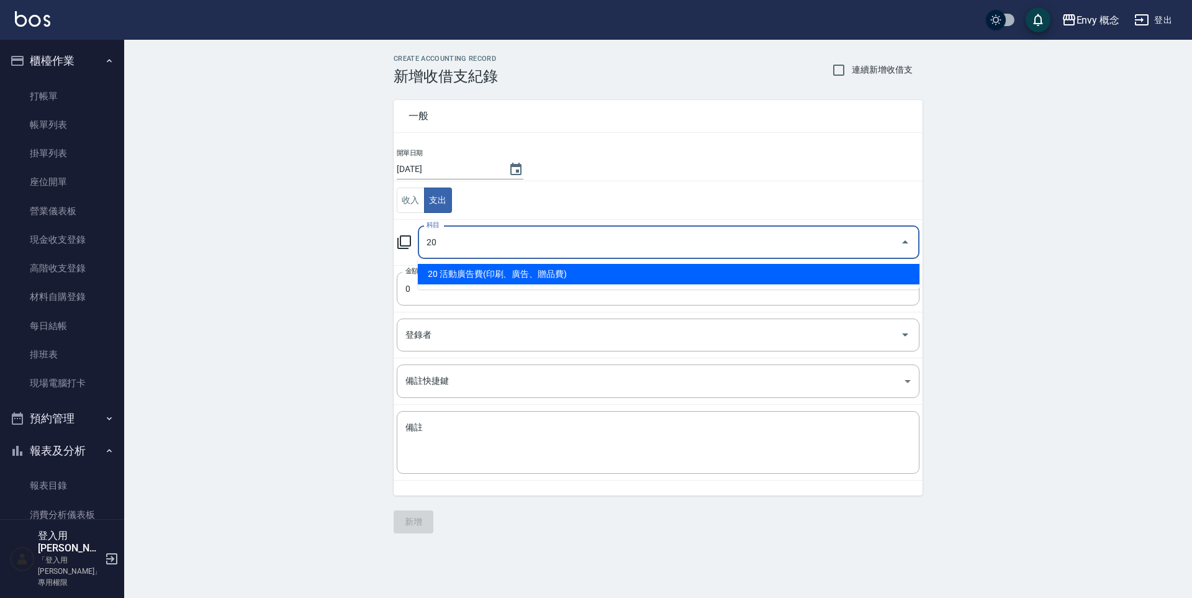
click at [535, 271] on li "20 活動廣告費(印刷、廣告、贈品費)" at bounding box center [668, 274] width 501 height 20
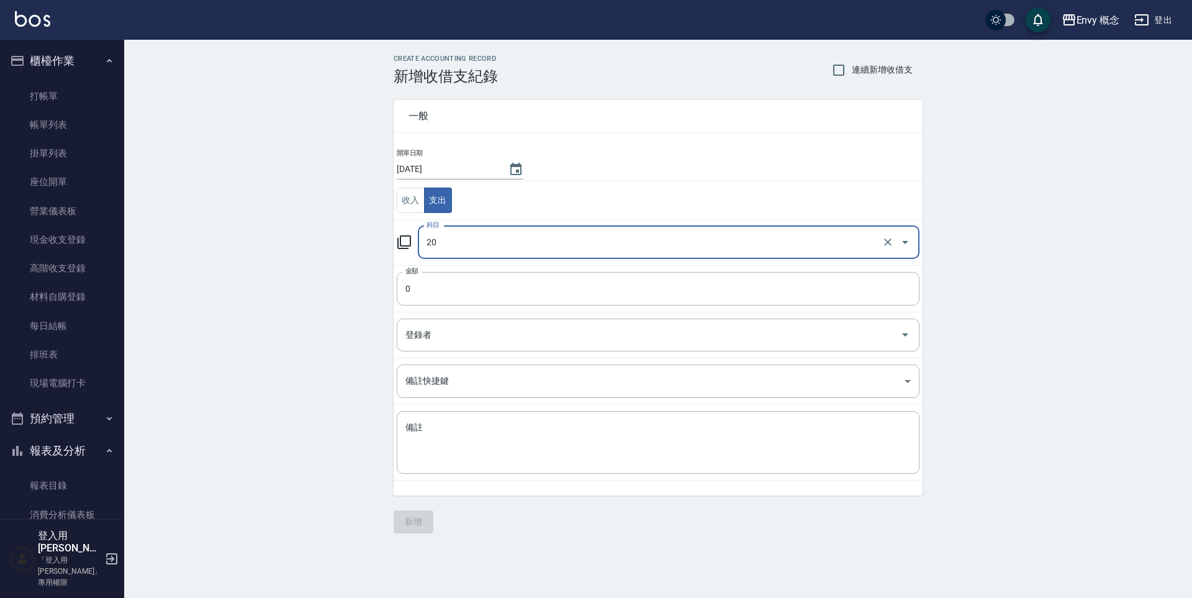
type input "20 活動廣告費(印刷、廣告、贈品費)"
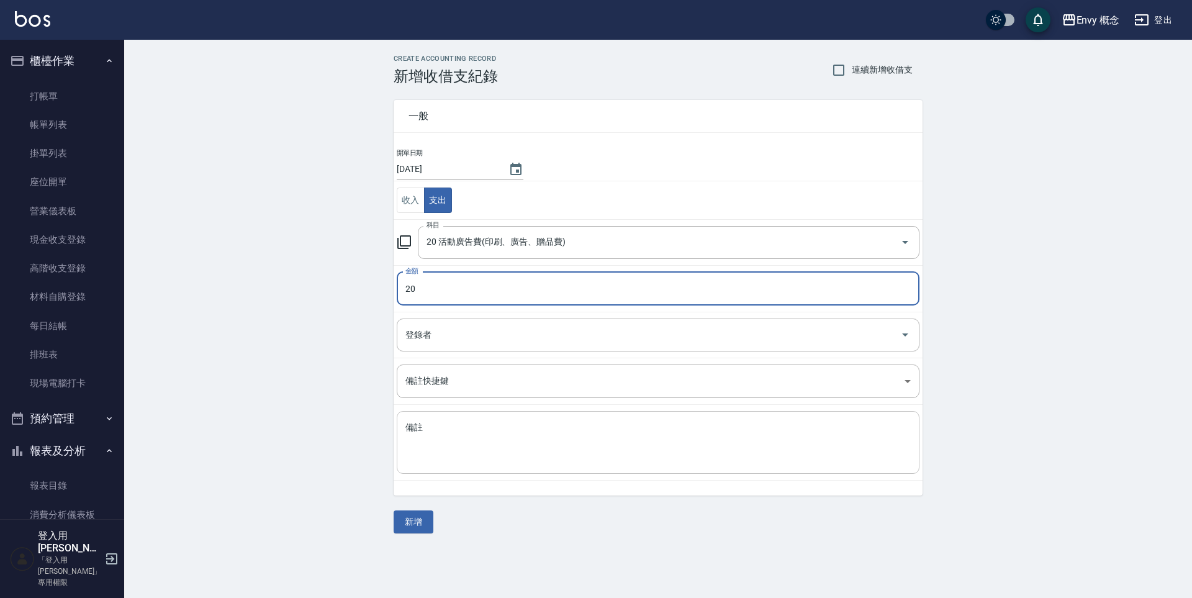
type input "20"
click at [490, 430] on textarea "備註" at bounding box center [657, 442] width 505 height 42
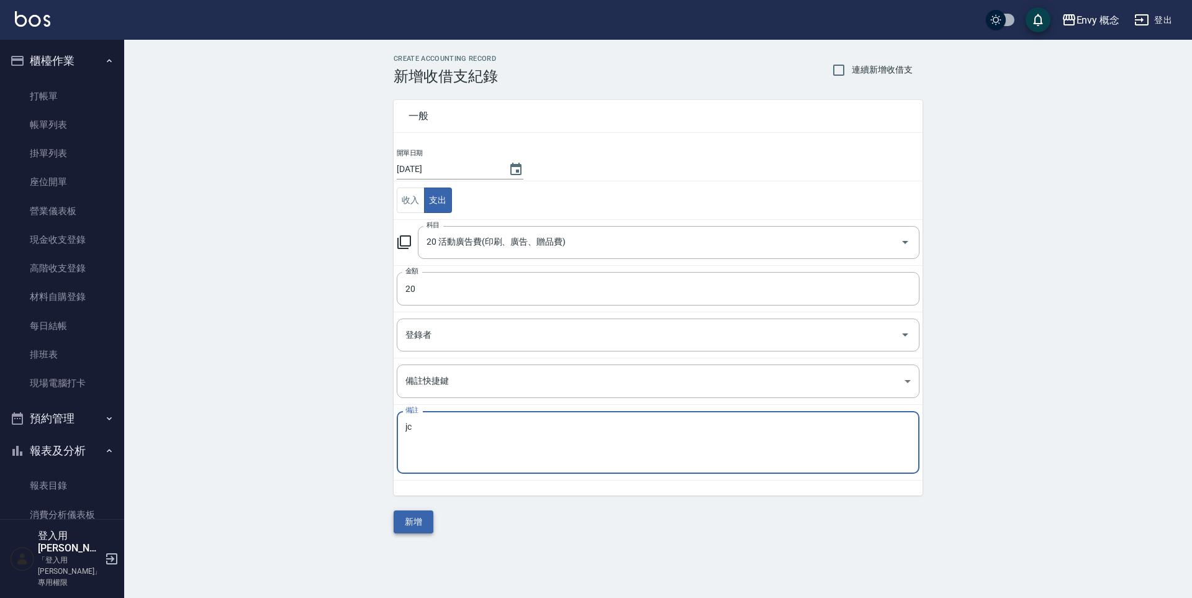
type textarea "jc"
click at [420, 524] on button "新增" at bounding box center [413, 521] width 40 height 23
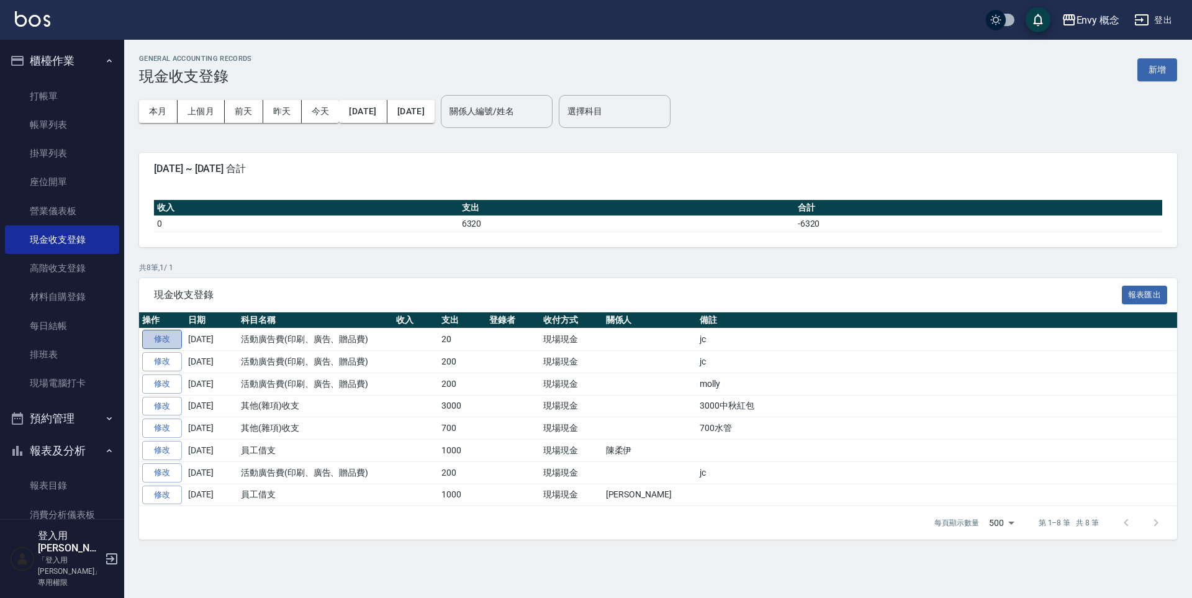
click at [173, 339] on link "修改" at bounding box center [162, 339] width 40 height 19
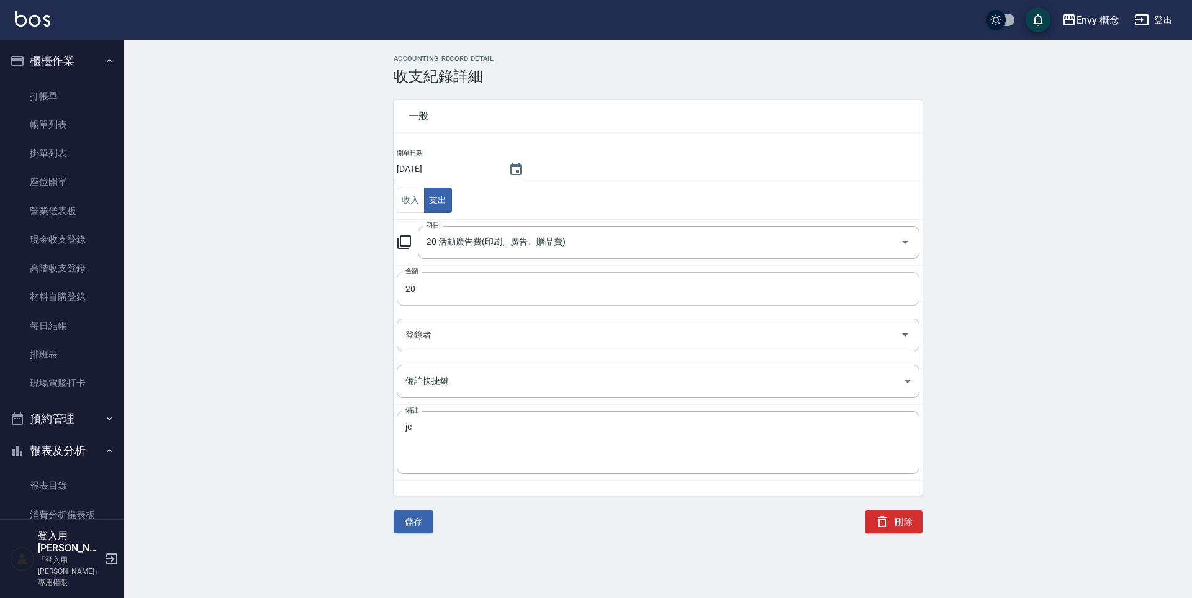
click at [424, 297] on input "20" at bounding box center [658, 289] width 523 height 34
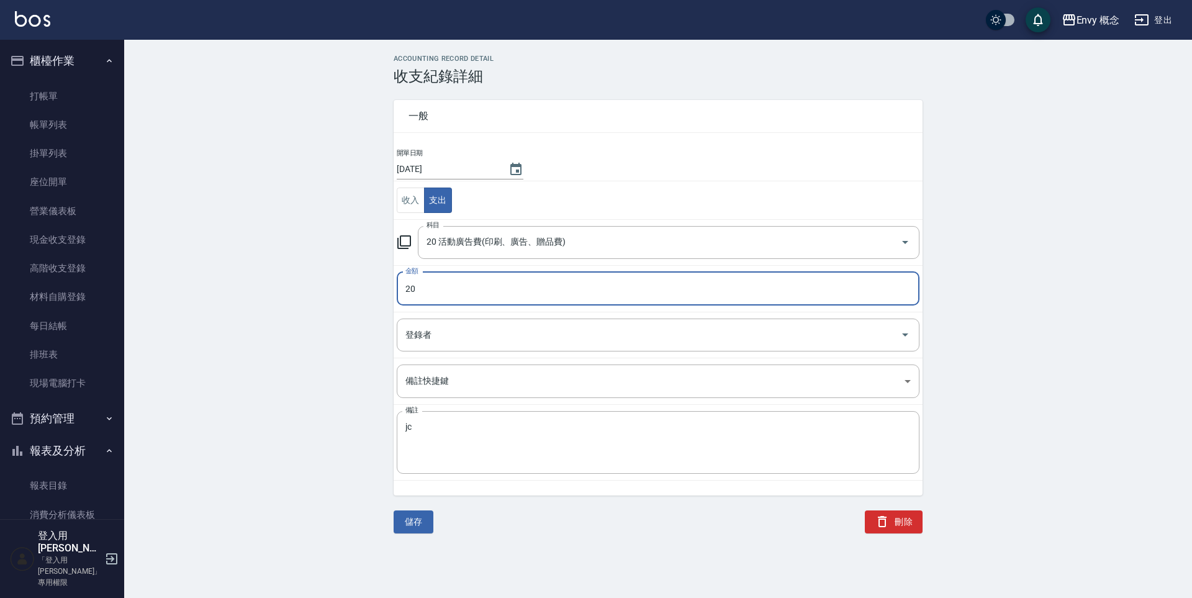
click at [427, 295] on input "20" at bounding box center [658, 289] width 523 height 34
click at [428, 295] on input "20" at bounding box center [658, 289] width 523 height 34
type input "200"
click at [420, 526] on button "儲存" at bounding box center [413, 521] width 40 height 23
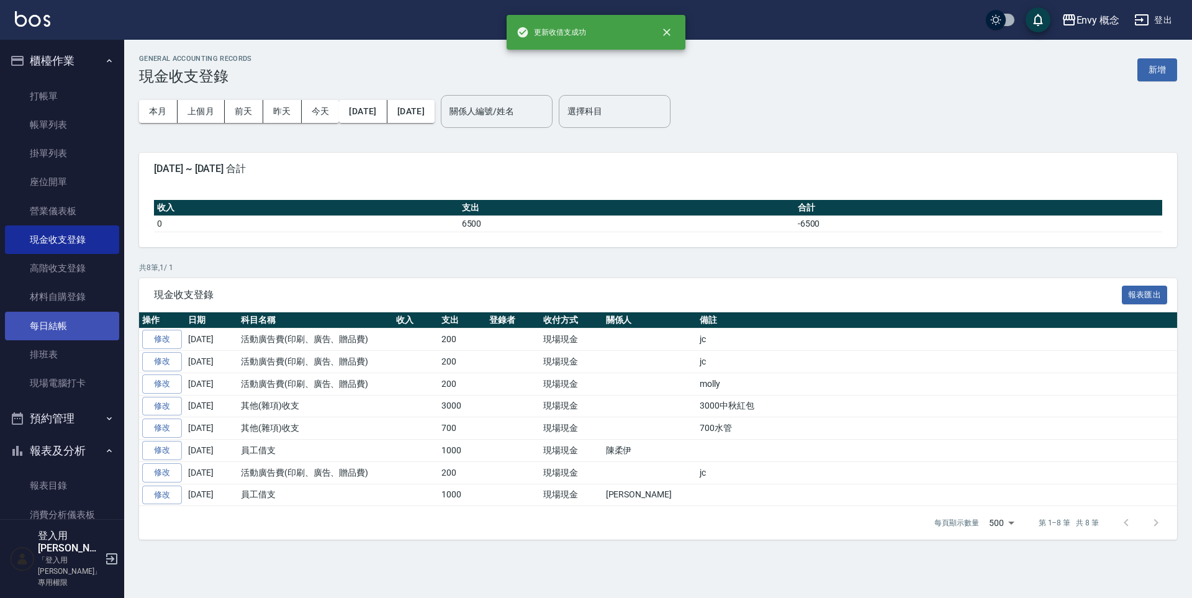
click at [56, 327] on link "每日結帳" at bounding box center [62, 326] width 114 height 29
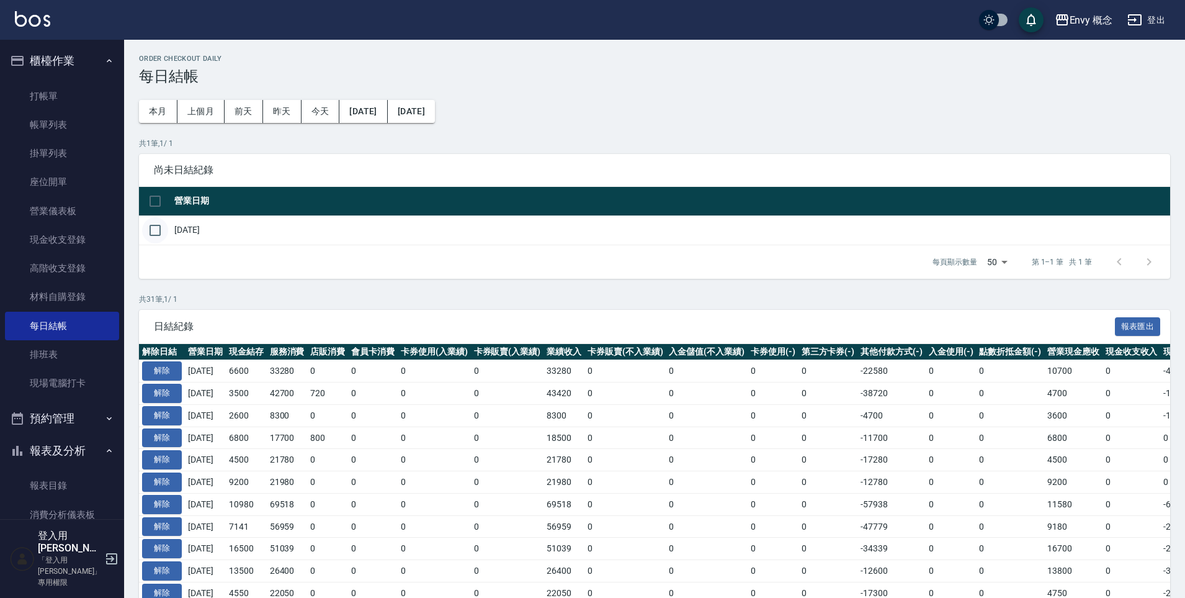
click at [151, 226] on input "checkbox" at bounding box center [155, 230] width 26 height 26
checkbox input "true"
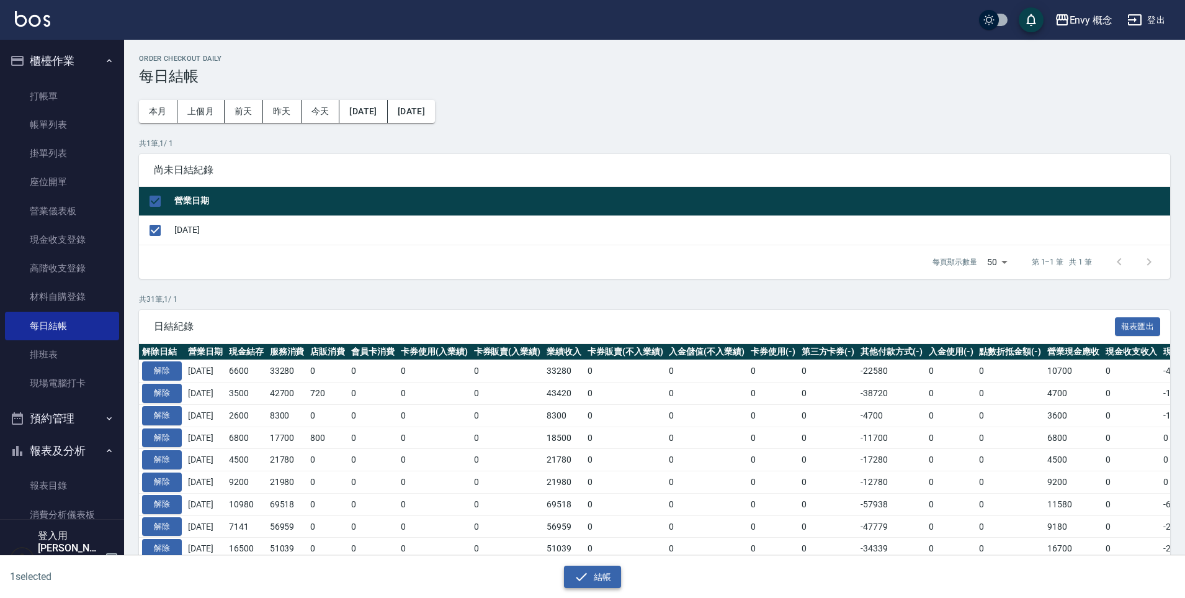
click at [591, 571] on button "結帳" at bounding box center [593, 576] width 58 height 23
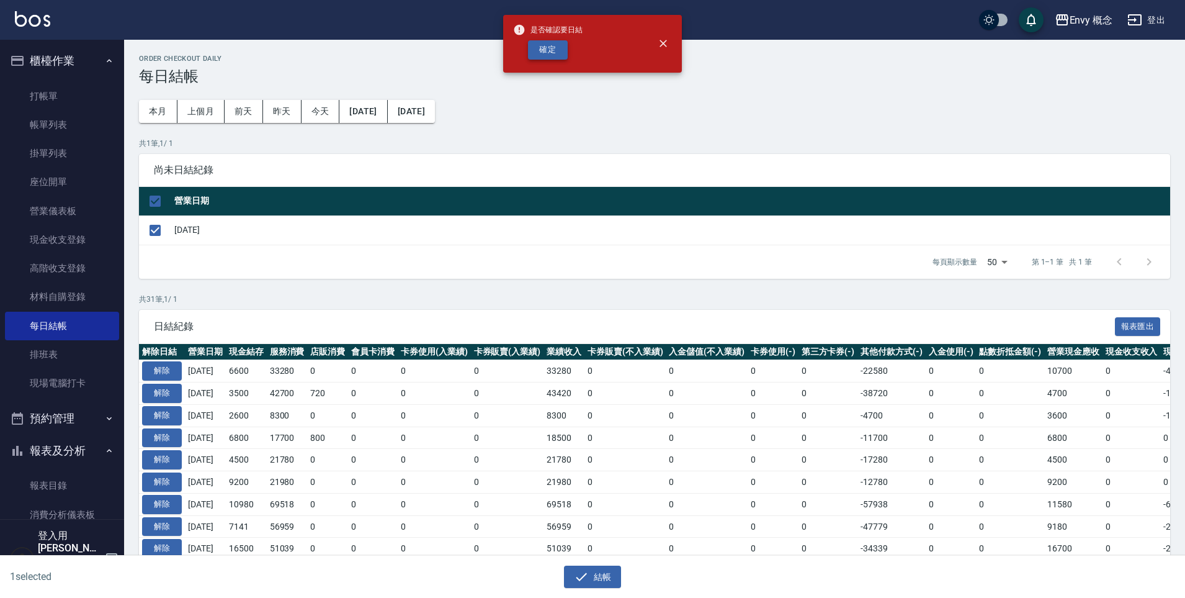
click at [549, 48] on button "確定" at bounding box center [548, 49] width 40 height 19
checkbox input "false"
